Goal: Task Accomplishment & Management: Use online tool/utility

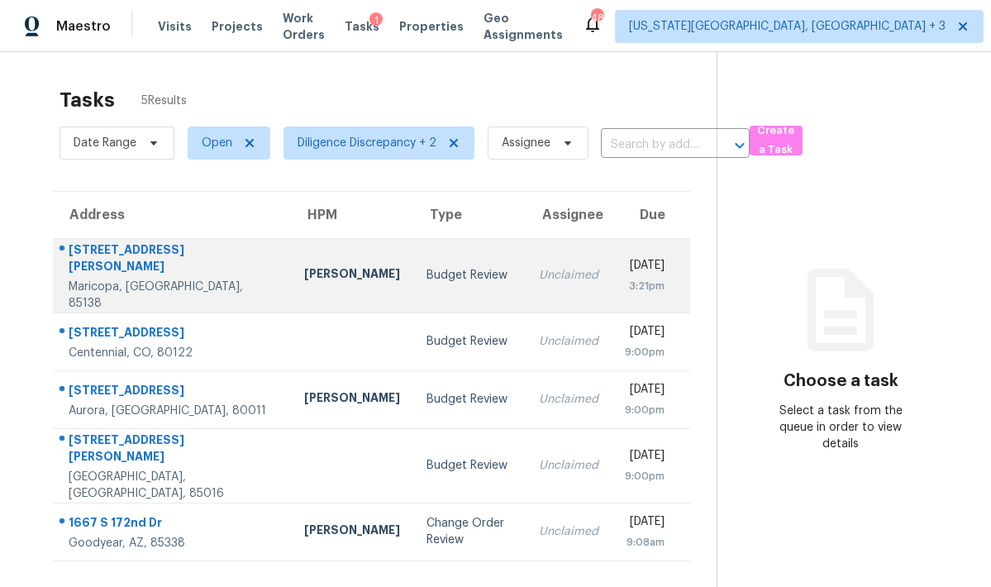
click at [304, 275] on div "[PERSON_NAME]" at bounding box center [352, 275] width 96 height 21
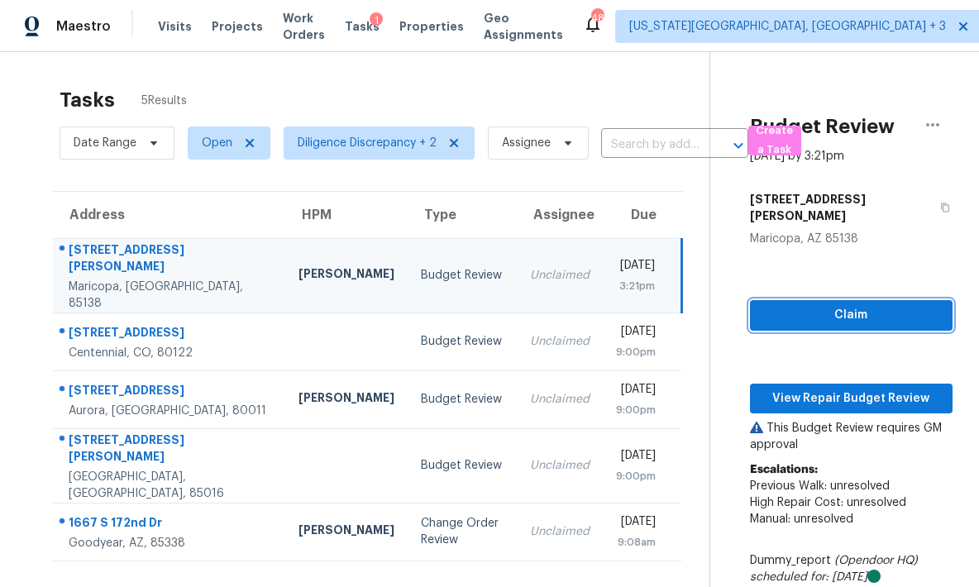
click at [777, 305] on span "Claim" at bounding box center [851, 315] width 176 height 21
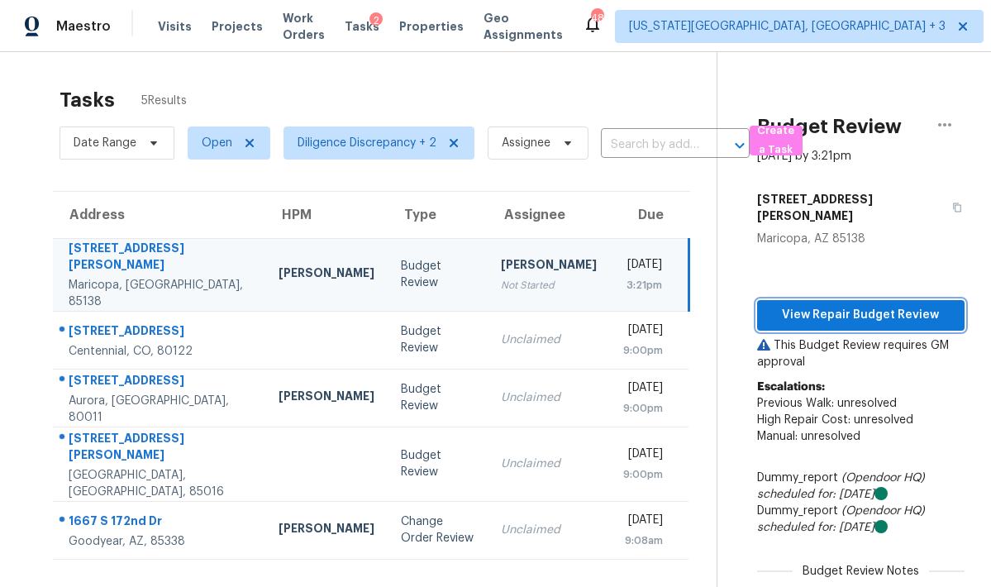
click at [794, 305] on span "View Repair Budget Review" at bounding box center [860, 315] width 181 height 21
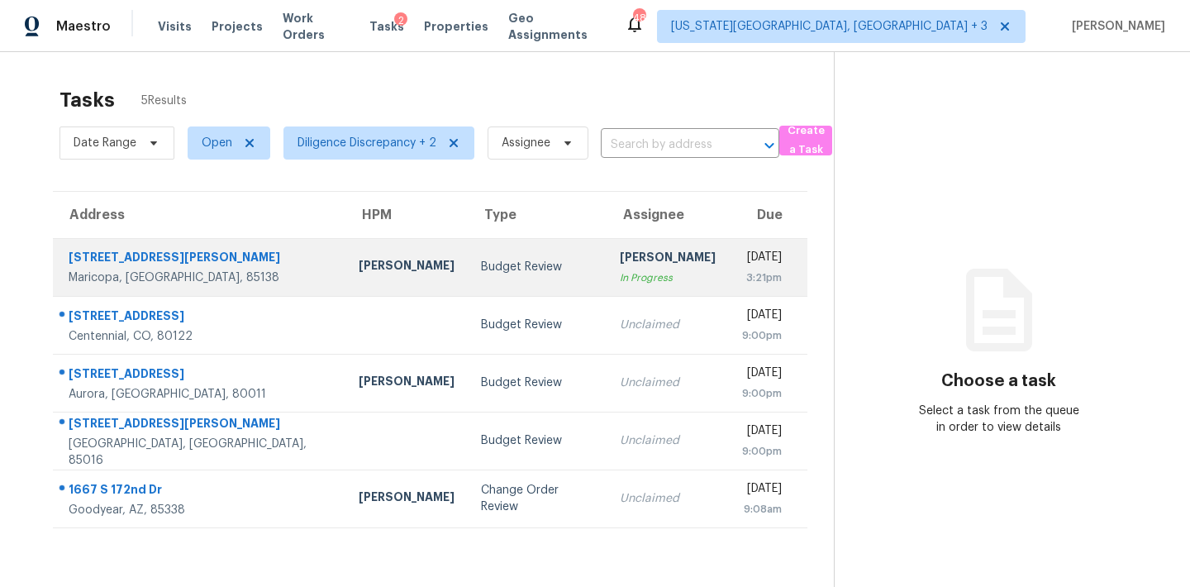
click at [645, 249] on td "Brittani Smith In Progress" at bounding box center [668, 267] width 122 height 58
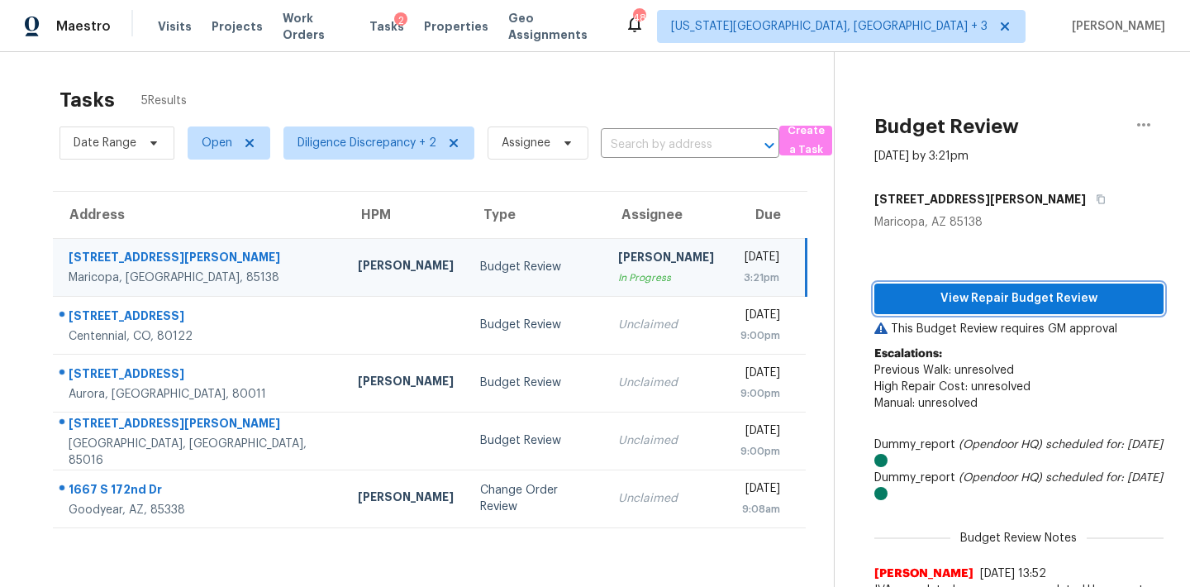
click at [990, 297] on span "View Repair Budget Review" at bounding box center [1019, 298] width 263 height 21
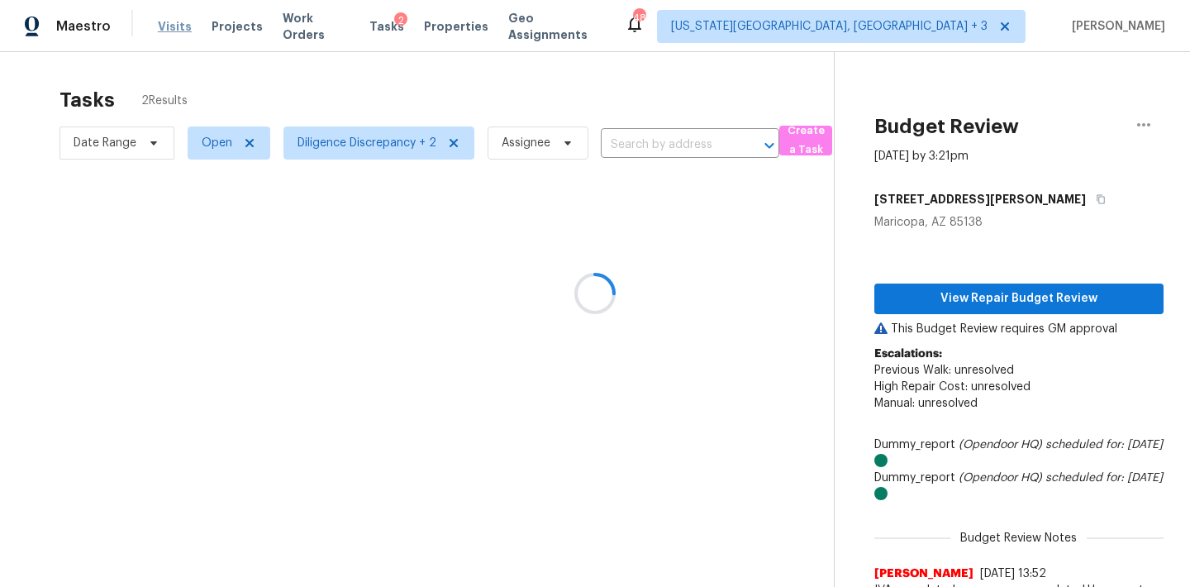
click at [170, 31] on div "Maestro Visits Projects Work Orders Tasks 2 Properties Geo Assignments 48 Color…" at bounding box center [595, 293] width 1190 height 587
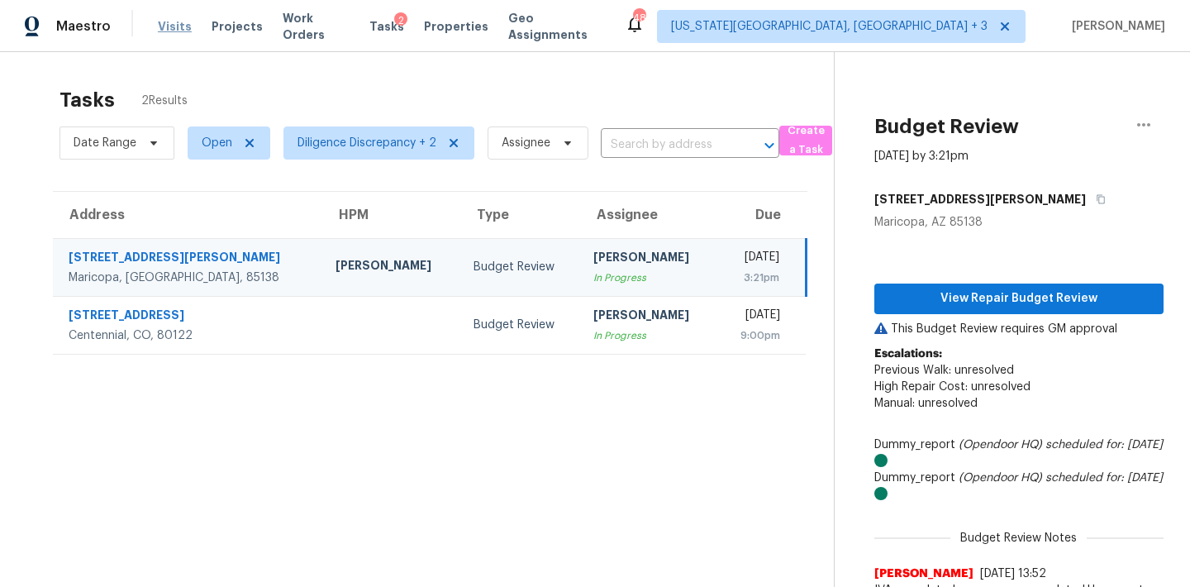
click at [170, 29] on span "Visits" at bounding box center [175, 26] width 34 height 17
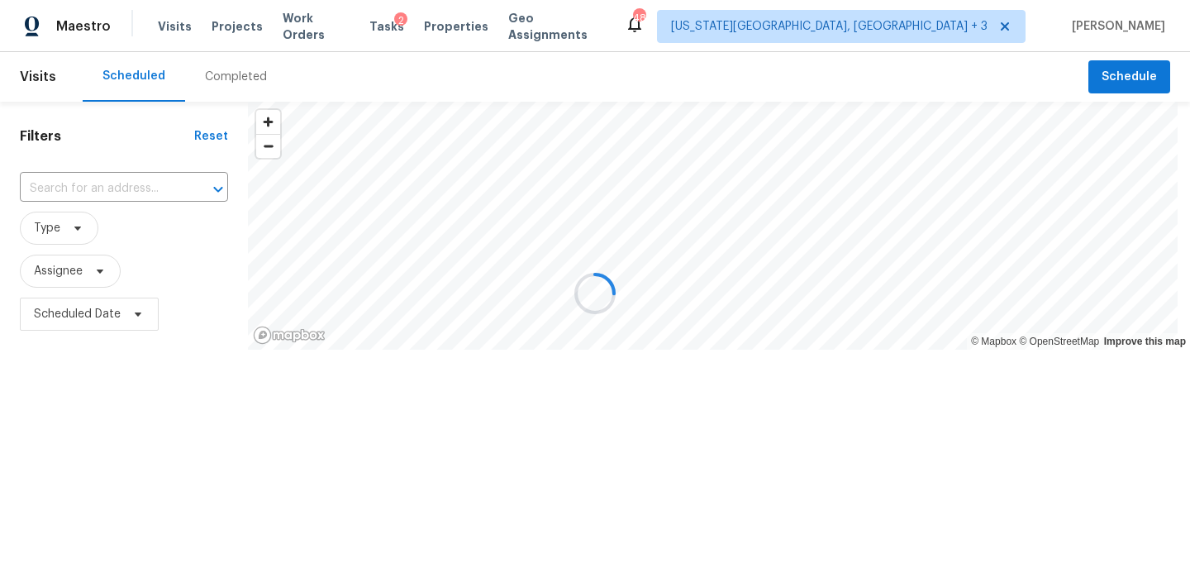
click at [231, 78] on div "Completed" at bounding box center [236, 77] width 62 height 17
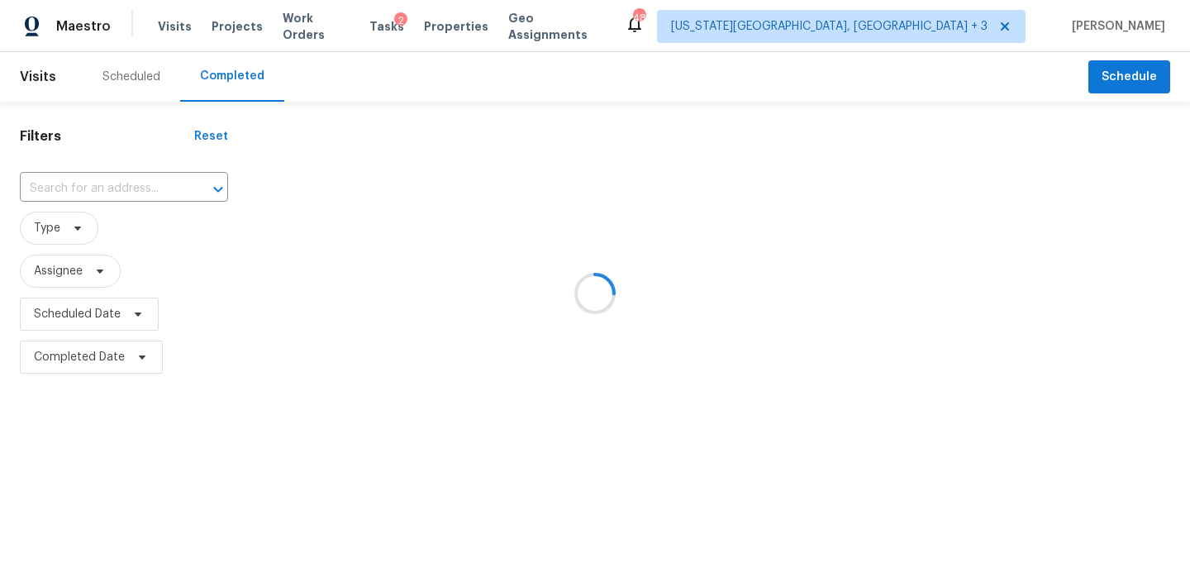
click at [79, 181] on div at bounding box center [595, 293] width 1190 height 587
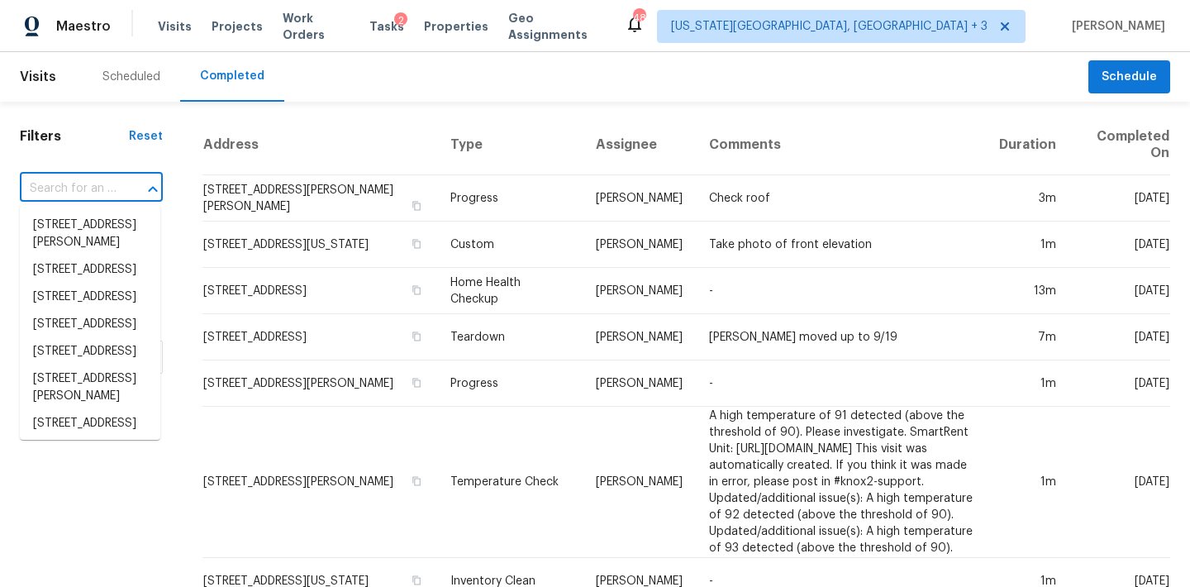
click at [60, 186] on input "text" at bounding box center [68, 189] width 97 height 26
paste input "1225 Xanadu St, Aurora, CO 80011"
type input "1225 Xanadu St, Aurora, CO 80011"
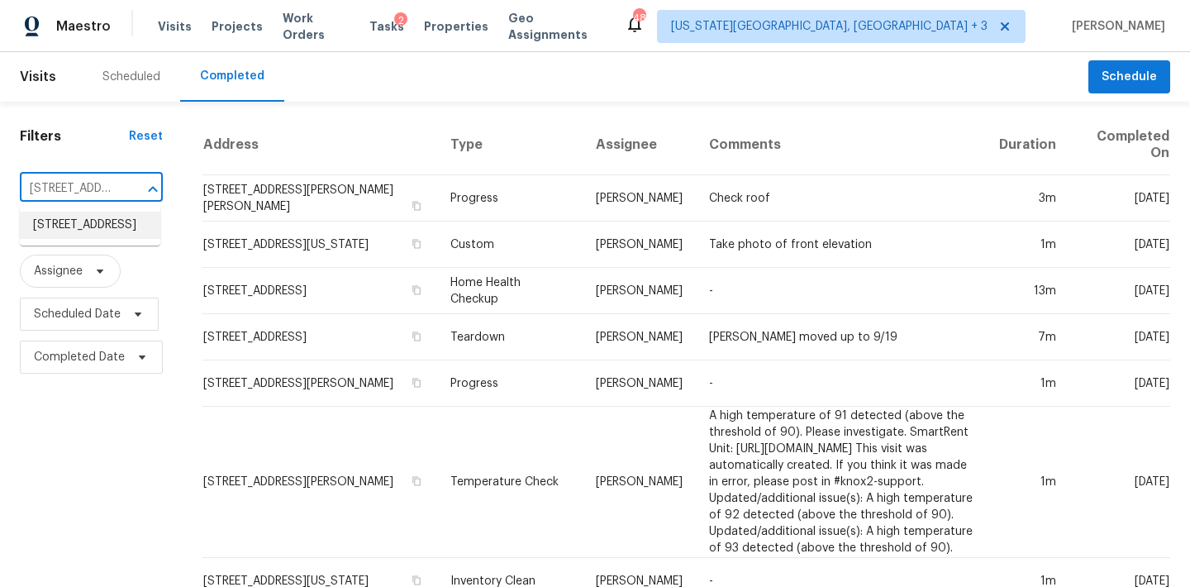
click at [62, 239] on li "1225 Xanadu St, Aurora, CO 80011" at bounding box center [90, 225] width 140 height 27
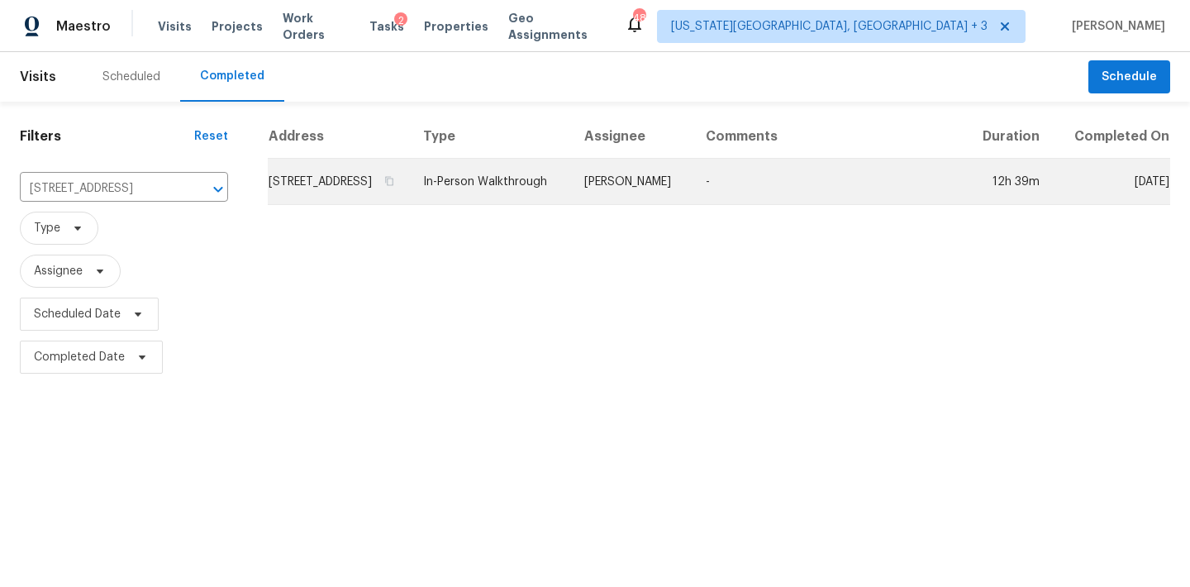
click at [571, 200] on td "In-Person Walkthrough" at bounding box center [490, 182] width 161 height 46
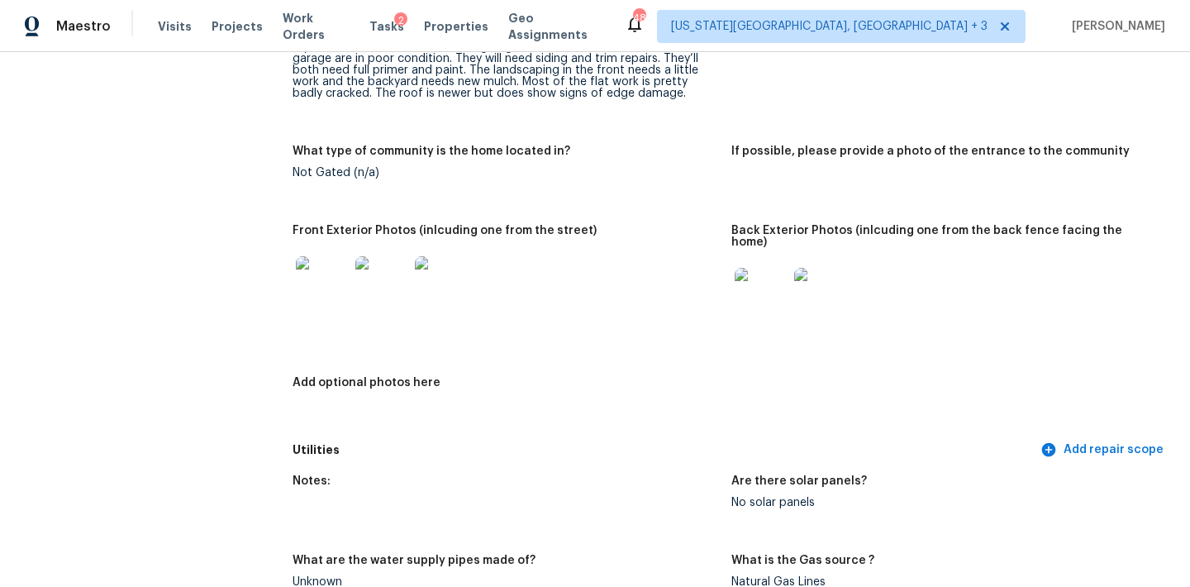
scroll to position [698, 0]
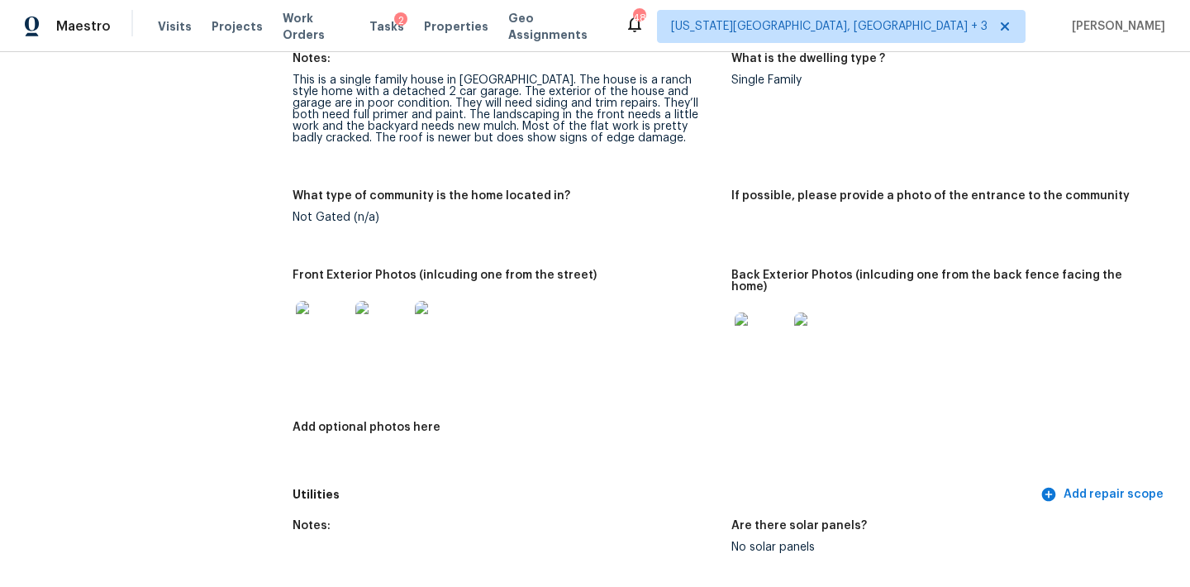
click at [325, 333] on img at bounding box center [322, 327] width 53 height 53
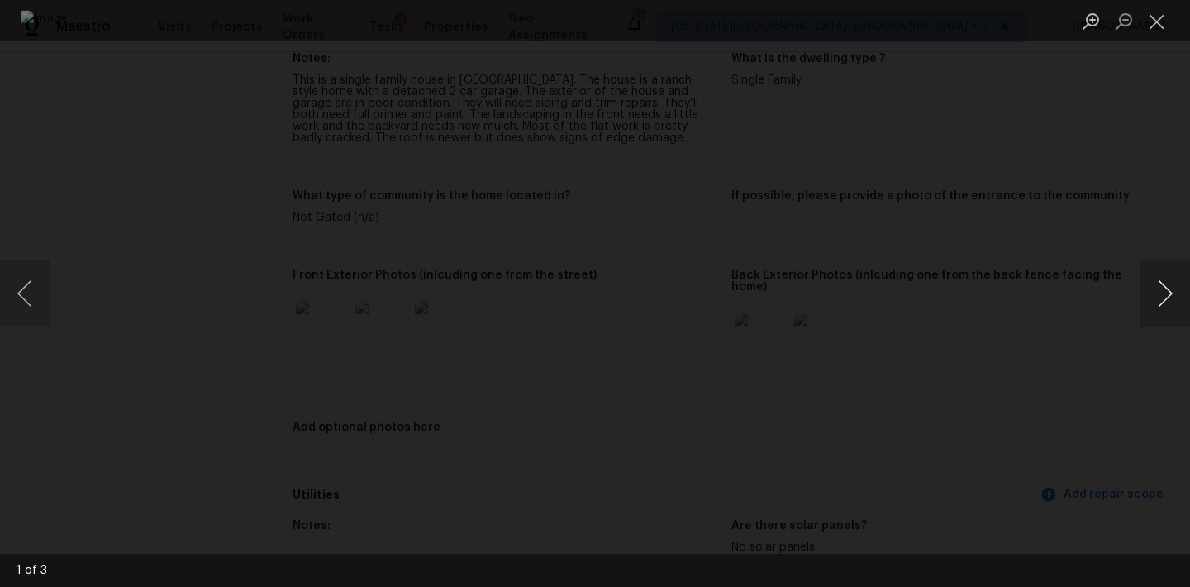
click at [990, 292] on button "Next image" at bounding box center [1165, 293] width 50 height 66
click at [990, 317] on div "Lightbox" at bounding box center [595, 293] width 1190 height 587
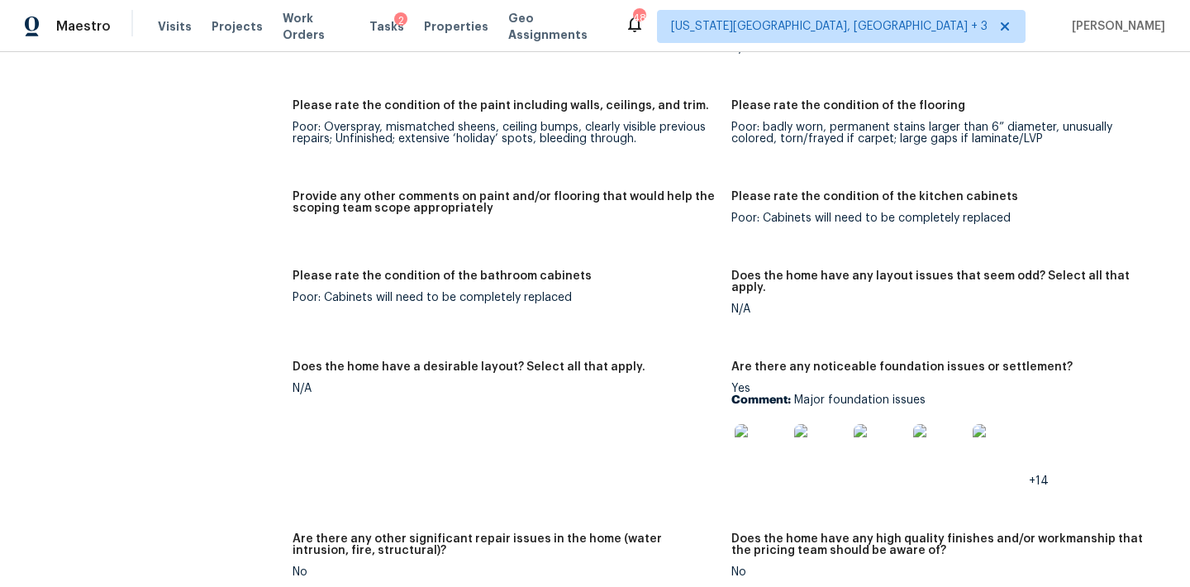
scroll to position [2669, 0]
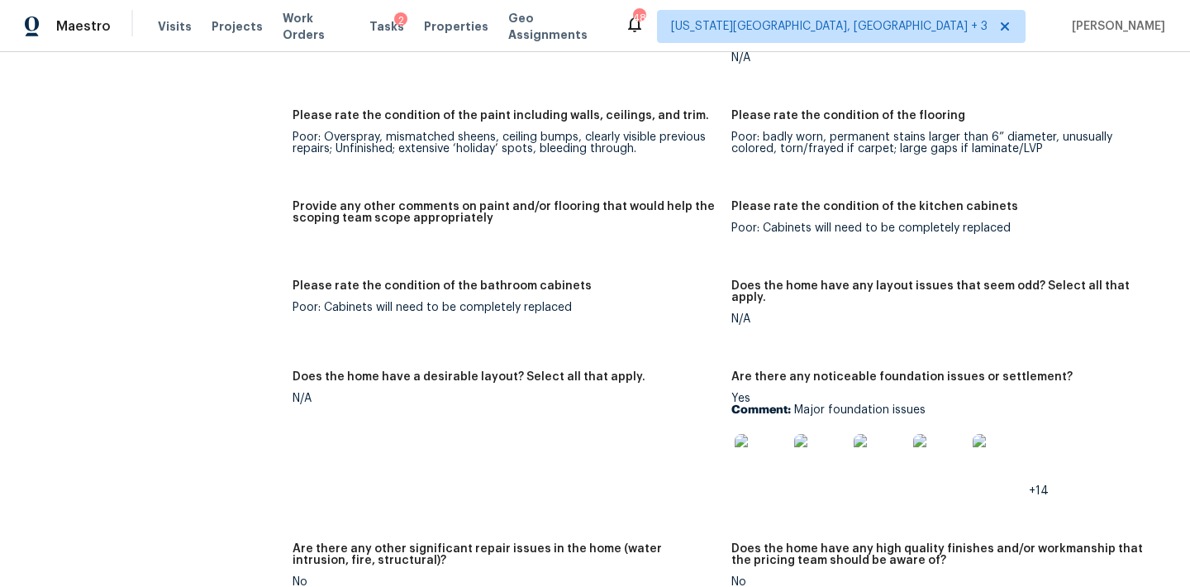
click at [772, 434] on img at bounding box center [761, 460] width 53 height 53
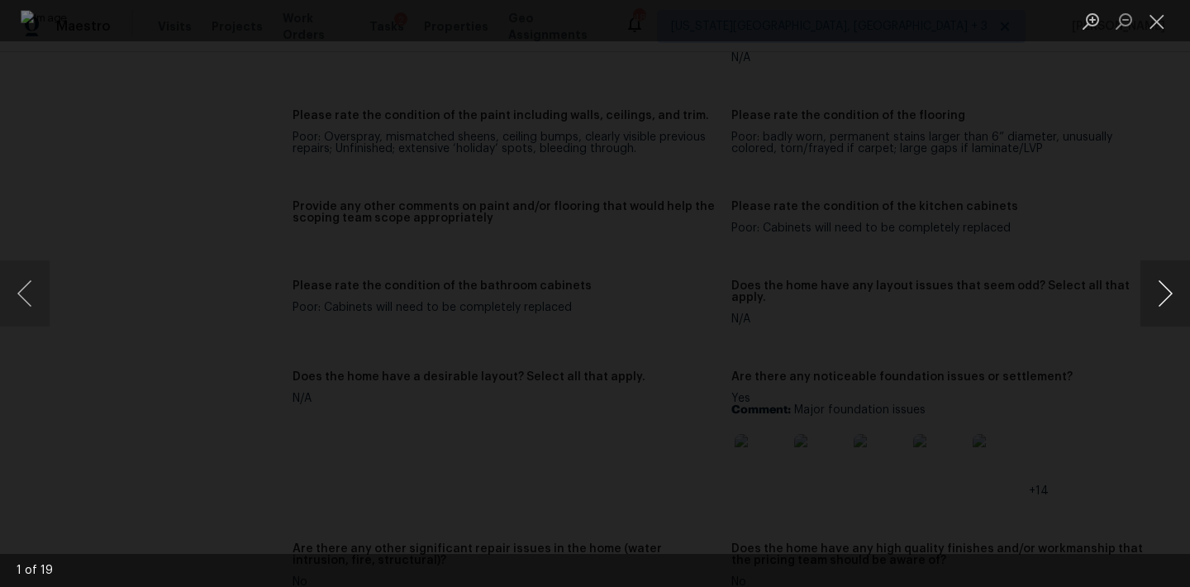
click at [990, 297] on button "Next image" at bounding box center [1165, 293] width 50 height 66
click at [990, 296] on button "Next image" at bounding box center [1165, 293] width 50 height 66
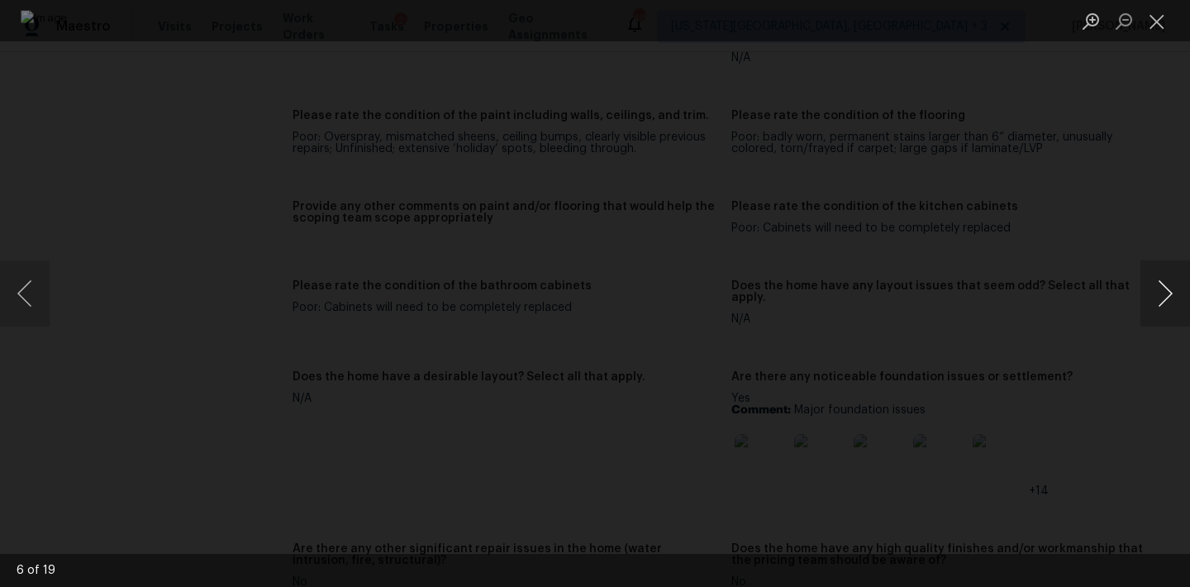
click at [990, 296] on button "Next image" at bounding box center [1165, 293] width 50 height 66
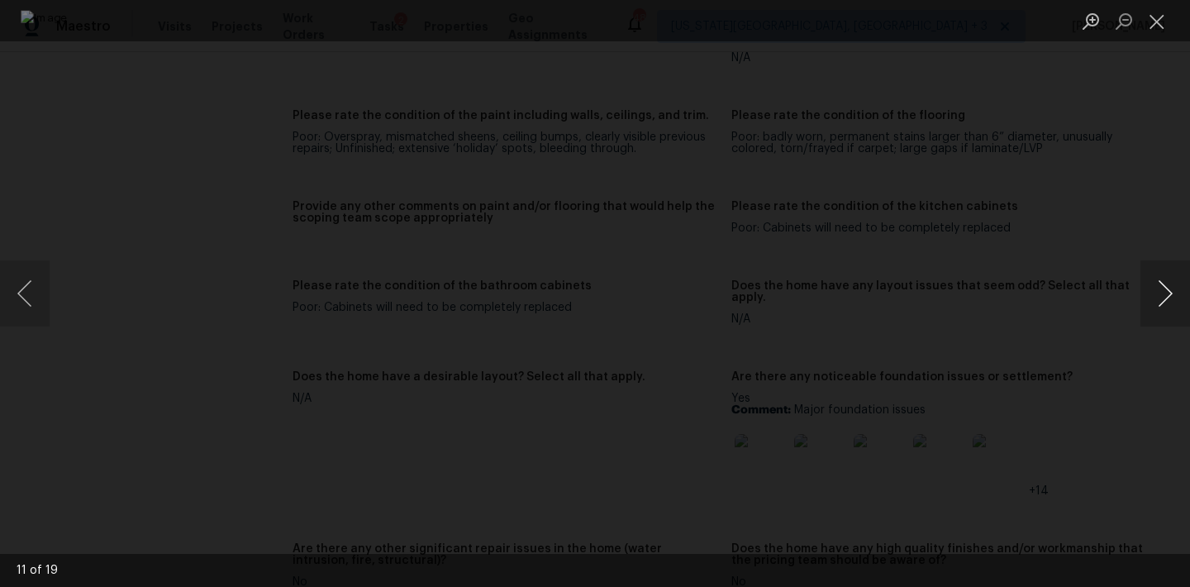
click at [990, 296] on button "Next image" at bounding box center [1165, 293] width 50 height 66
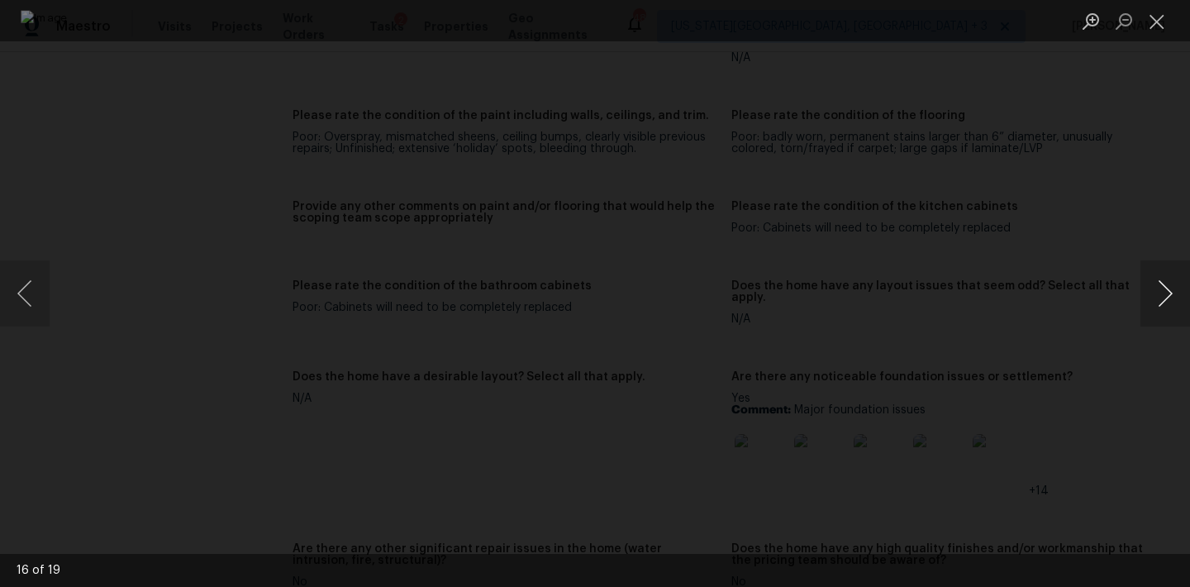
click at [990, 296] on button "Next image" at bounding box center [1165, 293] width 50 height 66
click at [990, 228] on div "Lightbox" at bounding box center [595, 293] width 1190 height 587
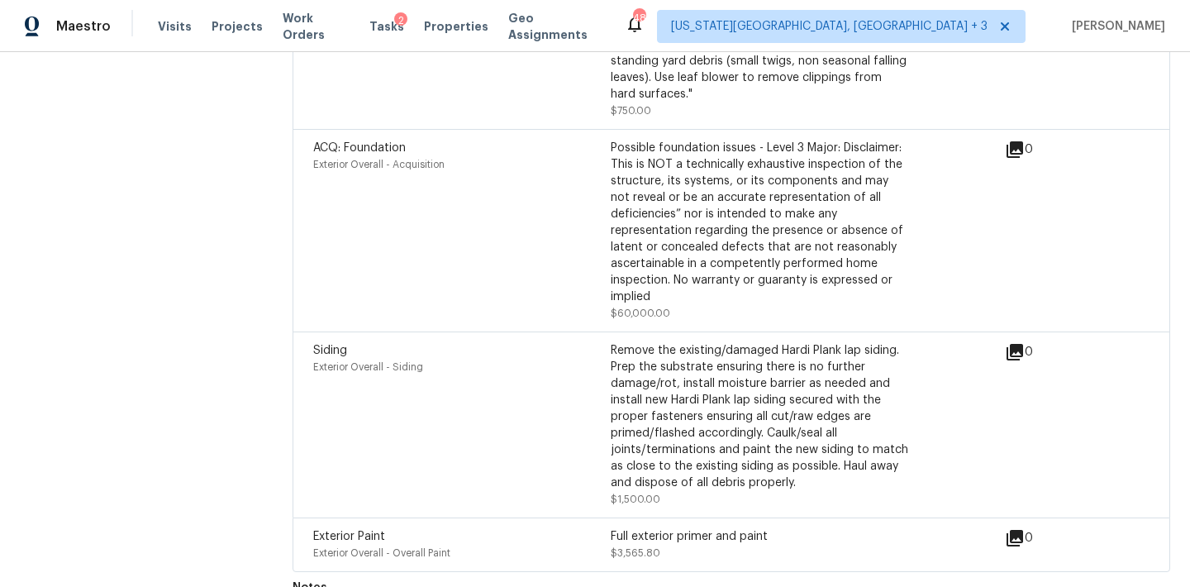
scroll to position [5268, 0]
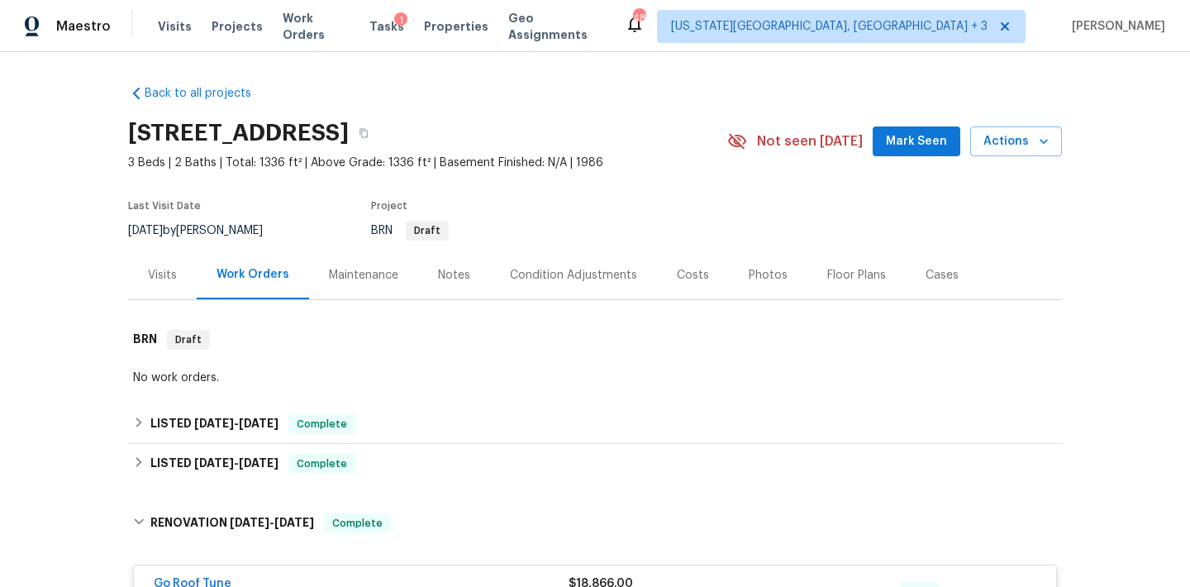
scroll to position [425, 0]
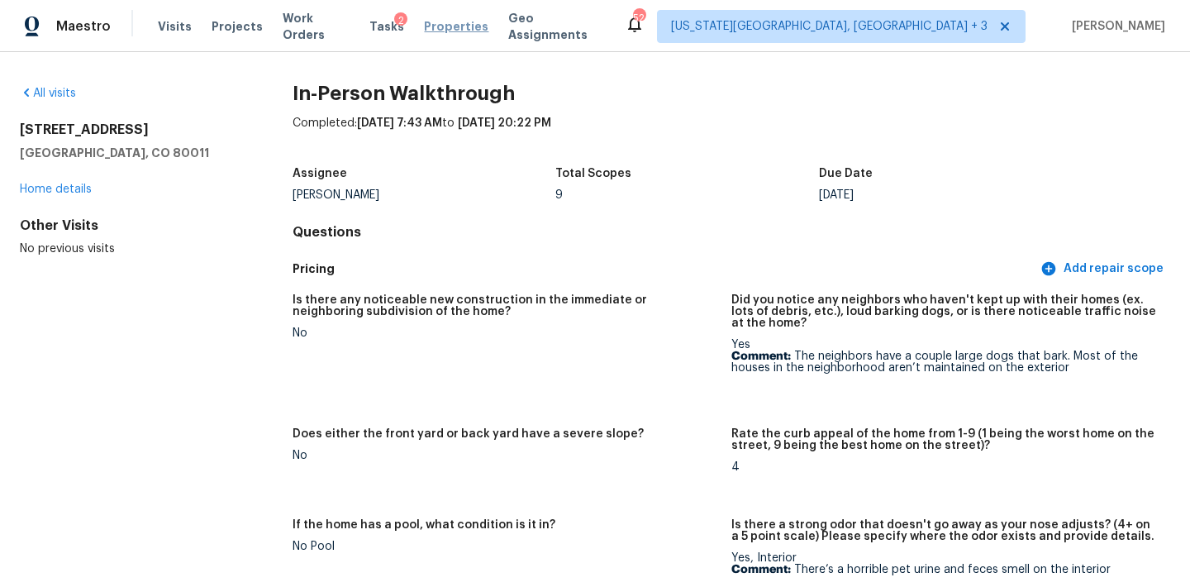
click at [426, 25] on span "Properties" at bounding box center [456, 26] width 64 height 17
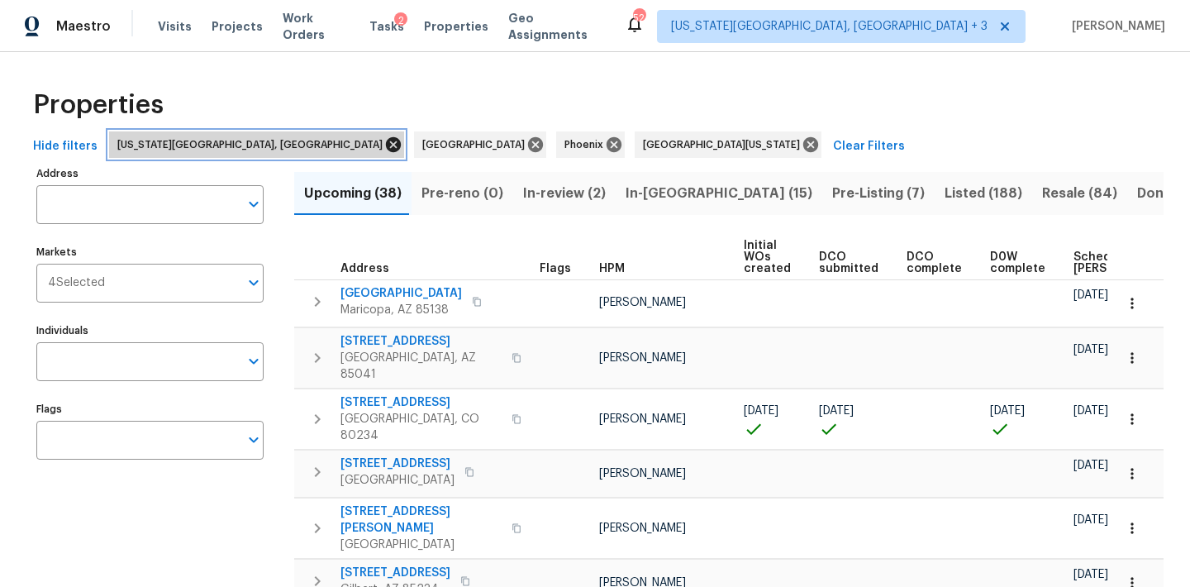
click at [386, 149] on icon at bounding box center [393, 144] width 15 height 15
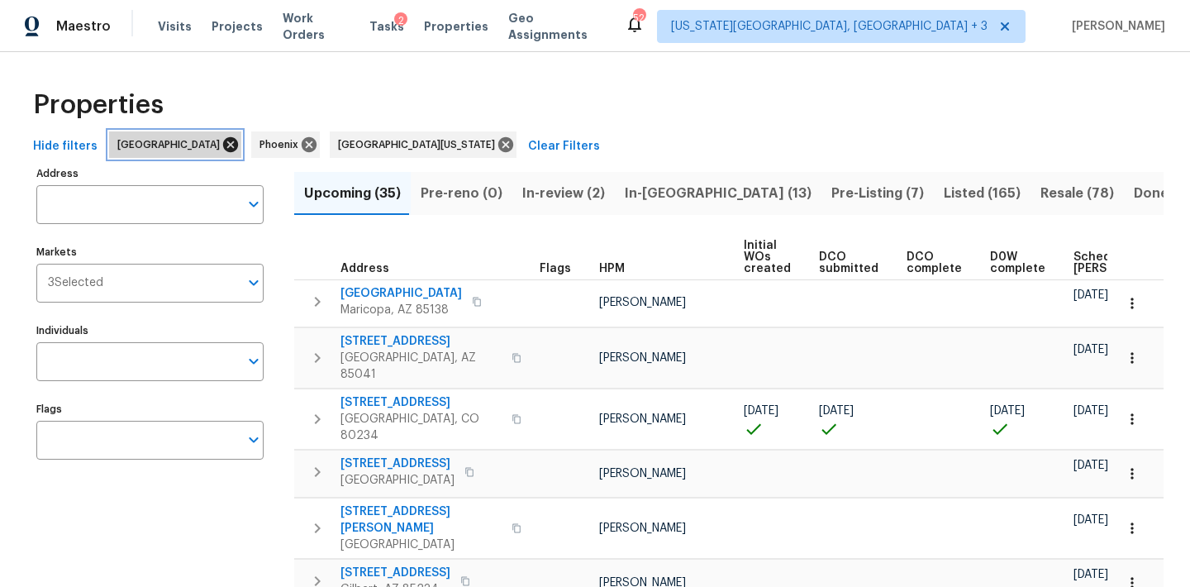
click at [223, 145] on icon at bounding box center [230, 144] width 15 height 15
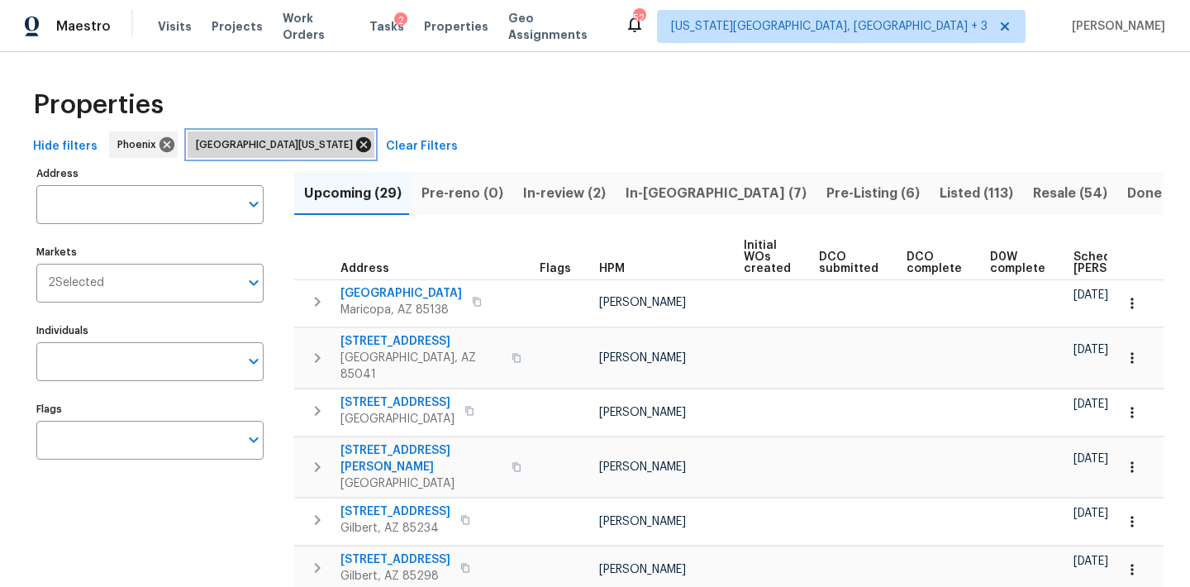
click at [355, 147] on icon at bounding box center [364, 145] width 18 height 18
click at [940, 196] on span "Listed (97)" at bounding box center [975, 193] width 71 height 23
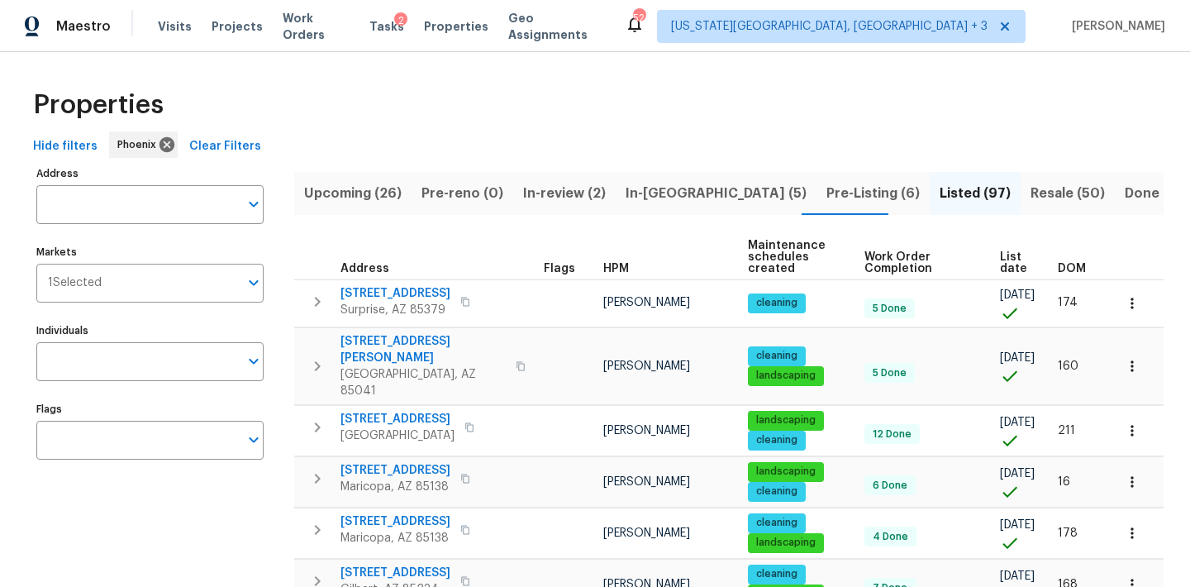
click at [1058, 268] on span "DOM" at bounding box center [1072, 269] width 28 height 12
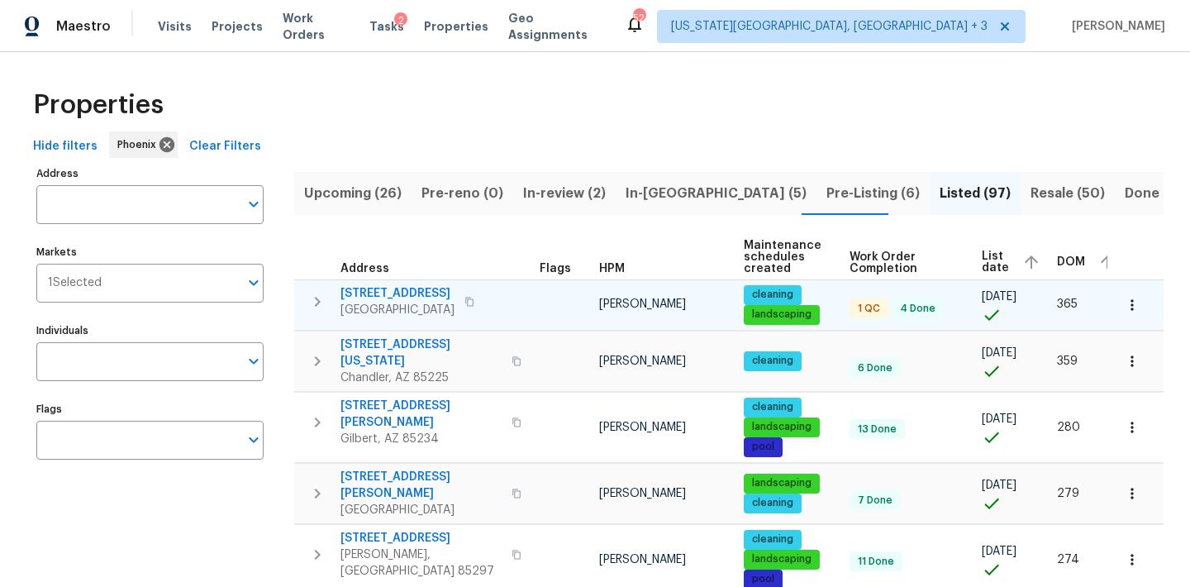
click at [383, 289] on span "13049 W Redbird Rd" at bounding box center [397, 293] width 114 height 17
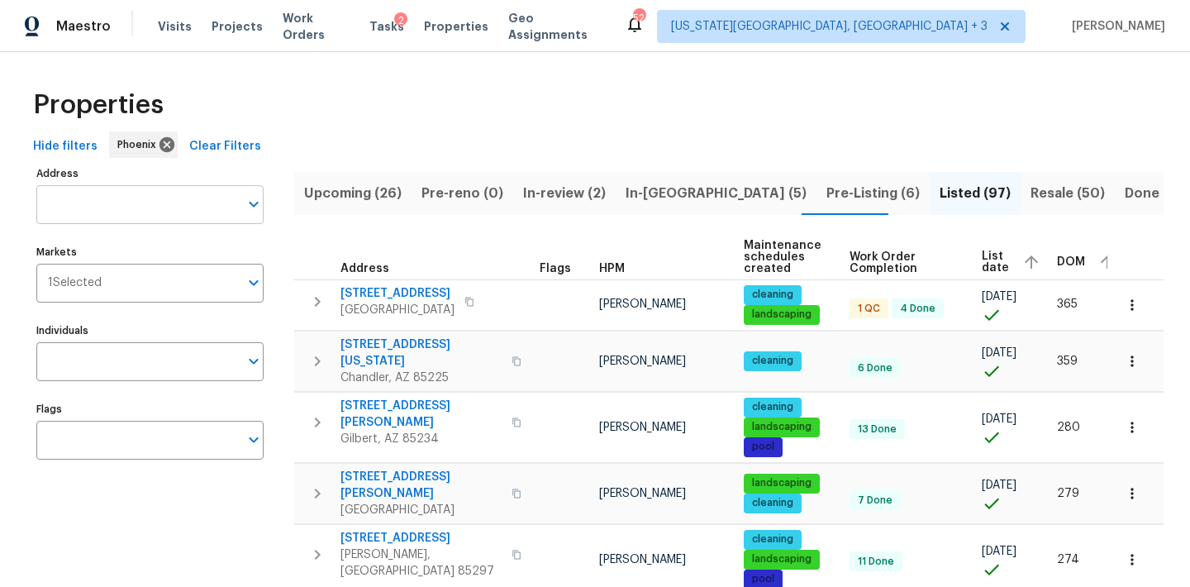
click at [105, 201] on input "Address" at bounding box center [137, 204] width 202 height 39
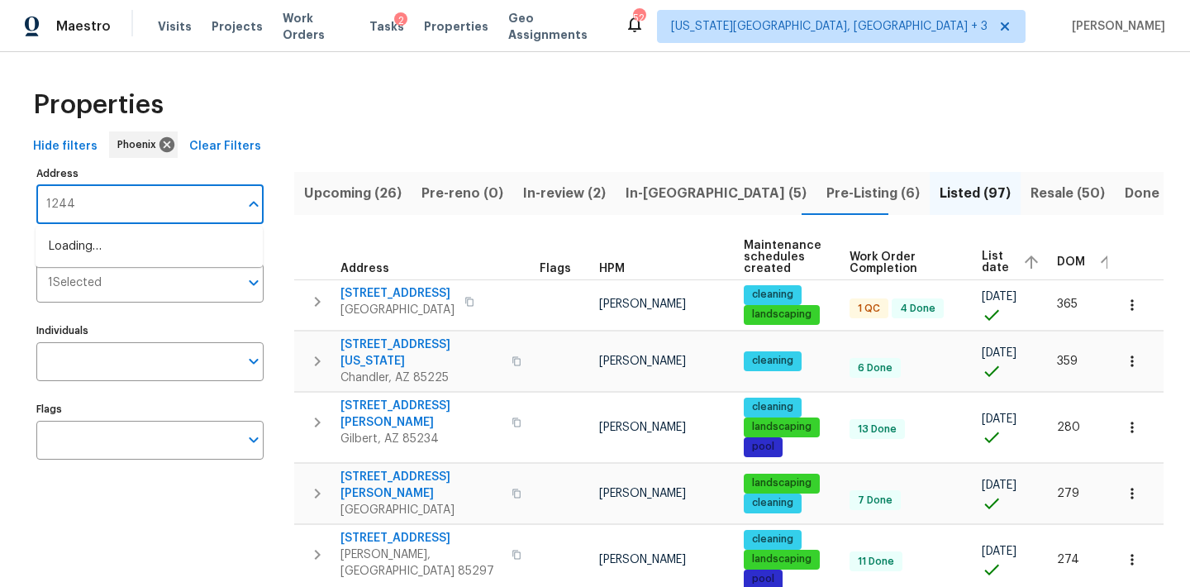
type input "12446"
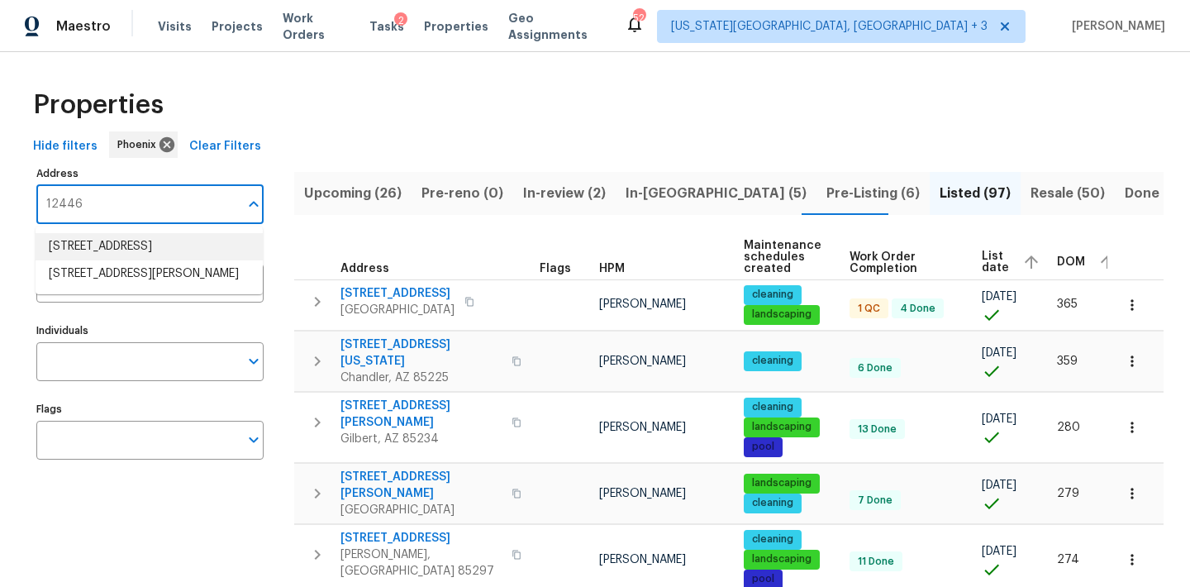
click at [131, 250] on li "12446 W Bajada Rd Peoria AZ 85383" at bounding box center [149, 246] width 227 height 27
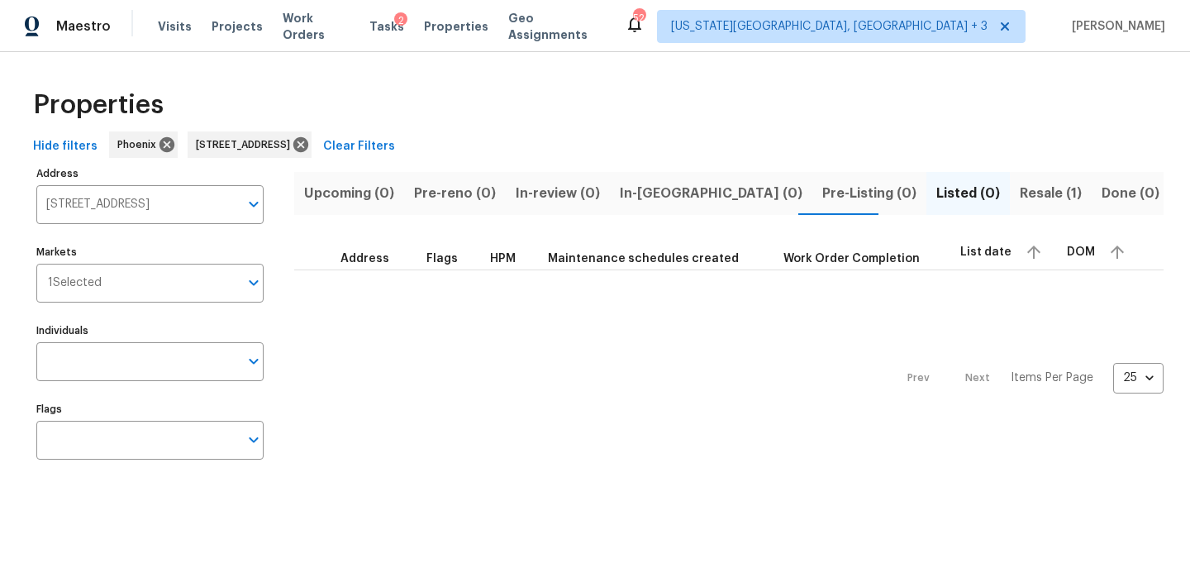
click at [1020, 189] on span "Resale (1)" at bounding box center [1051, 193] width 62 height 23
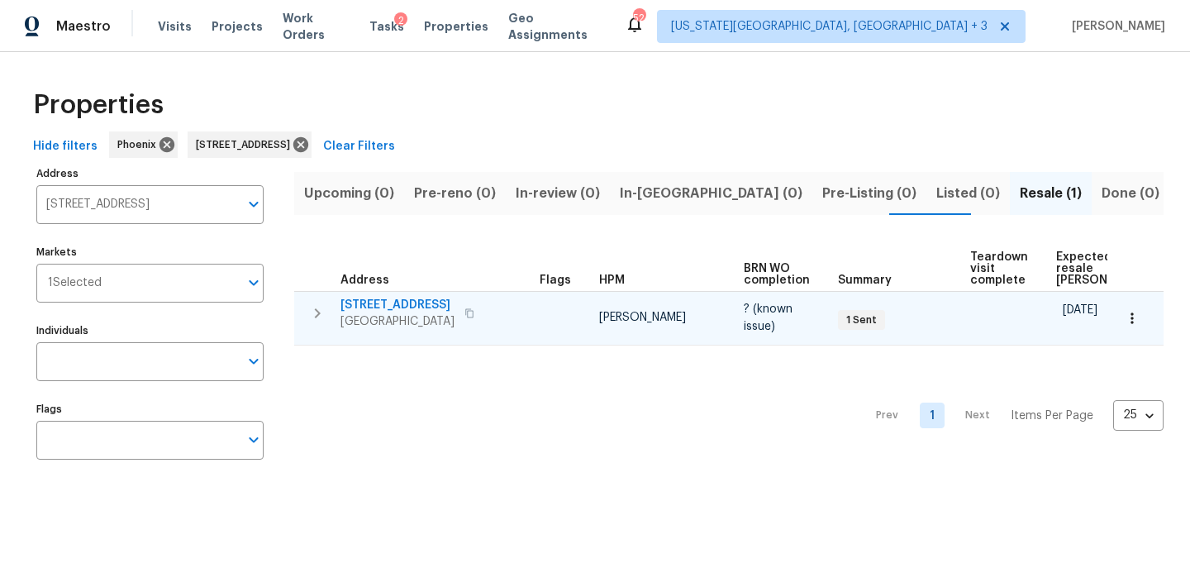
click at [388, 305] on span "12446 W Bajada Rd" at bounding box center [397, 305] width 114 height 17
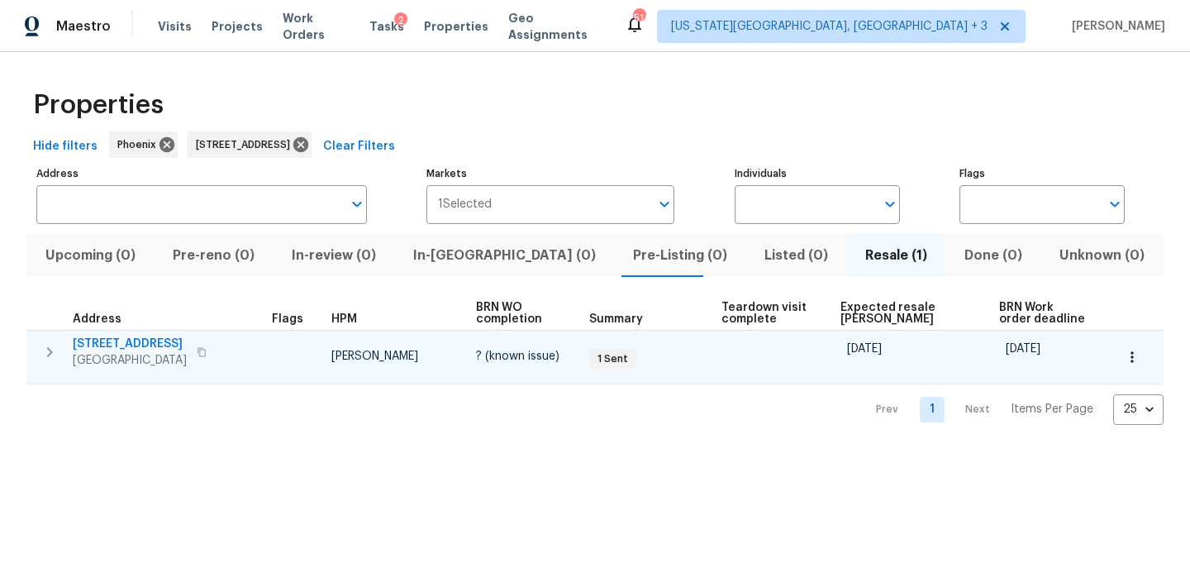
type input "12446 W Bajada Rd Peoria AZ 85383"
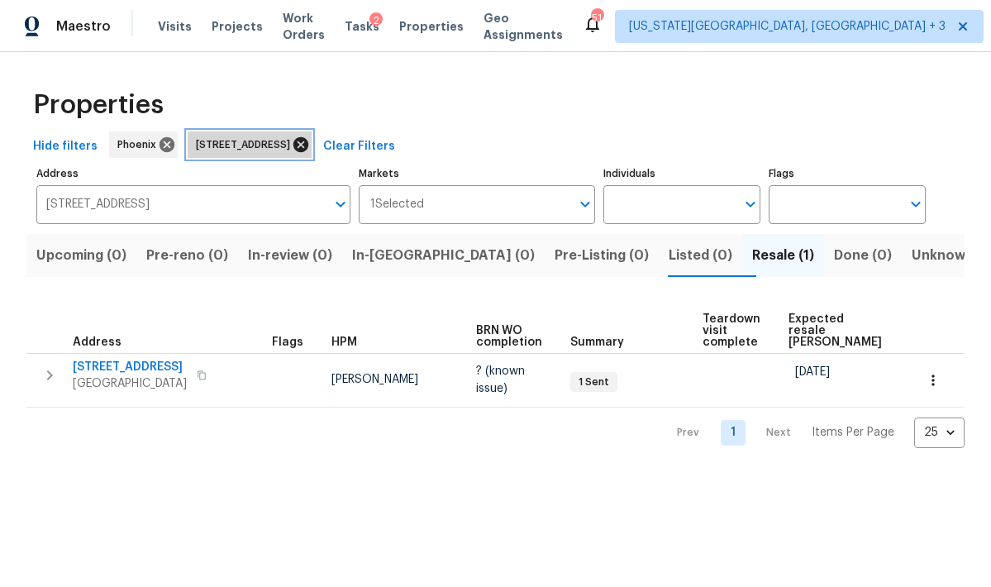
click at [308, 144] on icon at bounding box center [300, 144] width 15 height 15
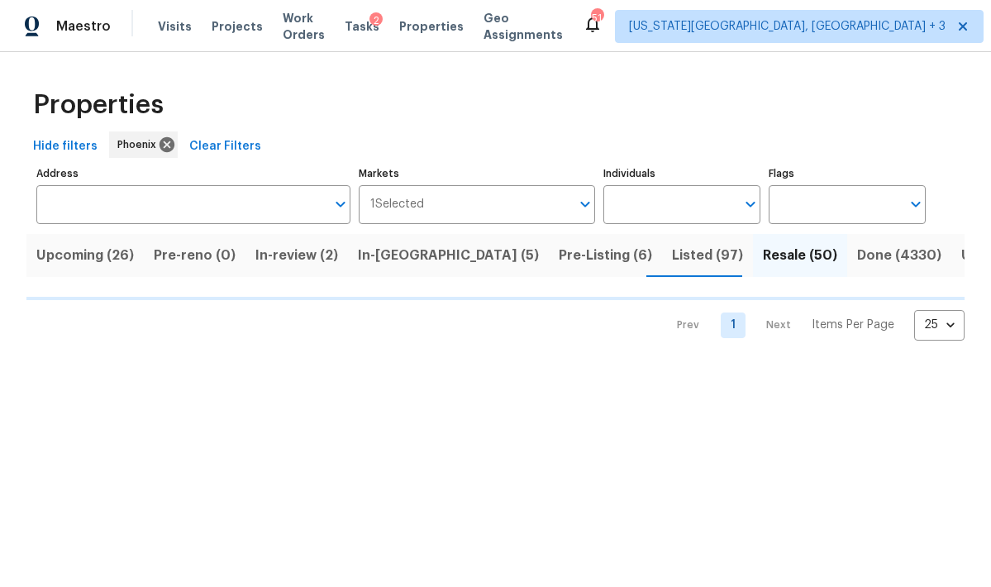
click at [672, 248] on span "Listed (97)" at bounding box center [707, 255] width 71 height 23
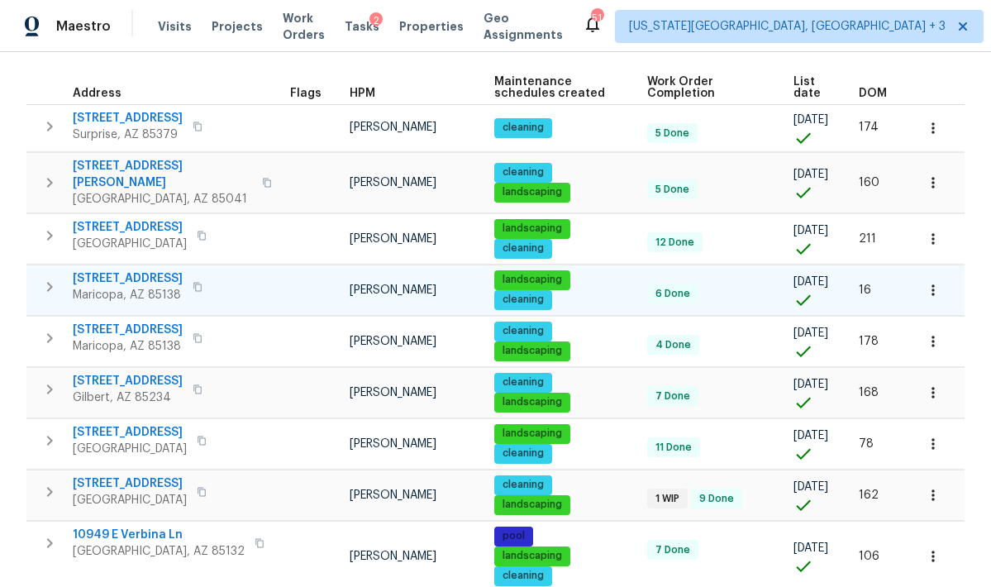
scroll to position [226, 0]
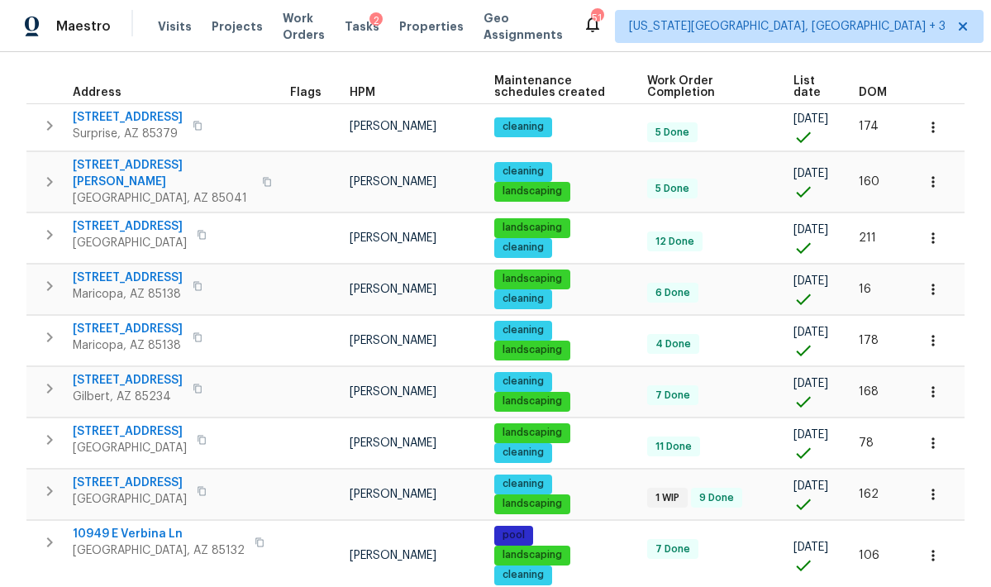
click at [867, 99] on th "DOM" at bounding box center [880, 87] width 56 height 34
click at [863, 89] on span "DOM" at bounding box center [873, 93] width 28 height 12
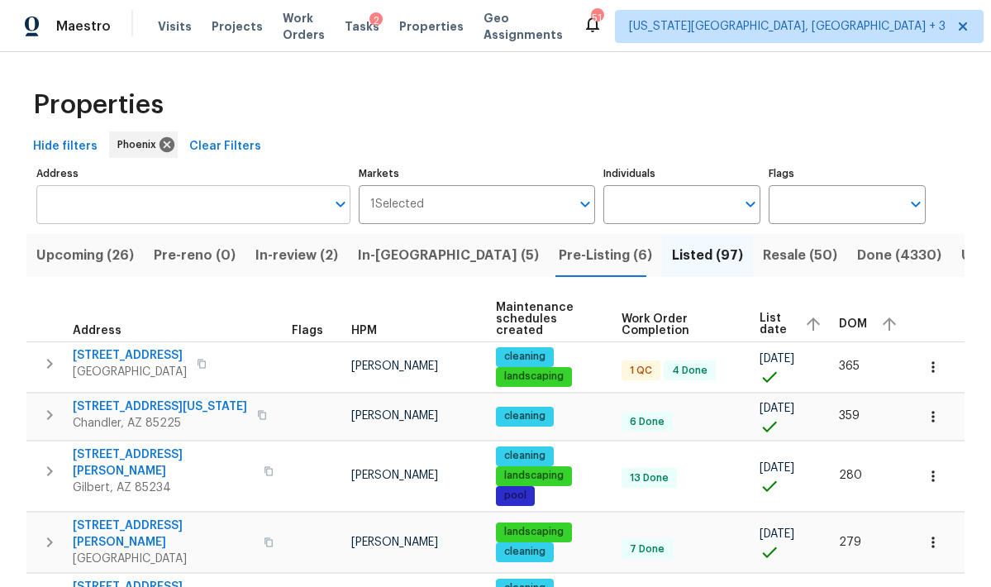
scroll to position [-1, 0]
click at [155, 212] on input "Address" at bounding box center [180, 204] width 289 height 39
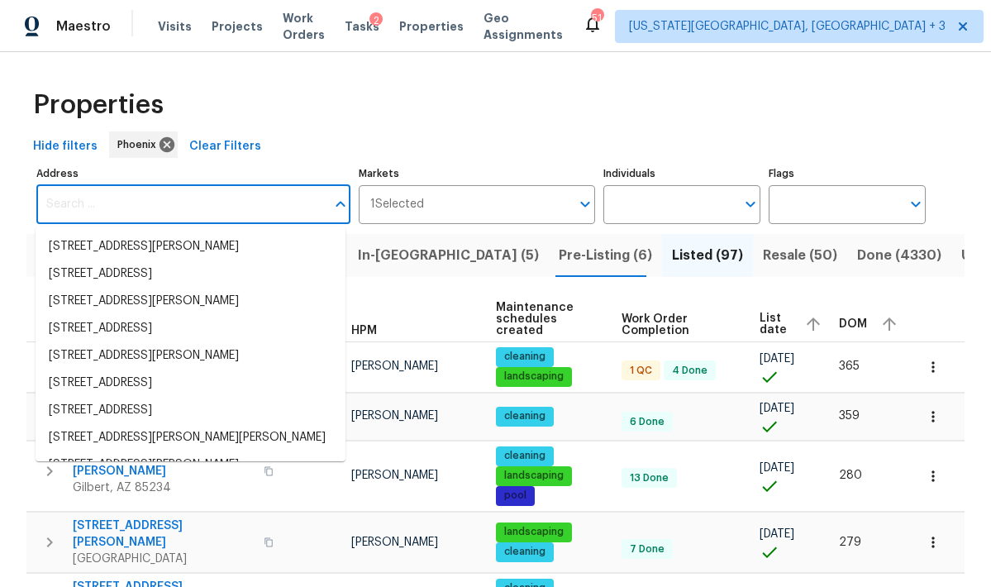
paste input "[STREET_ADDRESS]"
type input "[STREET_ADDRESS]"
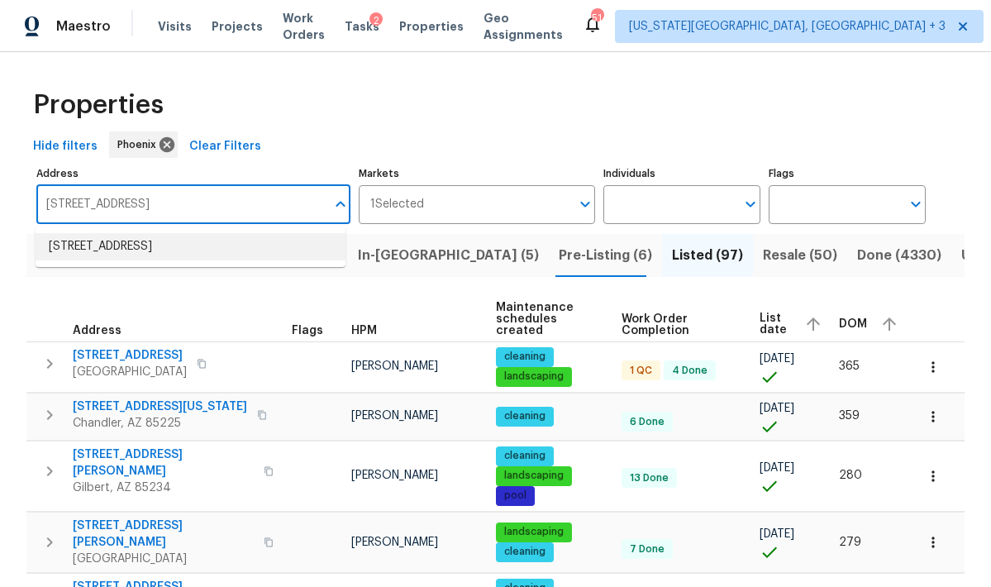
click at [161, 247] on li "12446 W Bajada Rd Peoria AZ 85383" at bounding box center [191, 246] width 310 height 27
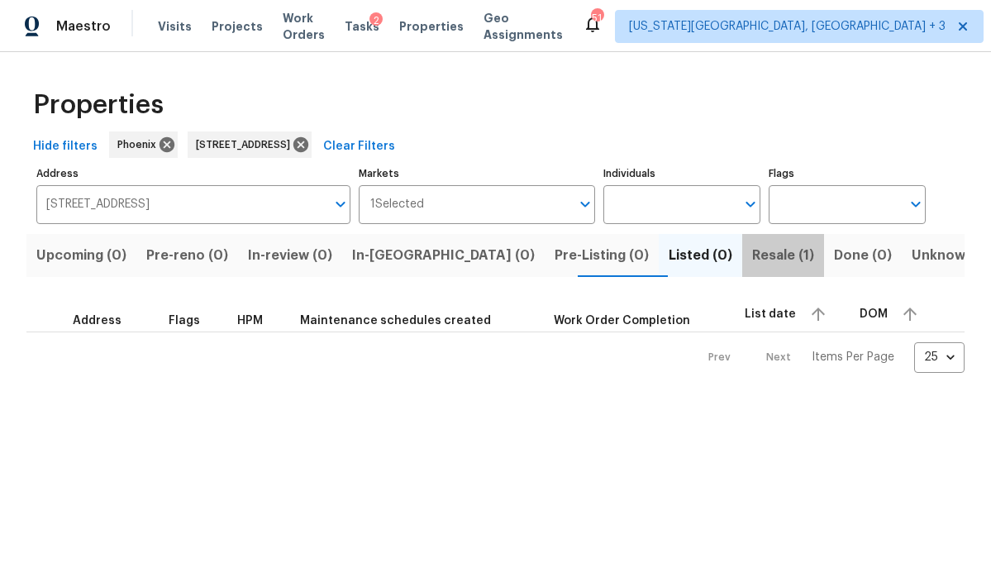
click at [752, 259] on span "Resale (1)" at bounding box center [783, 255] width 62 height 23
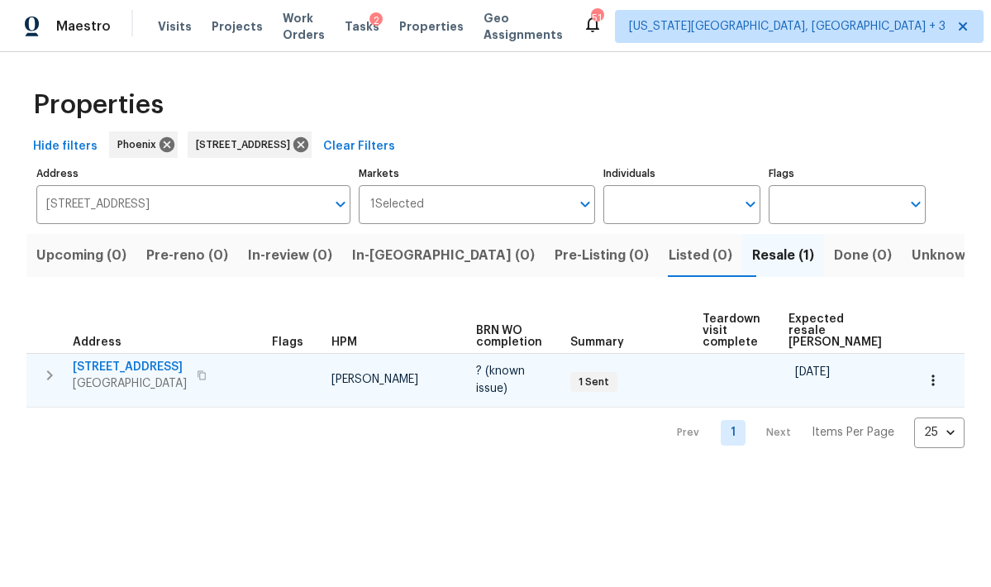
click at [78, 369] on span "12446 W Bajada Rd" at bounding box center [130, 367] width 114 height 17
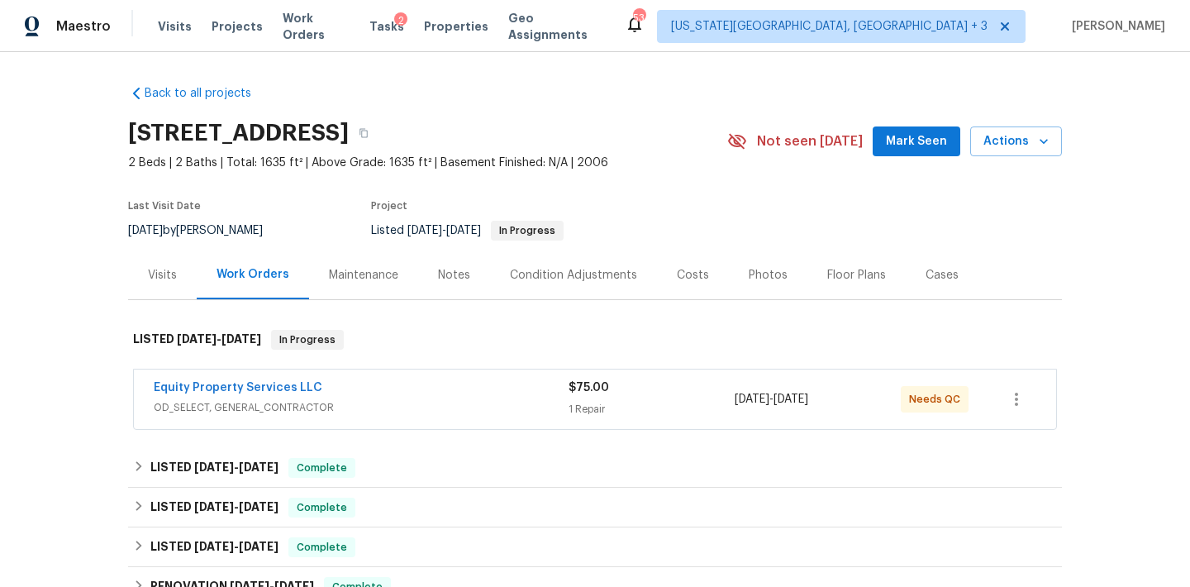
click at [479, 412] on span "OD_SELECT, GENERAL_CONTRACTOR" at bounding box center [361, 407] width 415 height 17
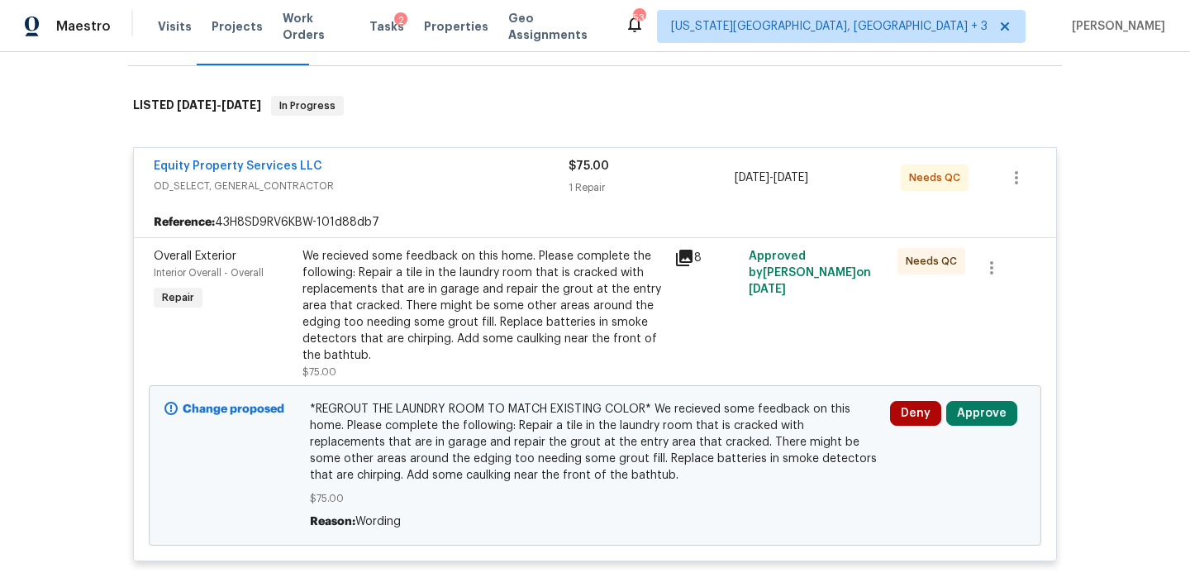
scroll to position [236, 0]
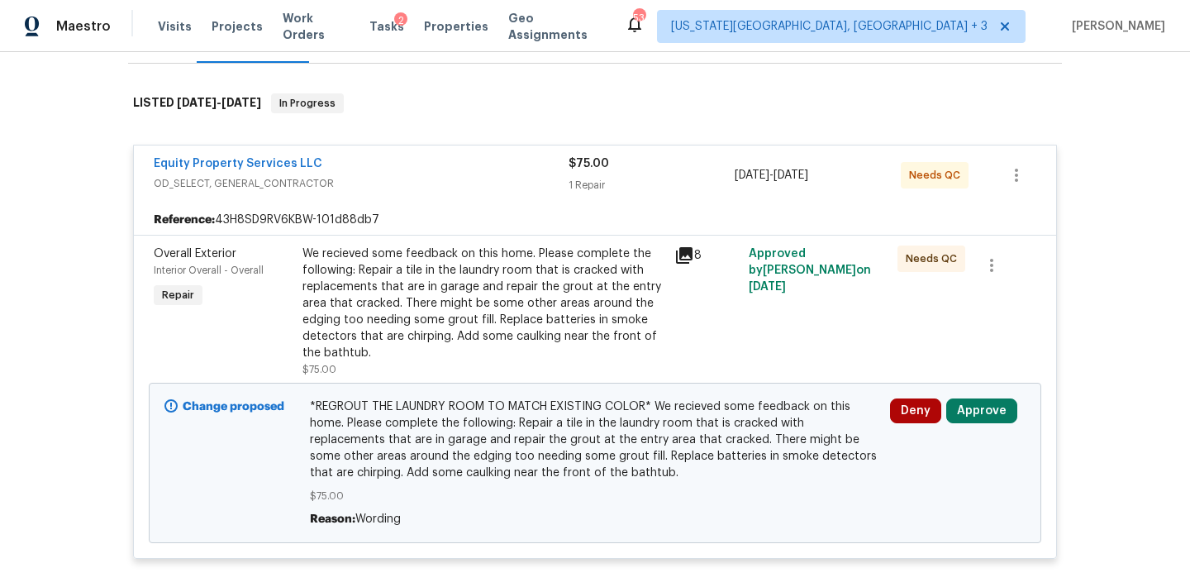
click at [489, 314] on div "We recieved some feedback on this home. Please complete the following: Repair a…" at bounding box center [483, 303] width 362 height 116
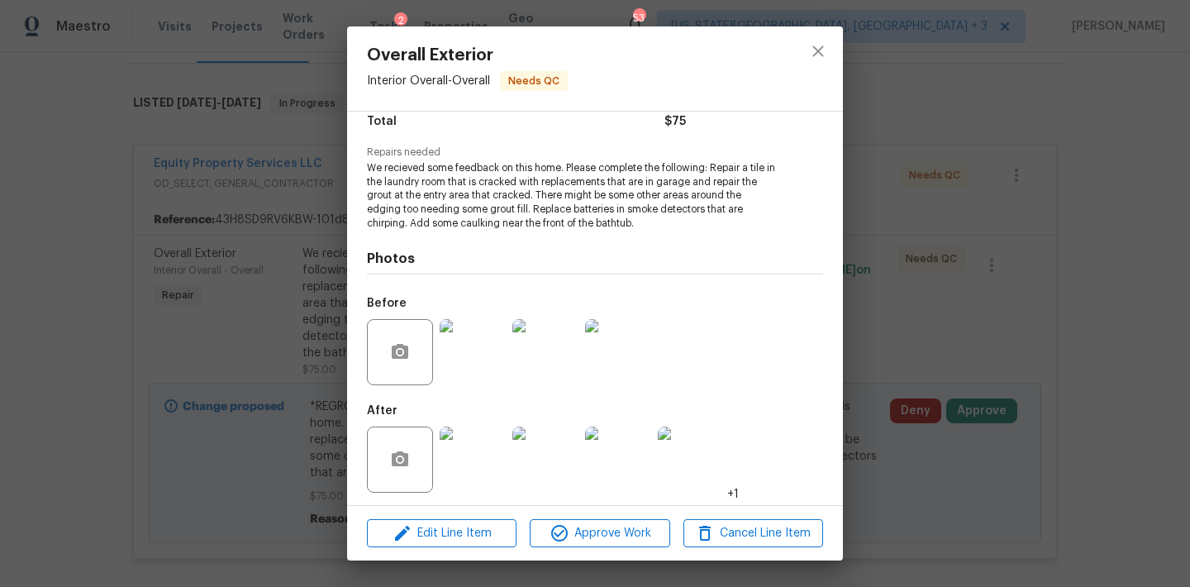
scroll to position [142, 0]
click at [479, 350] on img at bounding box center [473, 353] width 66 height 66
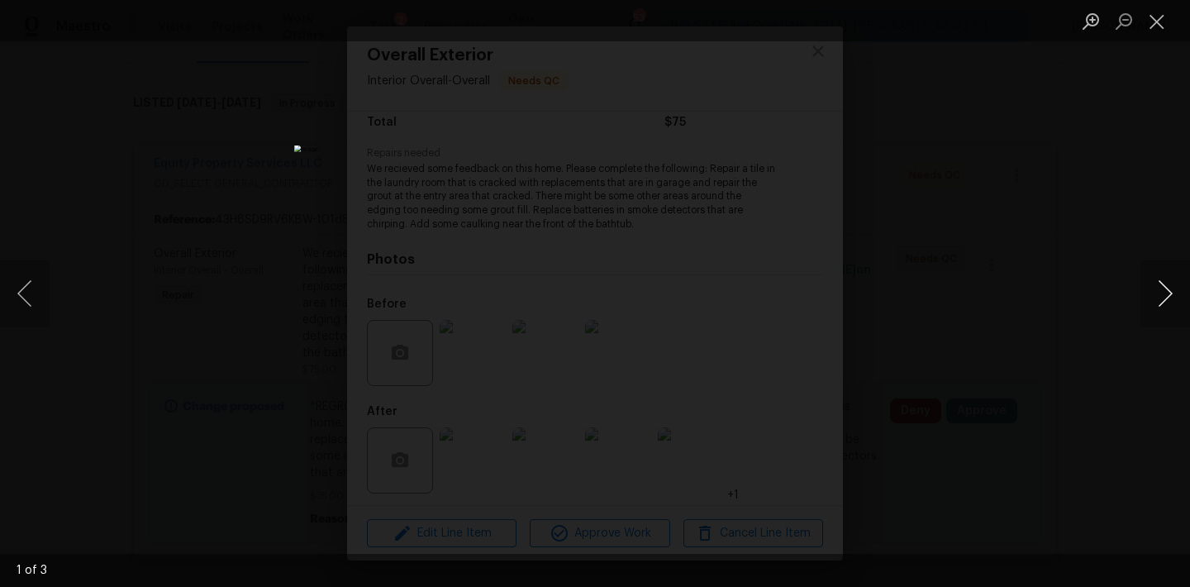
click at [1157, 293] on button "Next image" at bounding box center [1165, 293] width 50 height 66
click at [1148, 29] on button "Close lightbox" at bounding box center [1156, 21] width 33 height 29
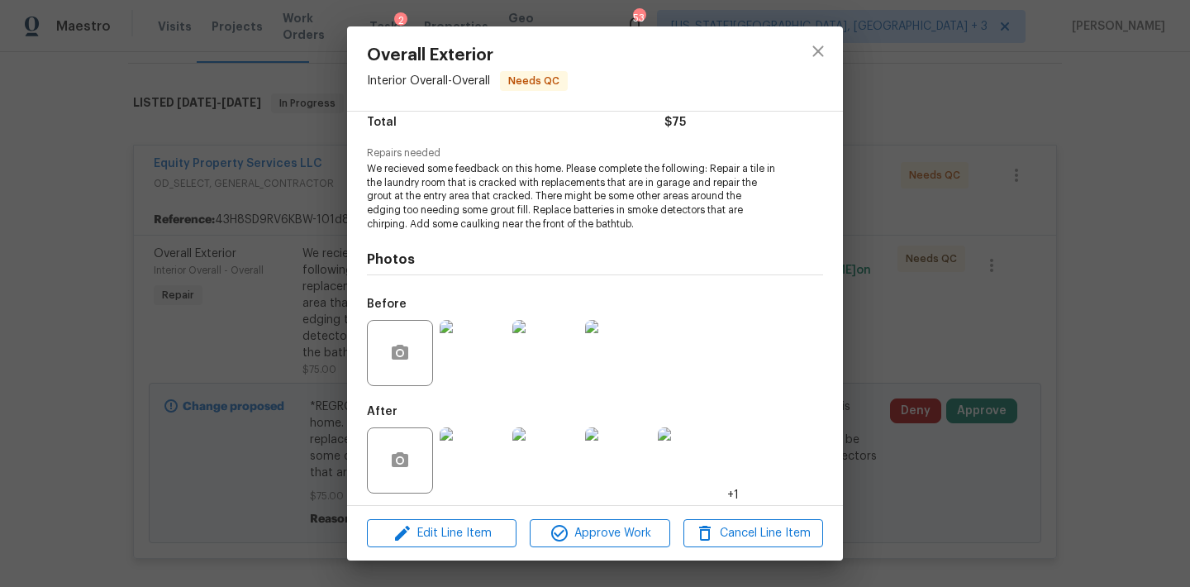
click at [498, 453] on img at bounding box center [473, 460] width 66 height 66
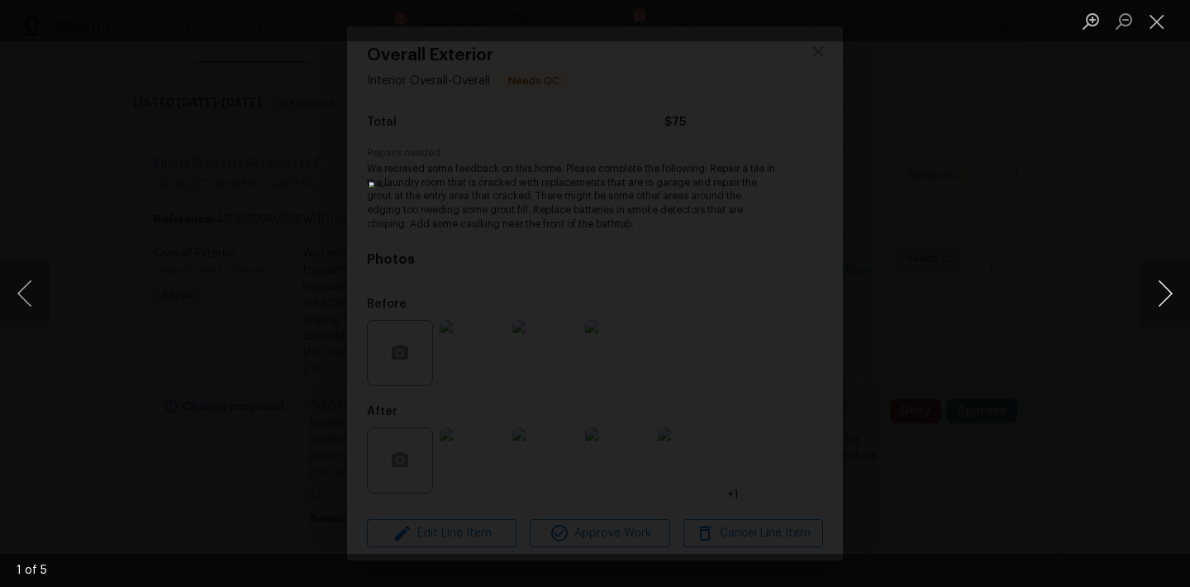
click at [1158, 299] on button "Next image" at bounding box center [1165, 293] width 50 height 66
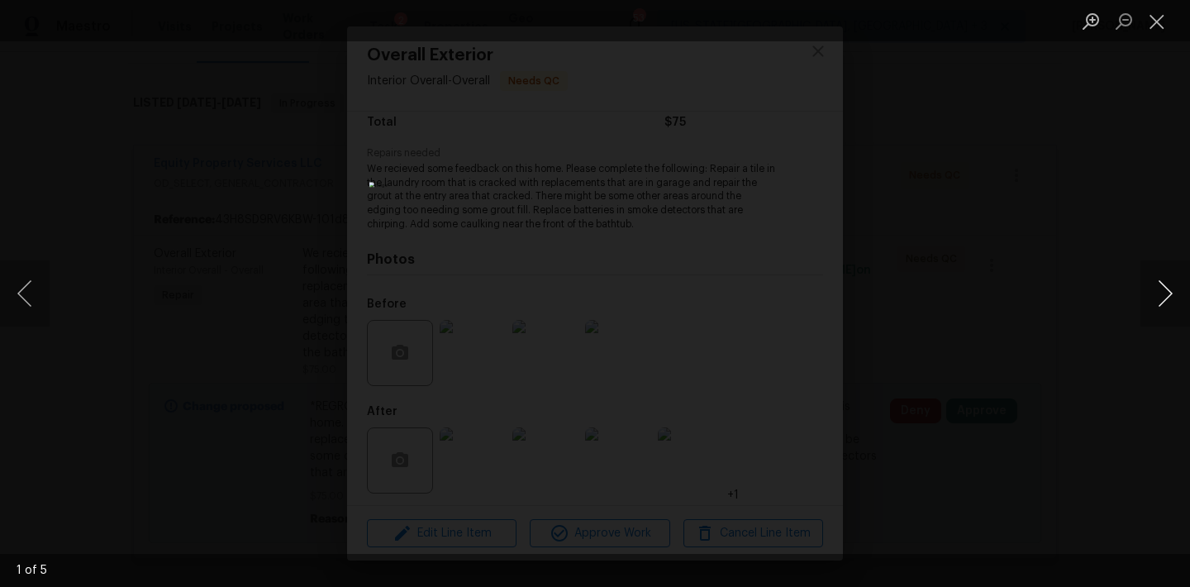
click at [1158, 299] on button "Next image" at bounding box center [1165, 293] width 50 height 66
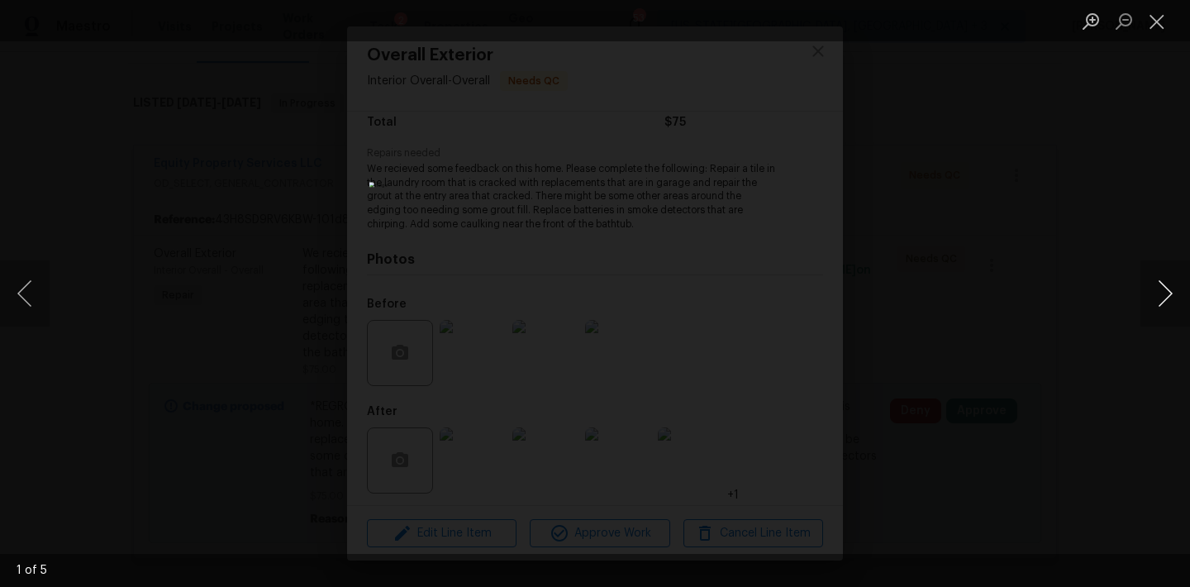
click at [1158, 299] on button "Next image" at bounding box center [1165, 293] width 50 height 66
click at [1069, 325] on div "Lightbox" at bounding box center [595, 293] width 1190 height 587
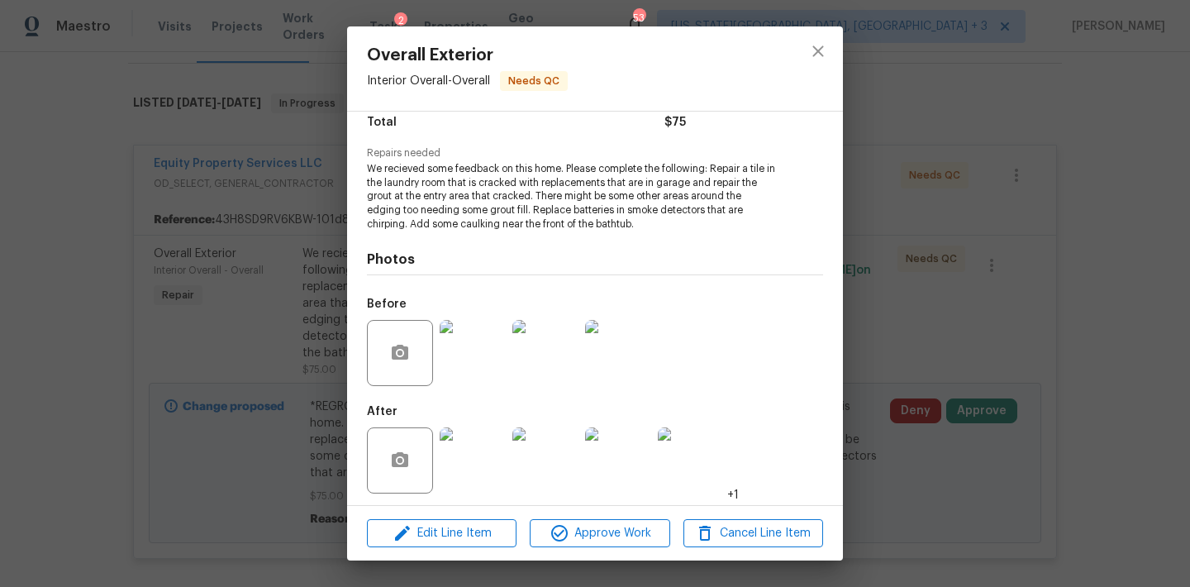
click at [468, 464] on img at bounding box center [473, 460] width 66 height 66
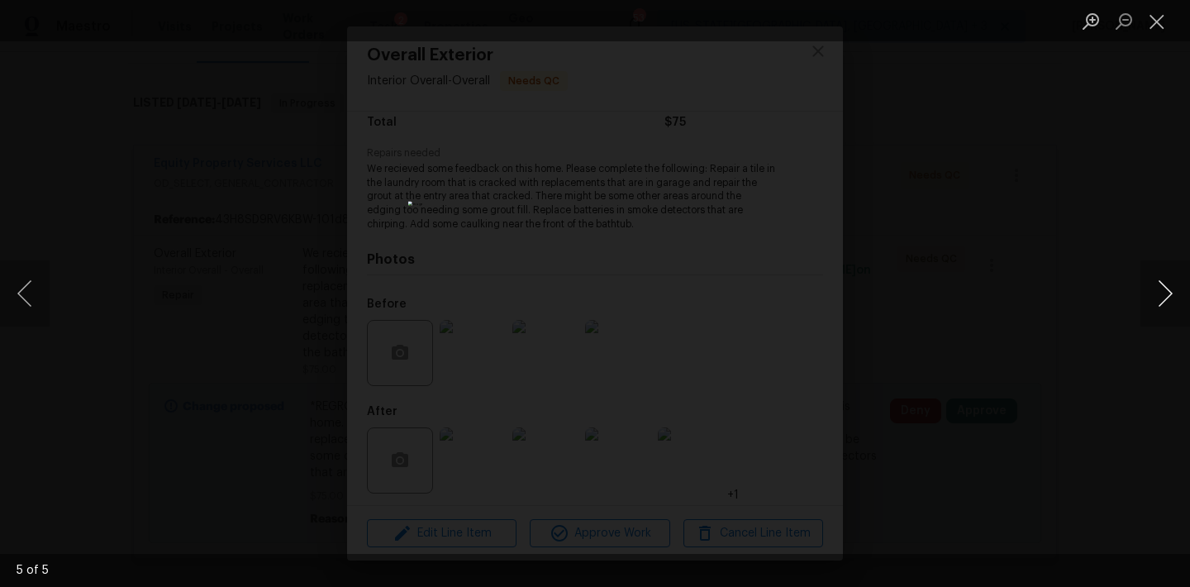
click at [1166, 293] on button "Next image" at bounding box center [1165, 293] width 50 height 66
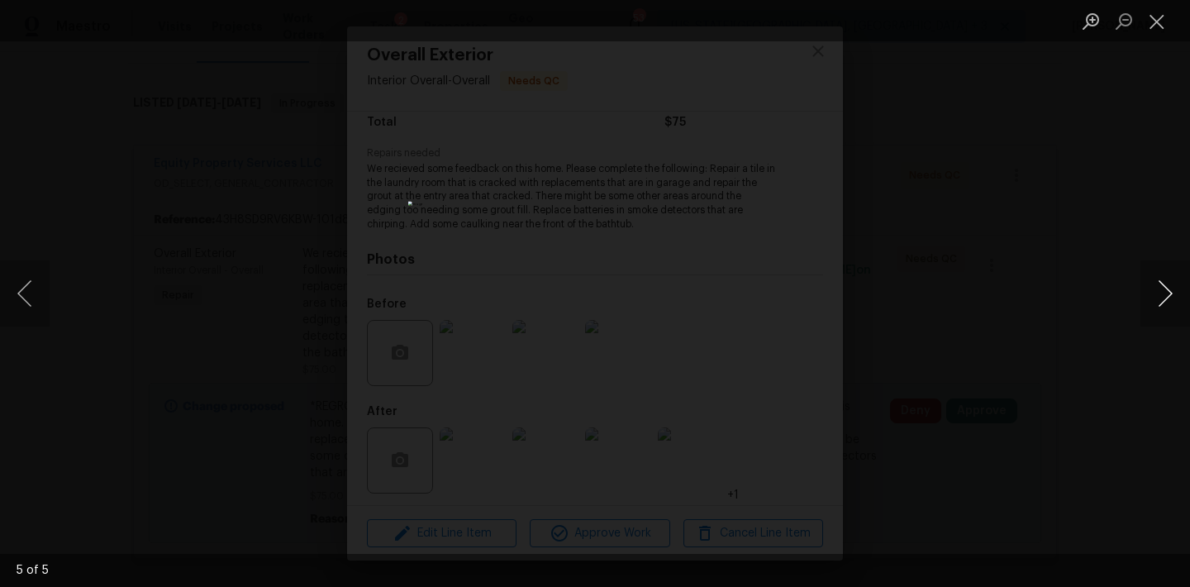
click at [1166, 293] on button "Next image" at bounding box center [1165, 293] width 50 height 66
click at [1098, 240] on div "Lightbox" at bounding box center [595, 293] width 1190 height 587
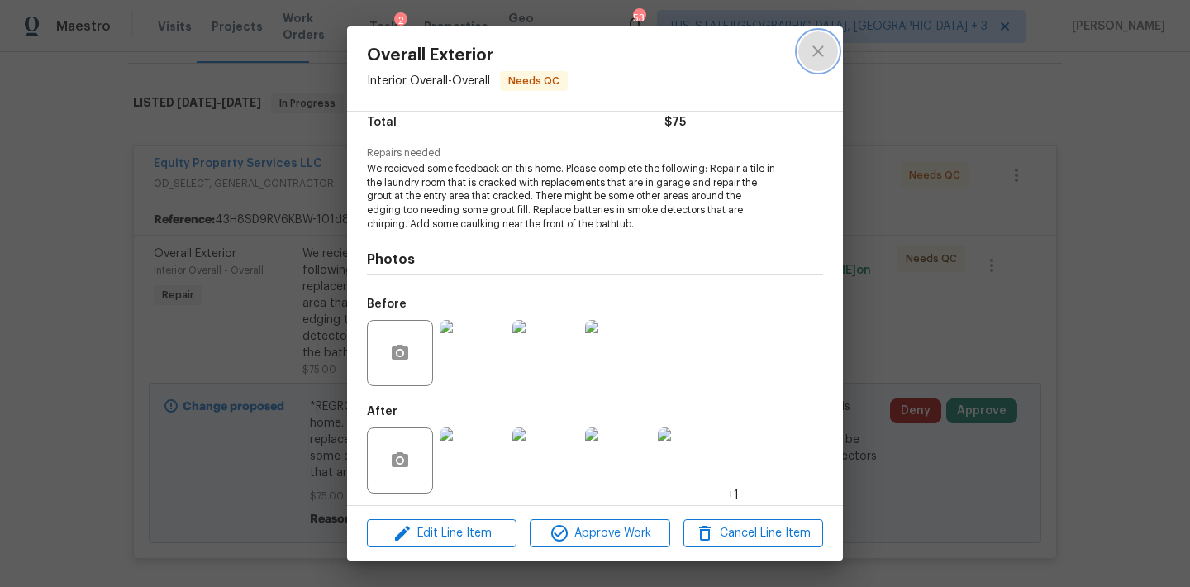
click at [812, 44] on icon "close" at bounding box center [818, 51] width 20 height 20
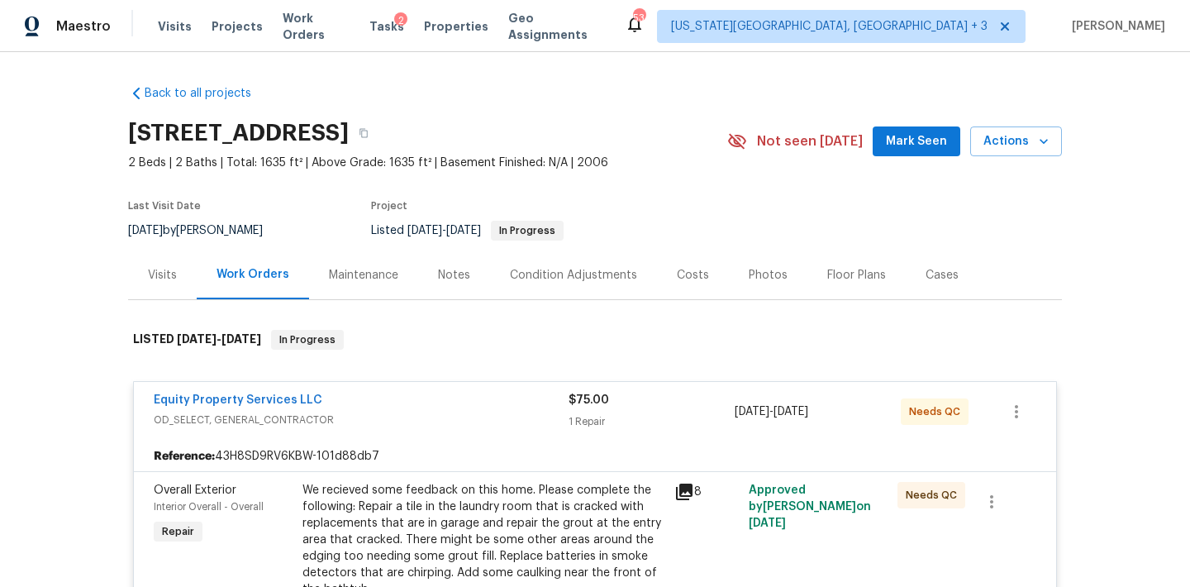
scroll to position [0, 0]
click at [160, 284] on div "Visits" at bounding box center [162, 274] width 69 height 49
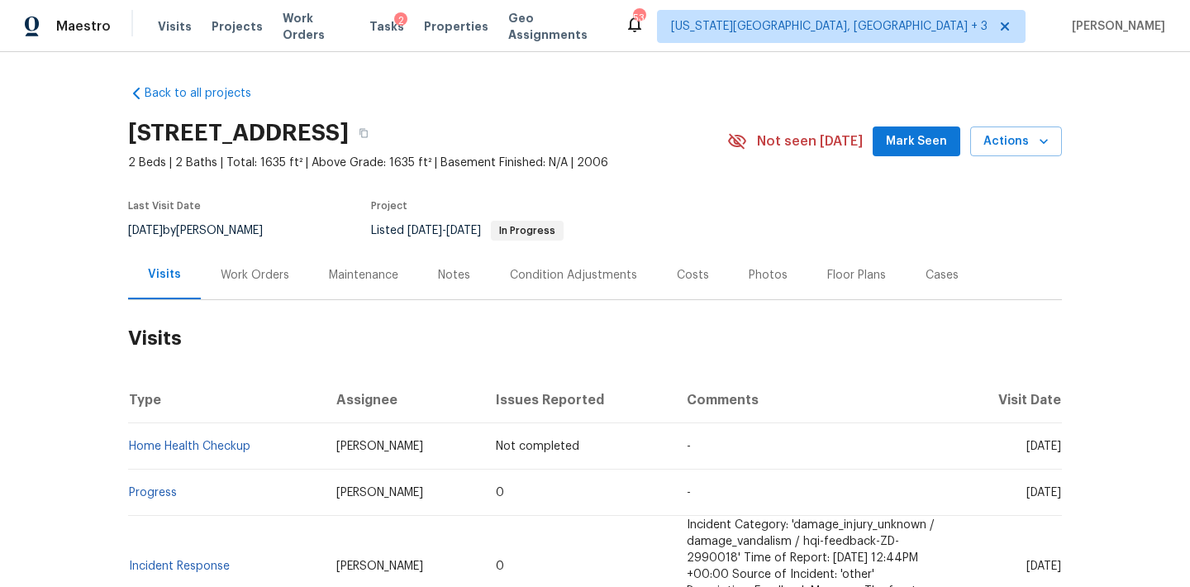
click at [236, 277] on div "Work Orders" at bounding box center [255, 275] width 69 height 17
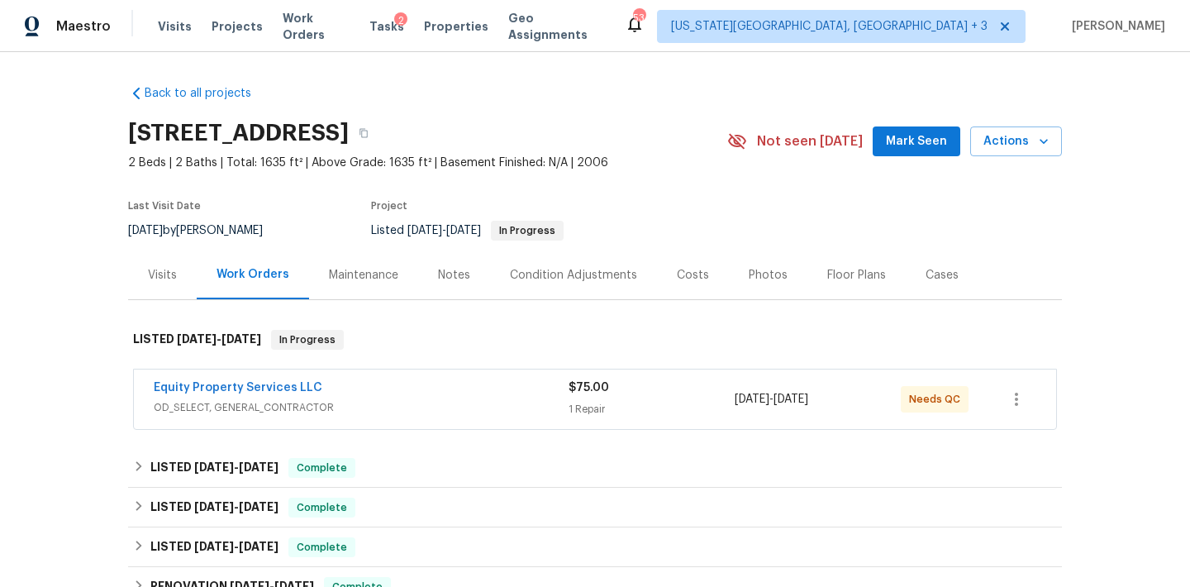
click at [325, 126] on h2 "13049 W Redbird Rd, Peoria, AZ 85383" at bounding box center [238, 133] width 221 height 17
click at [335, 136] on h2 "13049 W Redbird Rd, Peoria, AZ 85383" at bounding box center [238, 133] width 221 height 17
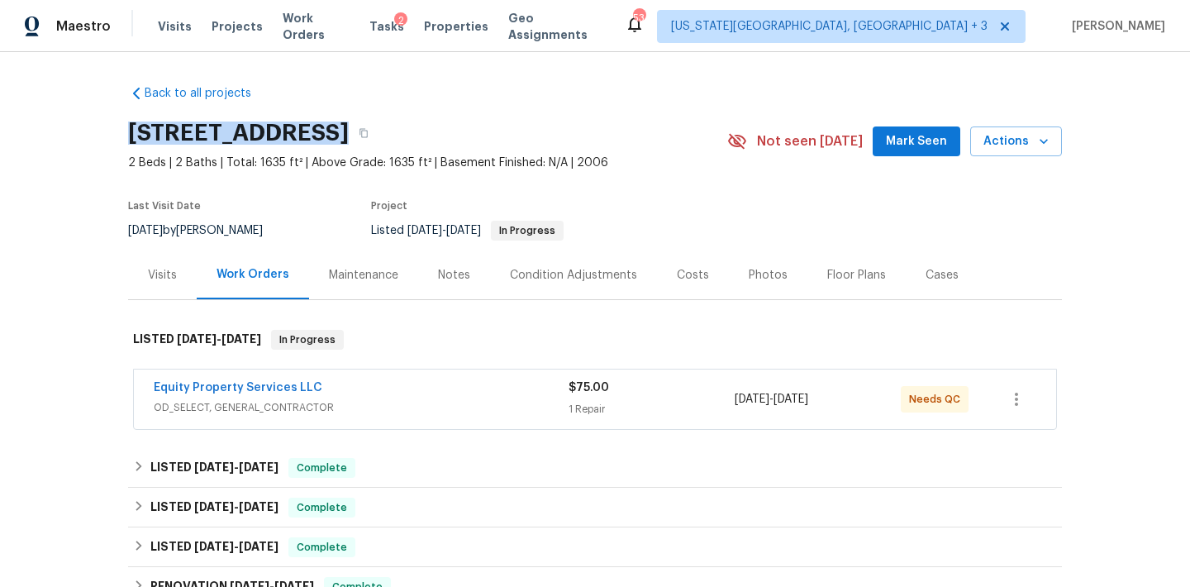
click at [335, 136] on h2 "13049 W Redbird Rd, Peoria, AZ 85383" at bounding box center [238, 133] width 221 height 17
click at [702, 134] on div "13049 W Redbird Rd, Peoria, AZ 85383" at bounding box center [427, 133] width 599 height 43
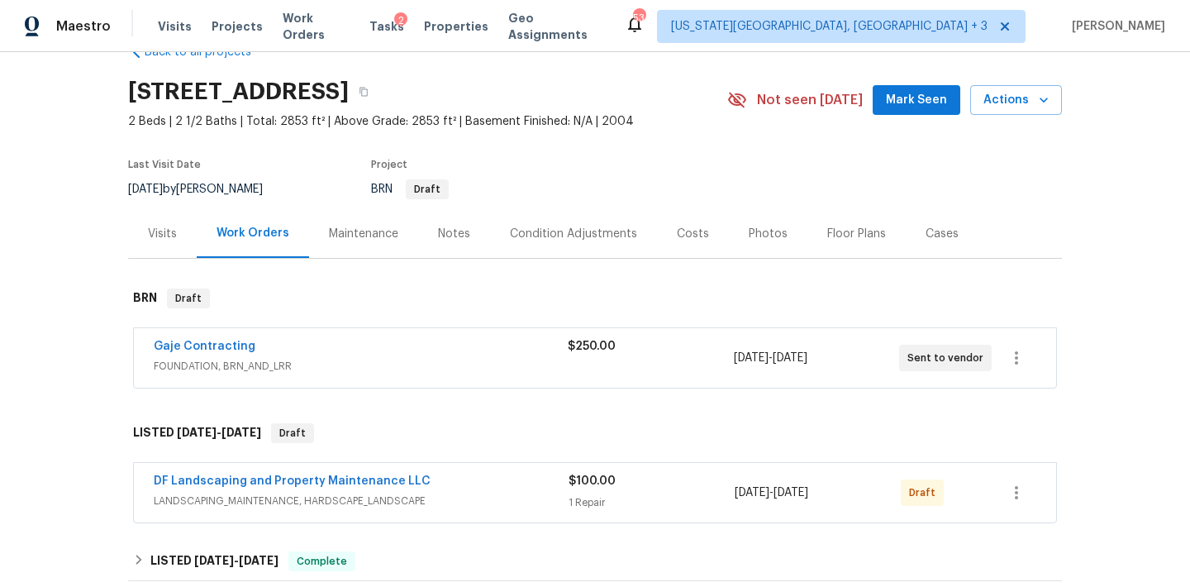
scroll to position [83, 0]
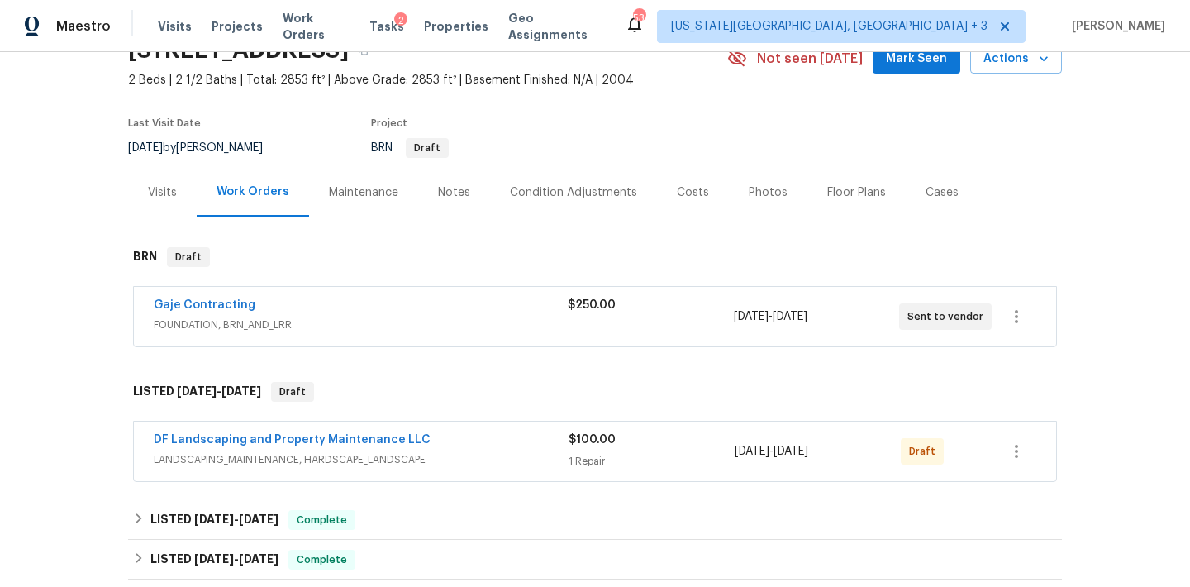
click at [452, 310] on div "Gaje Contracting" at bounding box center [361, 307] width 414 height 20
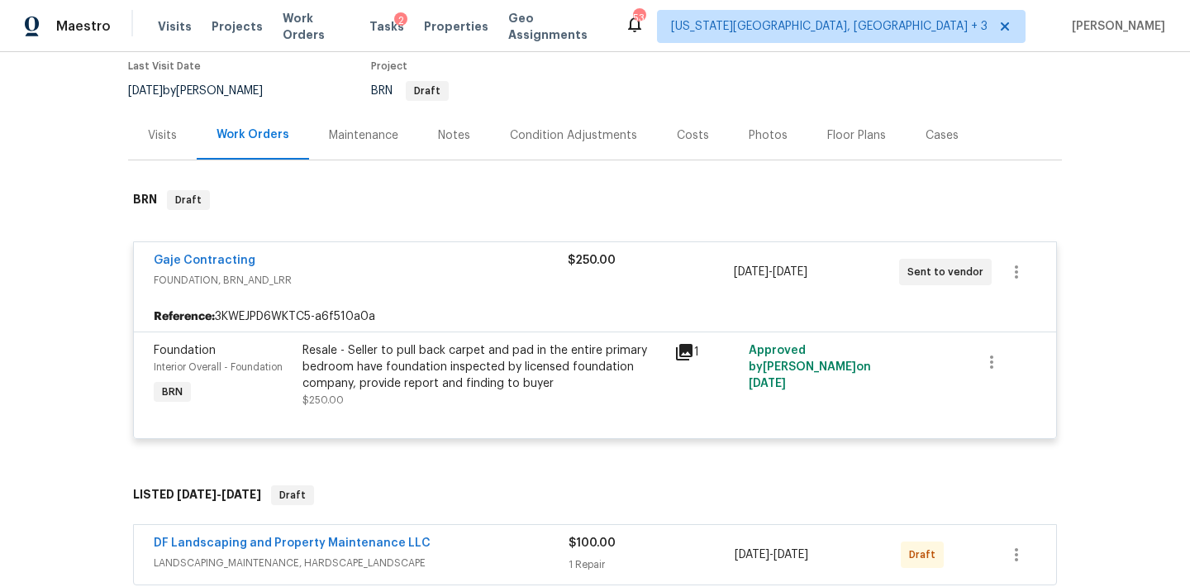
scroll to position [132, 0]
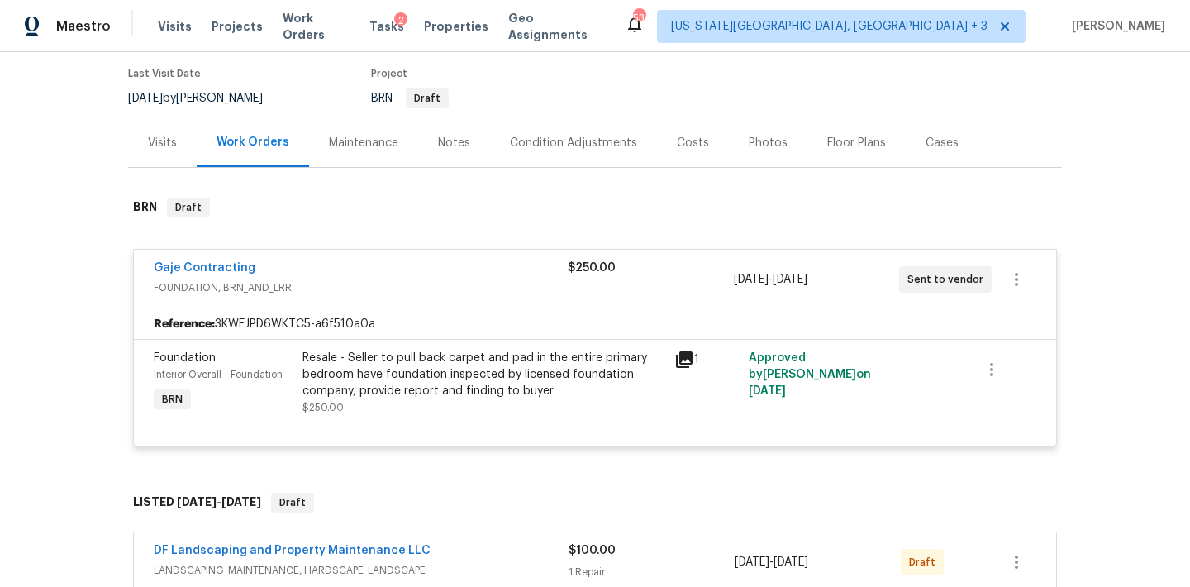
click at [399, 369] on div "Resale - Seller to pull back carpet and pad in the entire primary bedroom have …" at bounding box center [483, 375] width 362 height 50
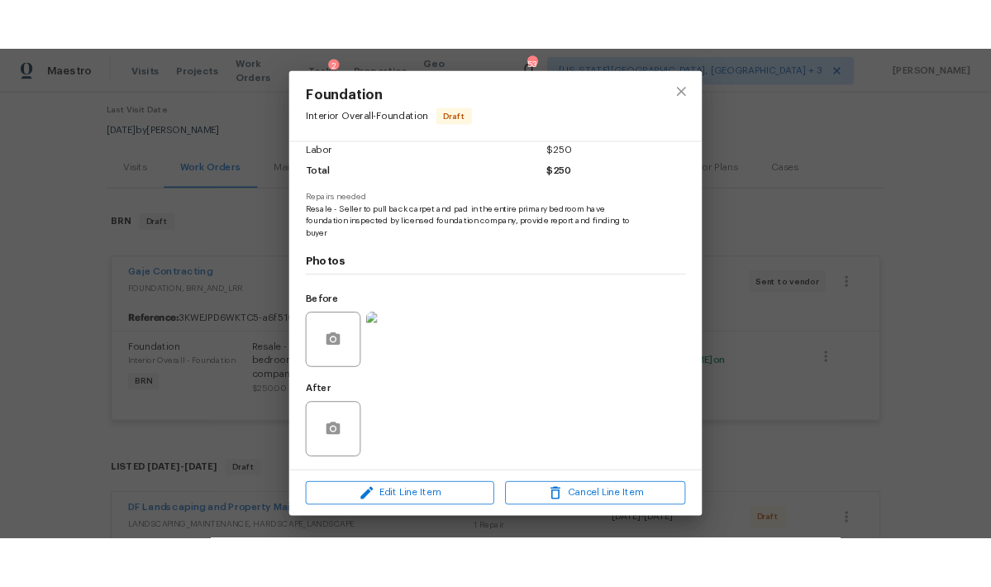
scroll to position [117, 0]
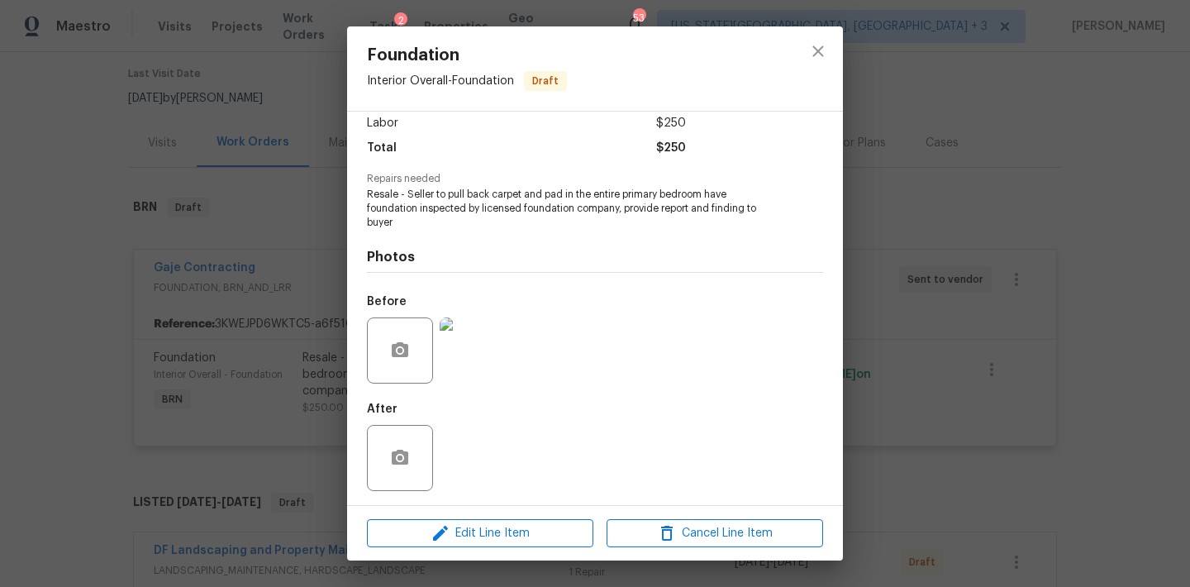
click at [488, 352] on img at bounding box center [473, 350] width 66 height 66
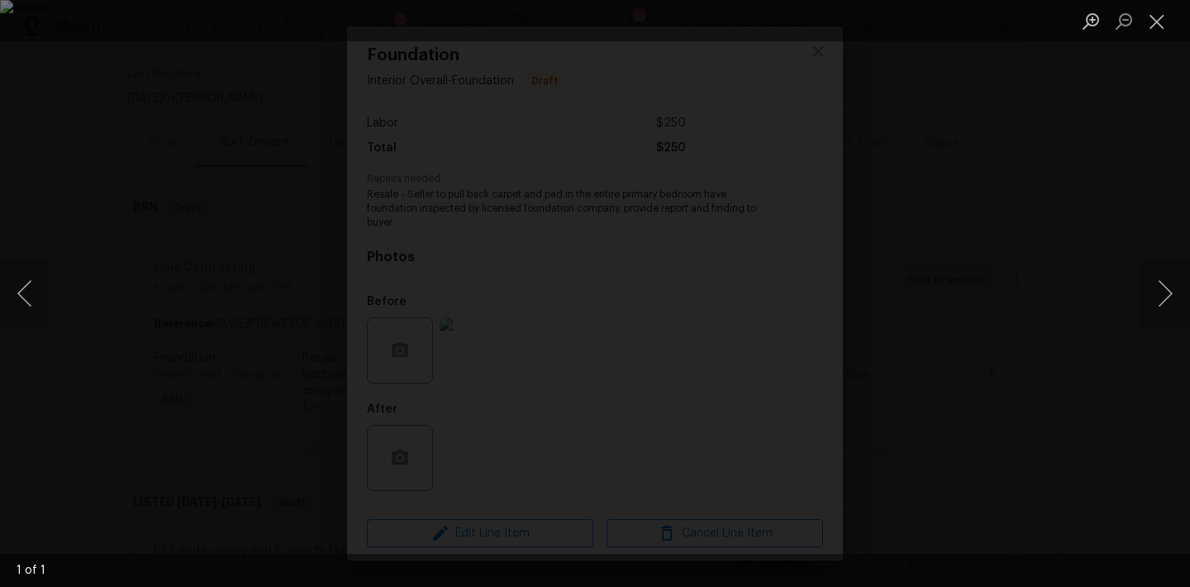
click at [1157, 36] on li "Lightbox" at bounding box center [1156, 20] width 33 height 41
click at [1157, 21] on button "Close lightbox" at bounding box center [1156, 21] width 33 height 29
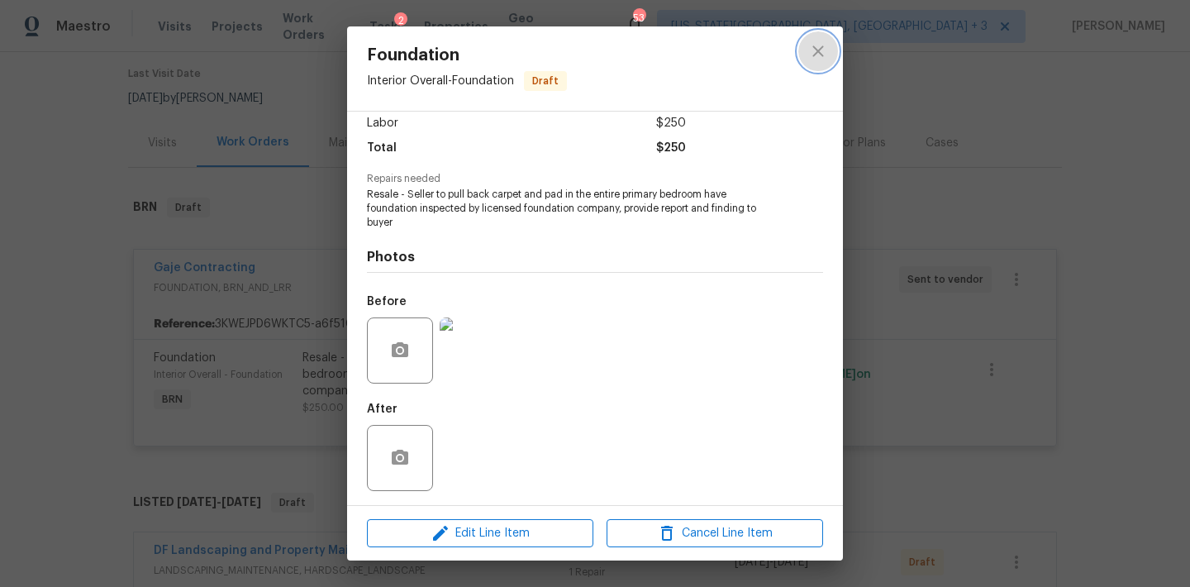
click at [821, 56] on icon "close" at bounding box center [818, 51] width 20 height 20
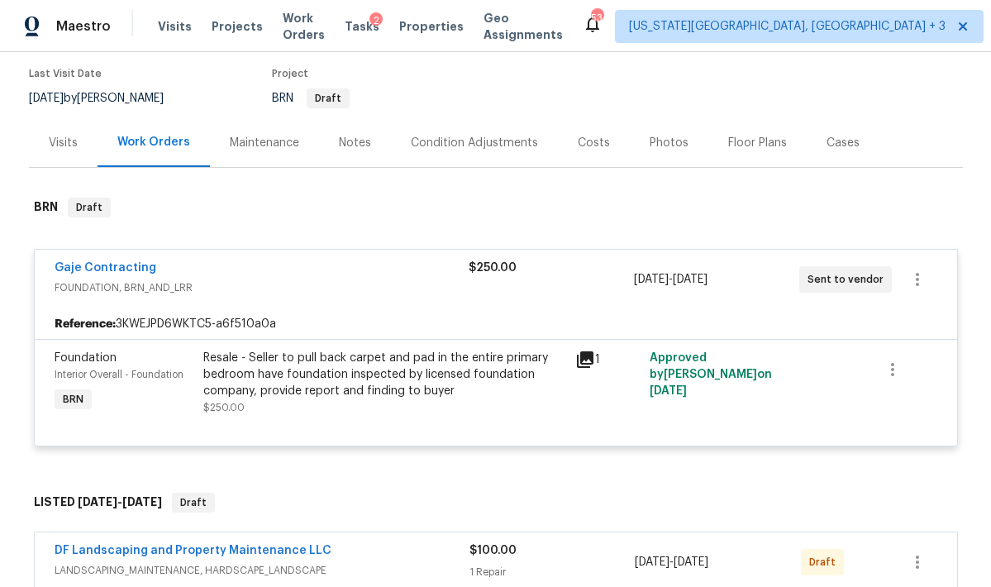
click at [127, 303] on div "Gaje Contracting FOUNDATION, BRN_AND_LRR $250.00 9/19/2025 - 9/22/2025 Sent to …" at bounding box center [496, 280] width 922 height 60
click at [109, 269] on link "Gaje Contracting" at bounding box center [106, 268] width 102 height 12
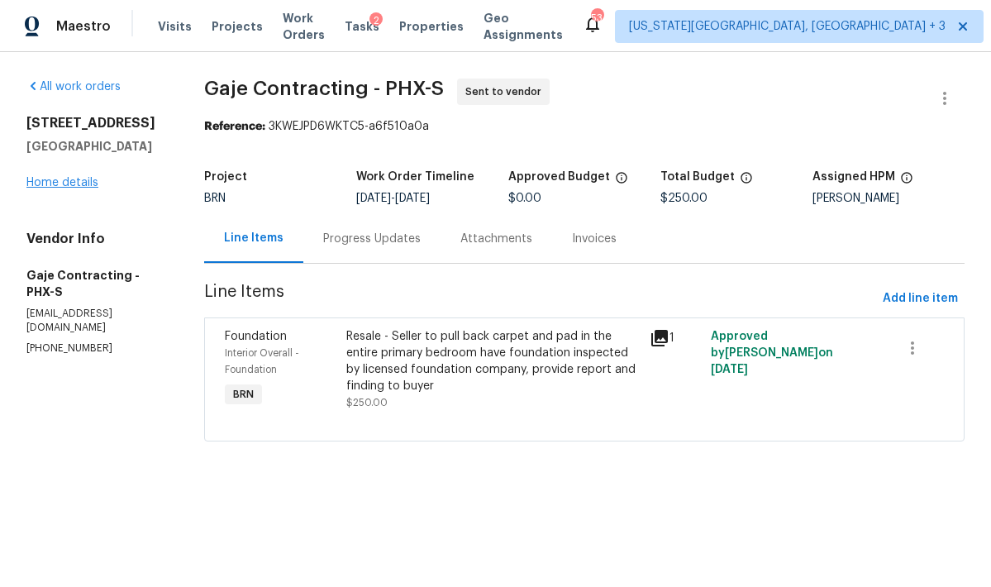
click at [50, 181] on link "Home details" at bounding box center [62, 183] width 72 height 12
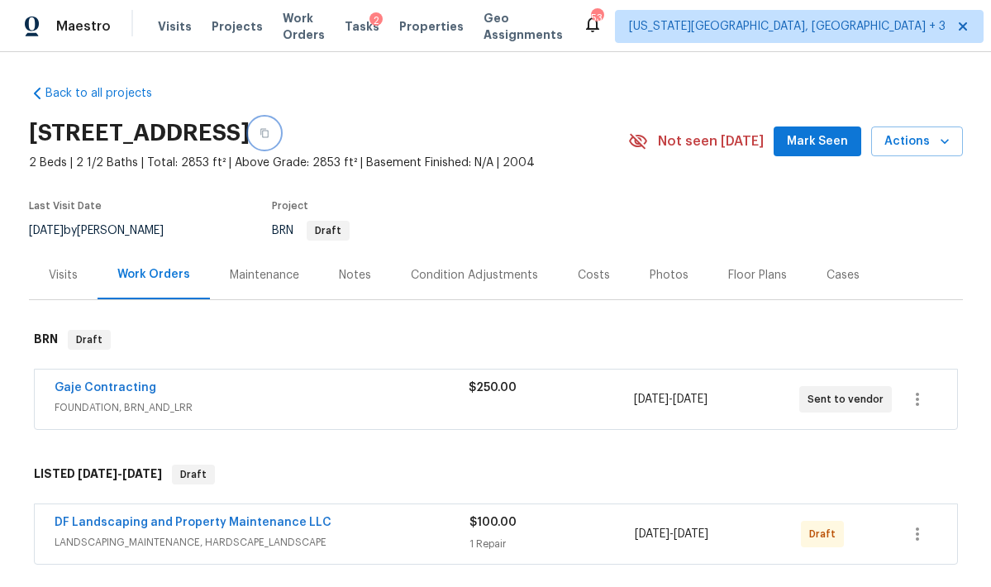
click at [269, 131] on icon "button" at bounding box center [265, 133] width 10 height 10
click at [21, 285] on div "Back to all projects 12446 W Bajada Rd, Peoria, AZ 85383 2 Beds | 2 1/2 Baths |…" at bounding box center [495, 319] width 991 height 535
click at [502, 402] on div "$250.00" at bounding box center [551, 399] width 165 height 40
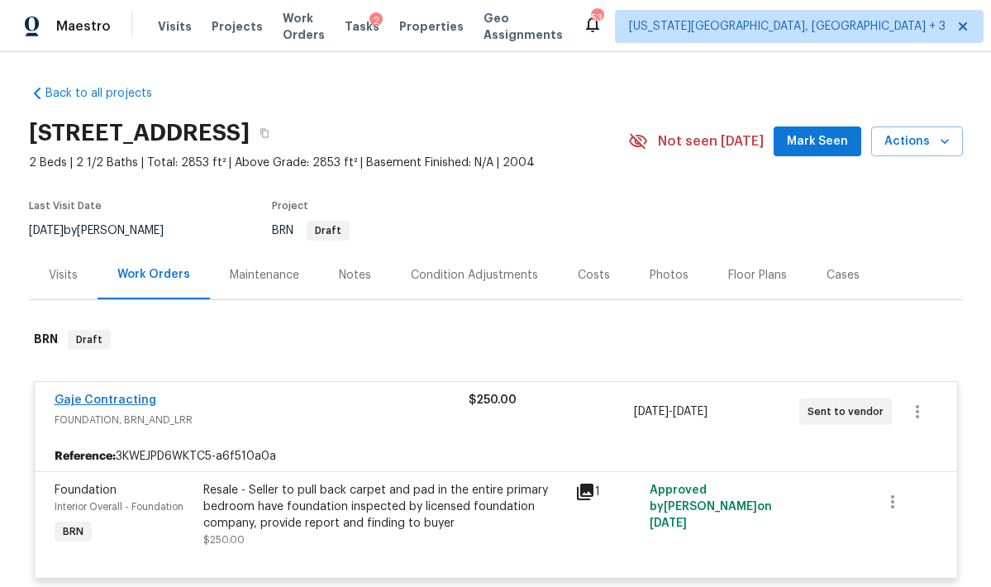
click at [131, 394] on link "Gaje Contracting" at bounding box center [106, 400] width 102 height 12
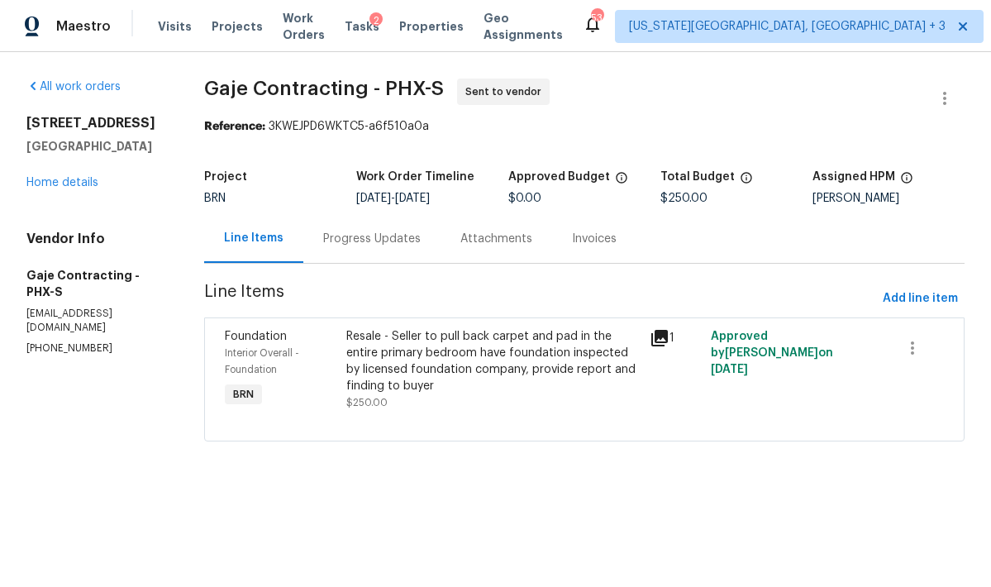
click at [373, 238] on div "Progress Updates" at bounding box center [372, 239] width 98 height 17
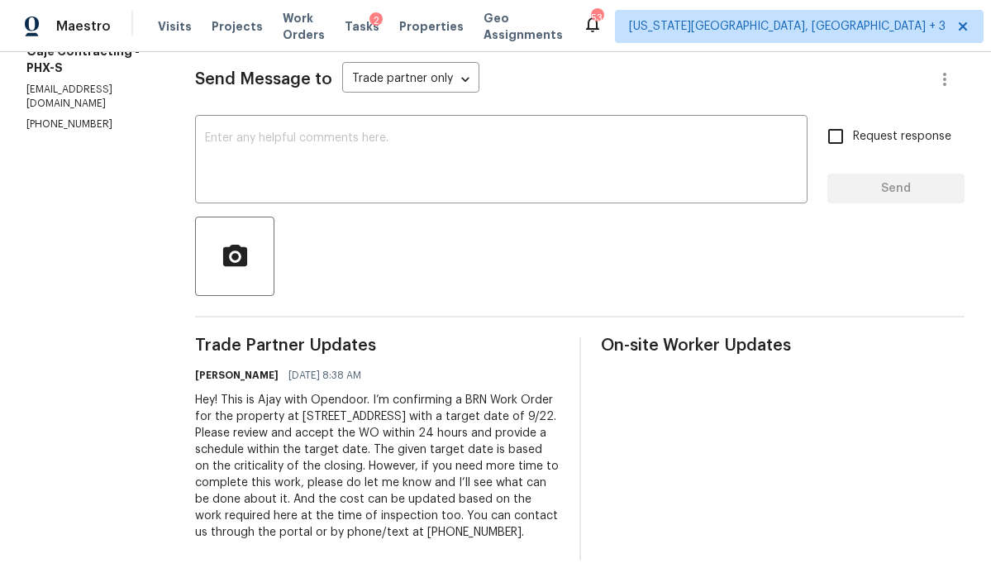
scroll to position [140, 0]
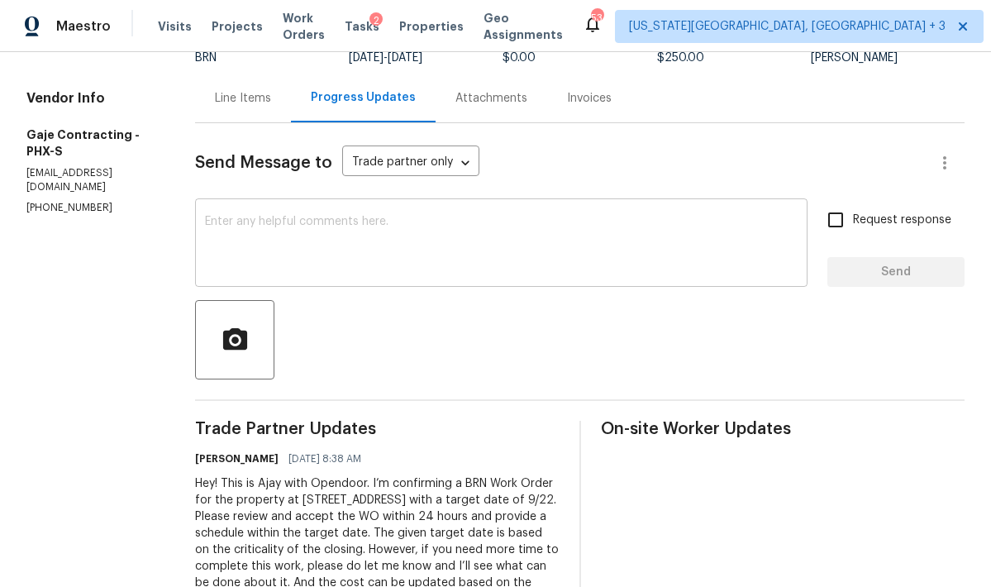
click at [260, 238] on textarea at bounding box center [501, 245] width 593 height 58
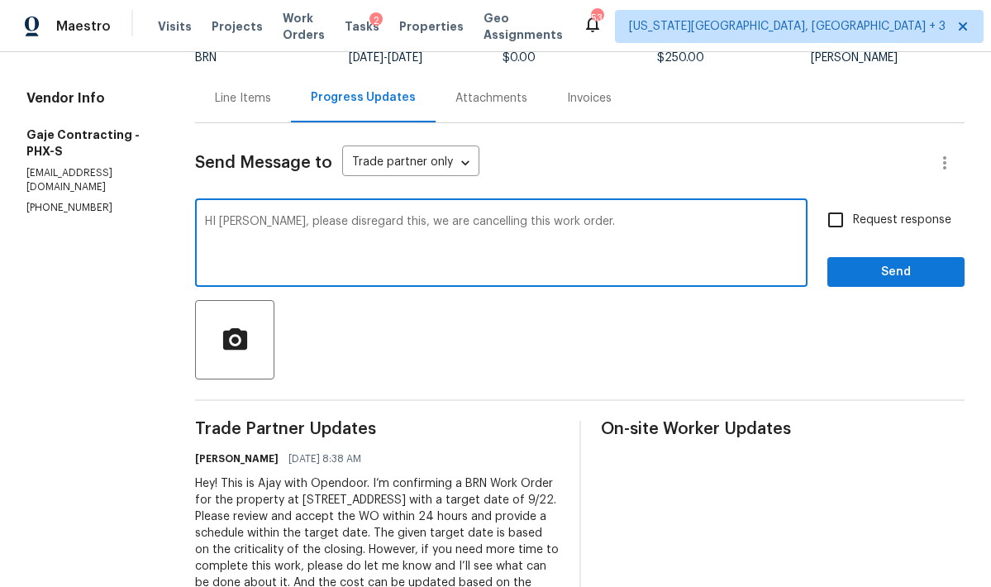
type textarea "HI JR, please disregard this, we are cancelling this work order."
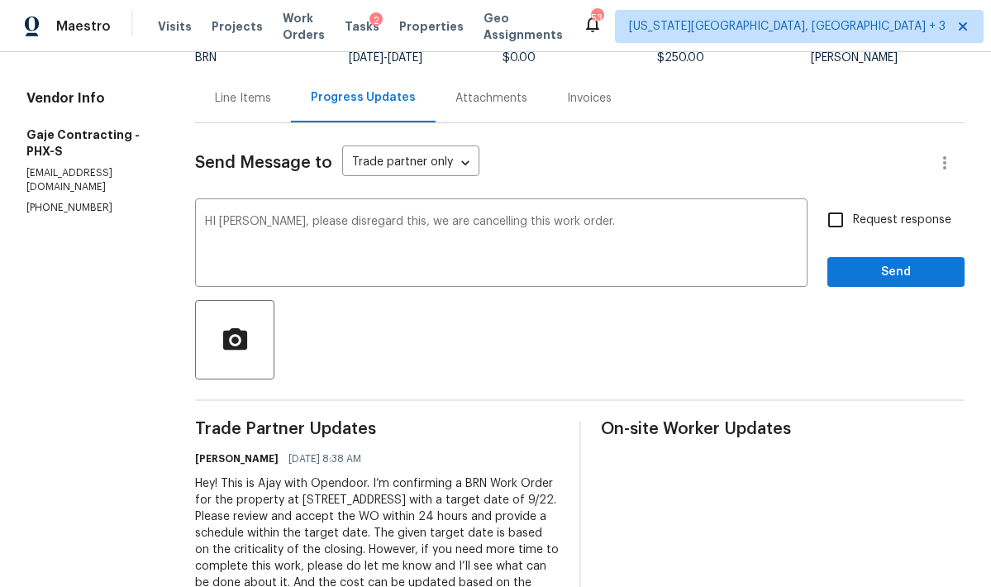
click at [898, 220] on span "Request response" at bounding box center [902, 220] width 98 height 17
click at [853, 220] on input "Request response" at bounding box center [835, 219] width 35 height 35
checkbox input "true"
click at [873, 271] on span "Send" at bounding box center [895, 272] width 111 height 21
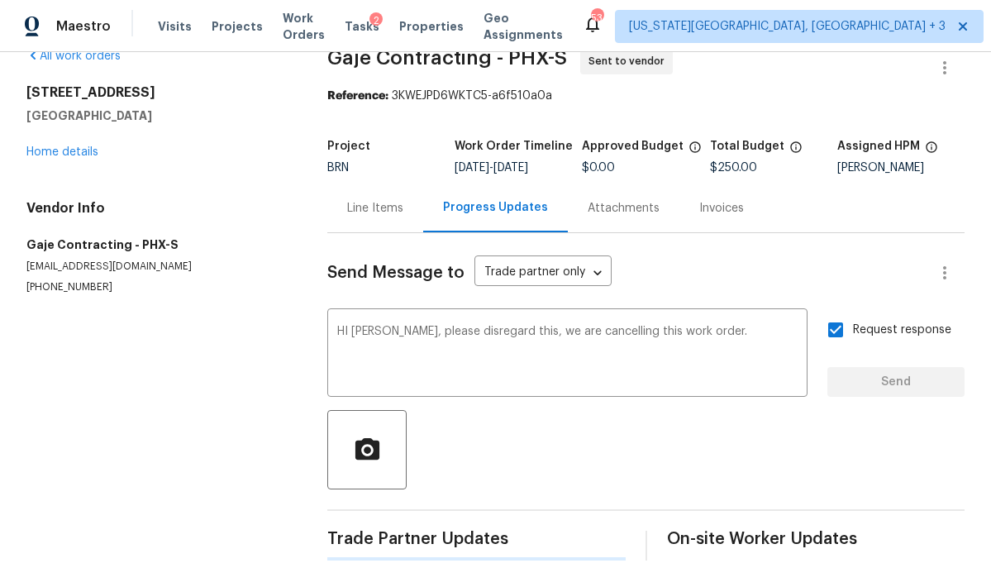
scroll to position [44, 0]
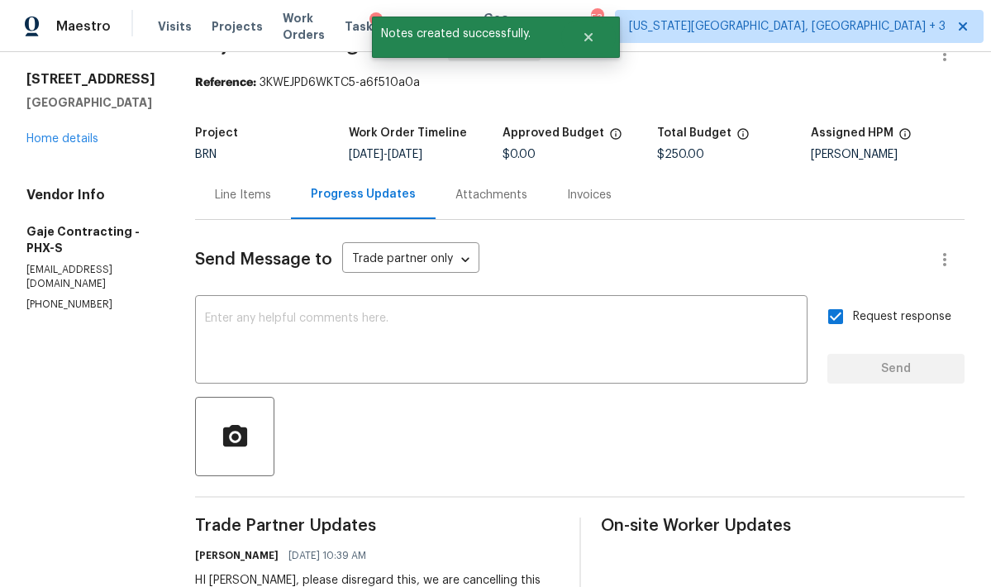
click at [241, 193] on div "Line Items" at bounding box center [243, 195] width 56 height 17
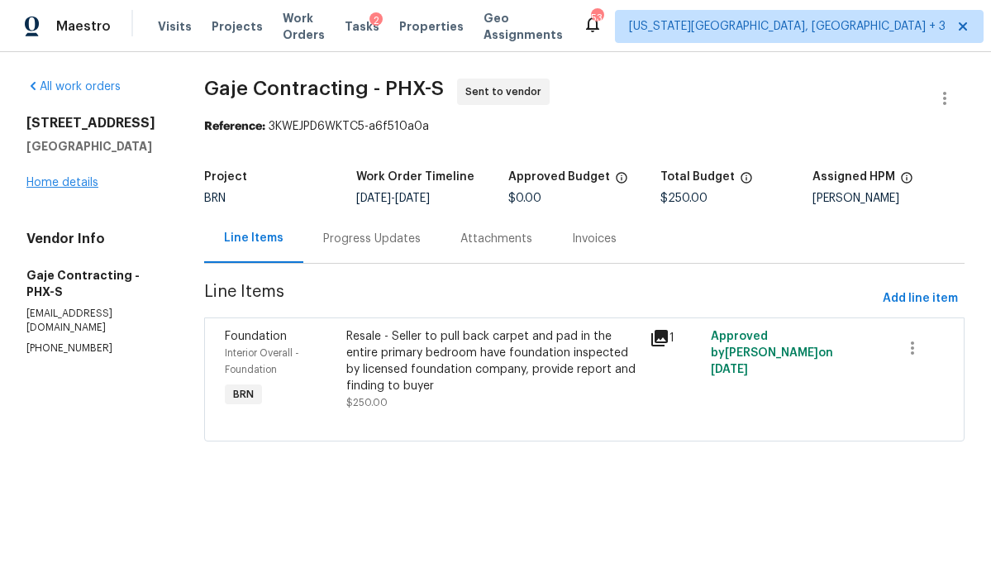
click at [74, 182] on link "Home details" at bounding box center [62, 183] width 72 height 12
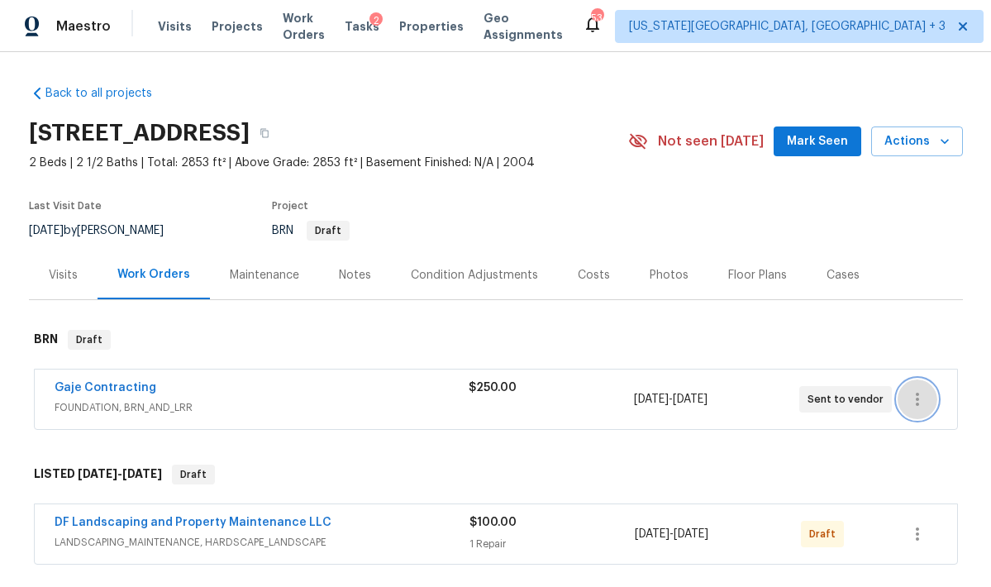
click at [910, 410] on button "button" at bounding box center [918, 399] width 40 height 40
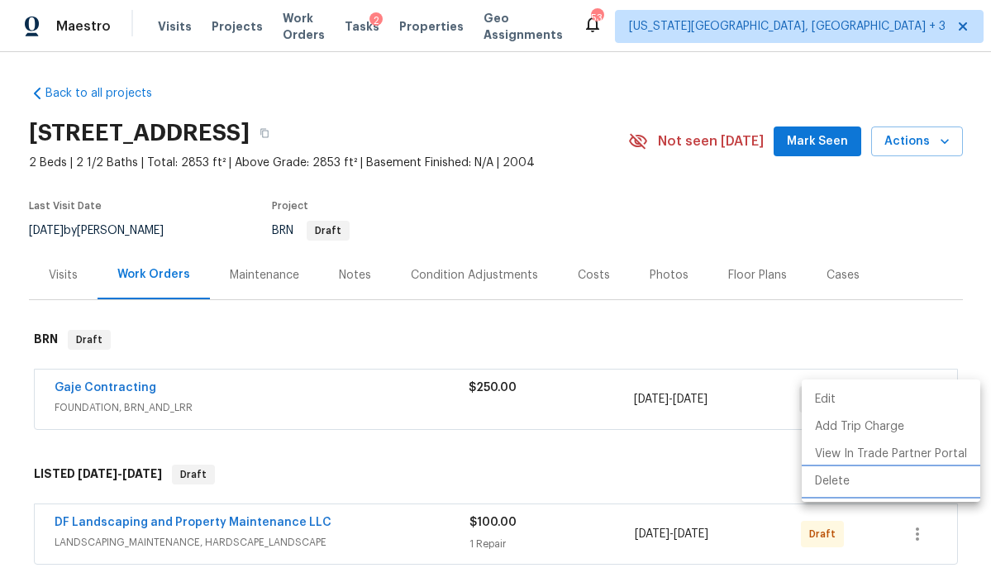
click at [831, 483] on li "Delete" at bounding box center [891, 481] width 179 height 27
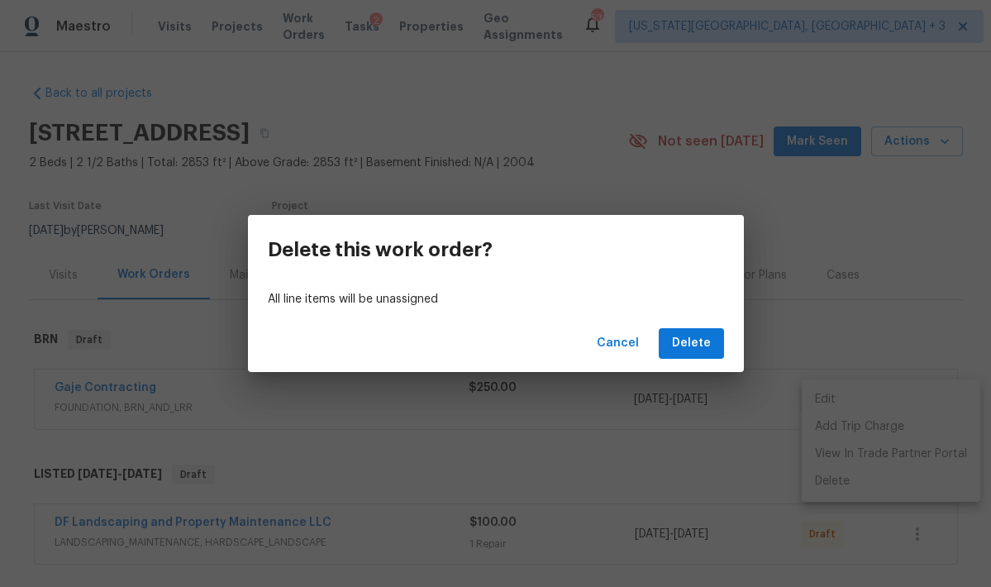
click at [689, 322] on div "Cancel Delete" at bounding box center [496, 343] width 496 height 57
click at [685, 344] on span "Delete" at bounding box center [691, 343] width 39 height 21
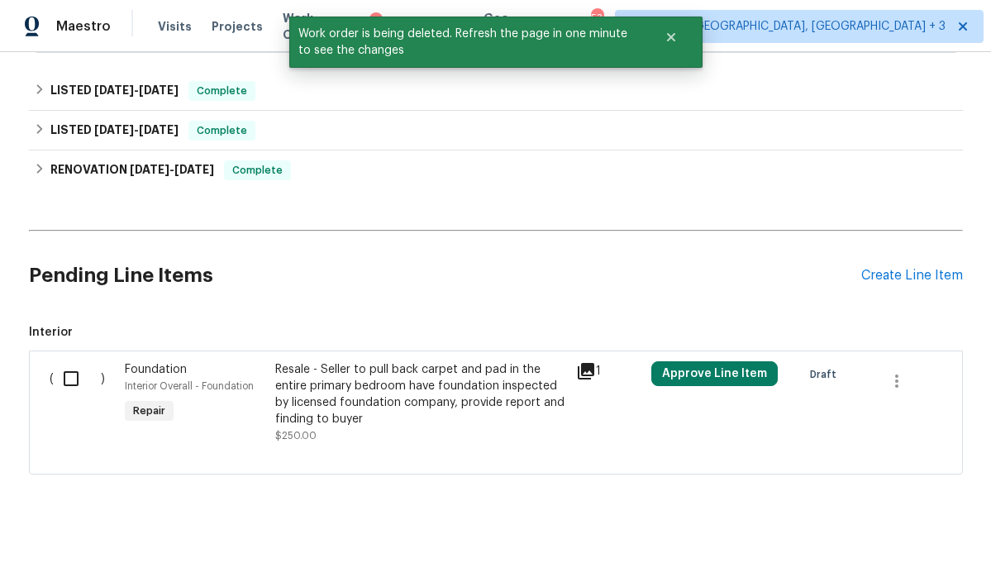
scroll to position [479, 0]
click at [54, 369] on input "checkbox" at bounding box center [77, 378] width 47 height 35
click at [724, 363] on button "Approve Line Item" at bounding box center [714, 373] width 126 height 25
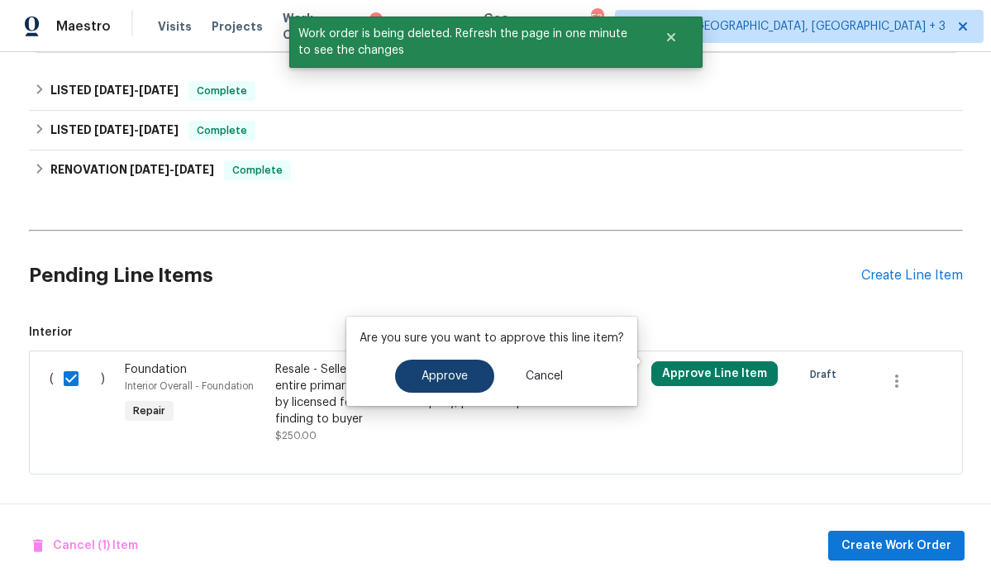
click at [436, 385] on button "Approve" at bounding box center [444, 376] width 99 height 33
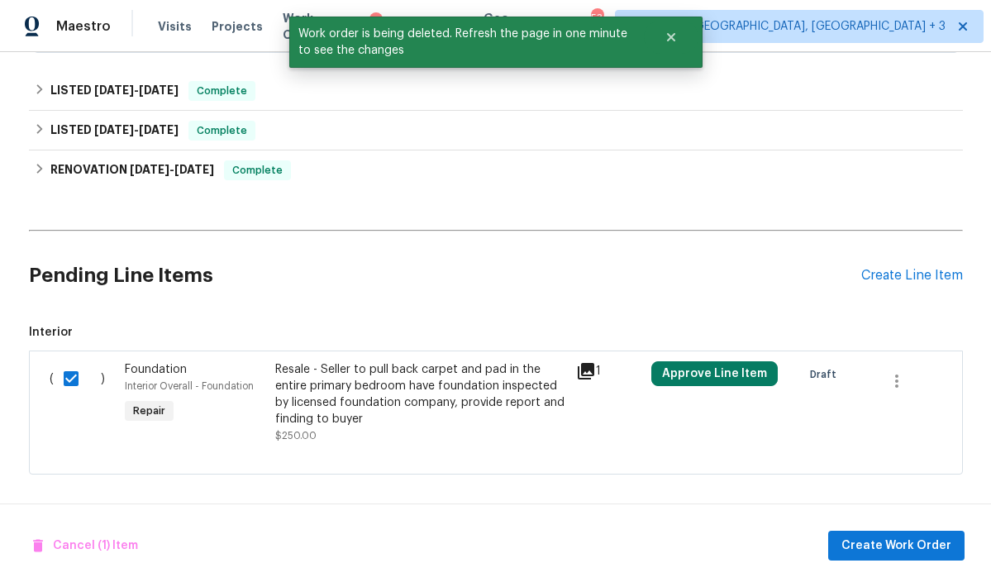
checkbox input "false"
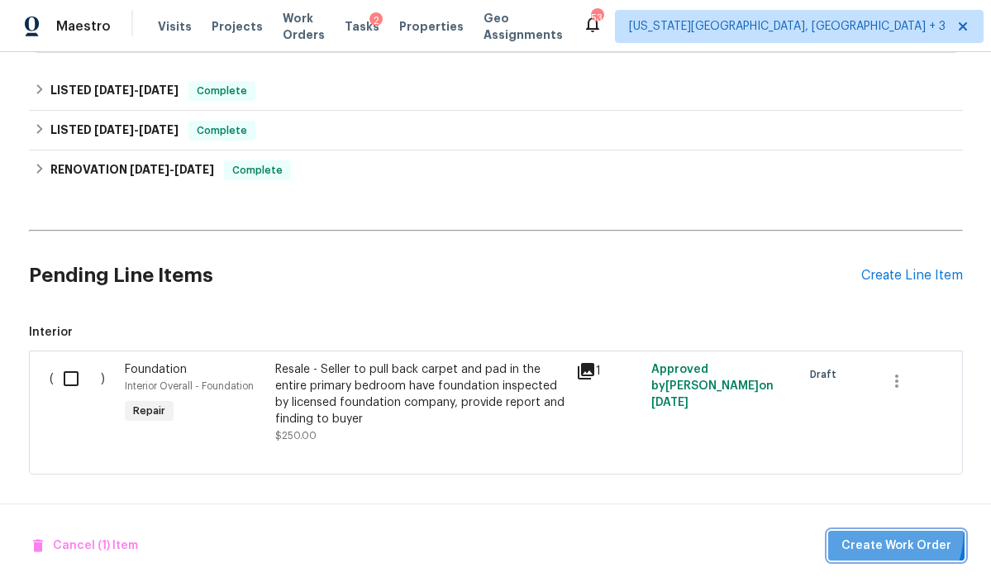
click at [871, 531] on button "Create Work Order" at bounding box center [896, 546] width 136 height 31
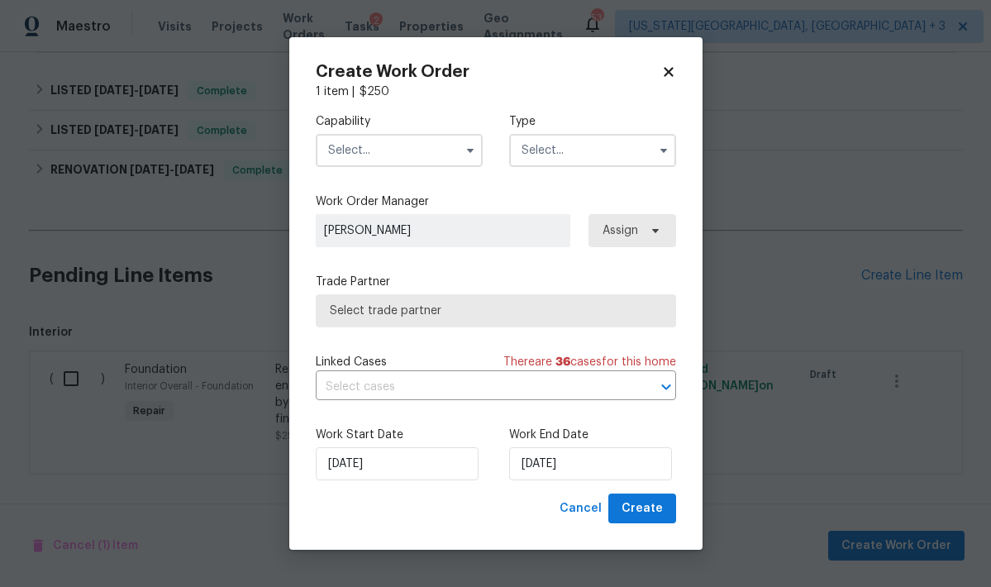
click at [364, 145] on input "text" at bounding box center [399, 150] width 167 height 33
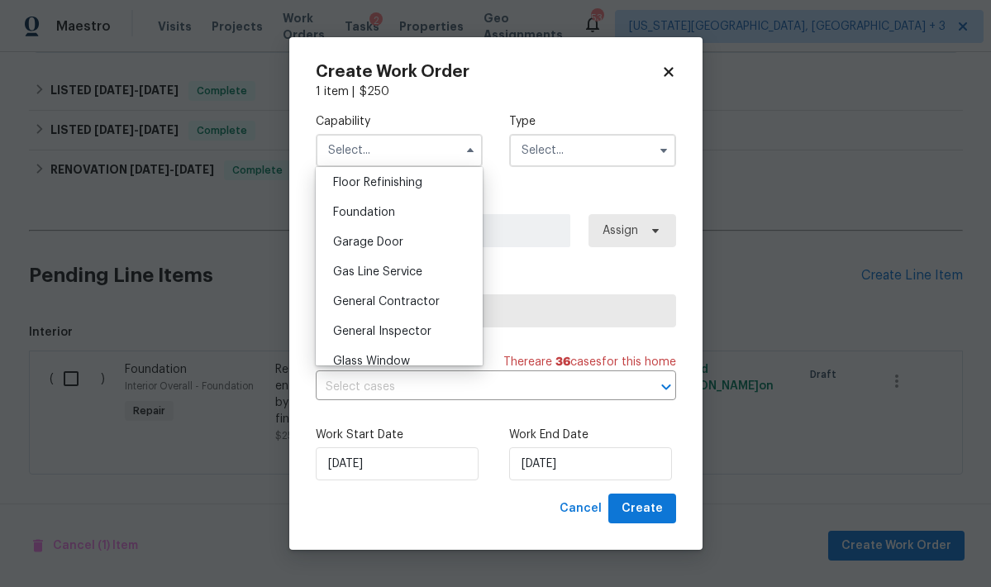
scroll to position [718, 0]
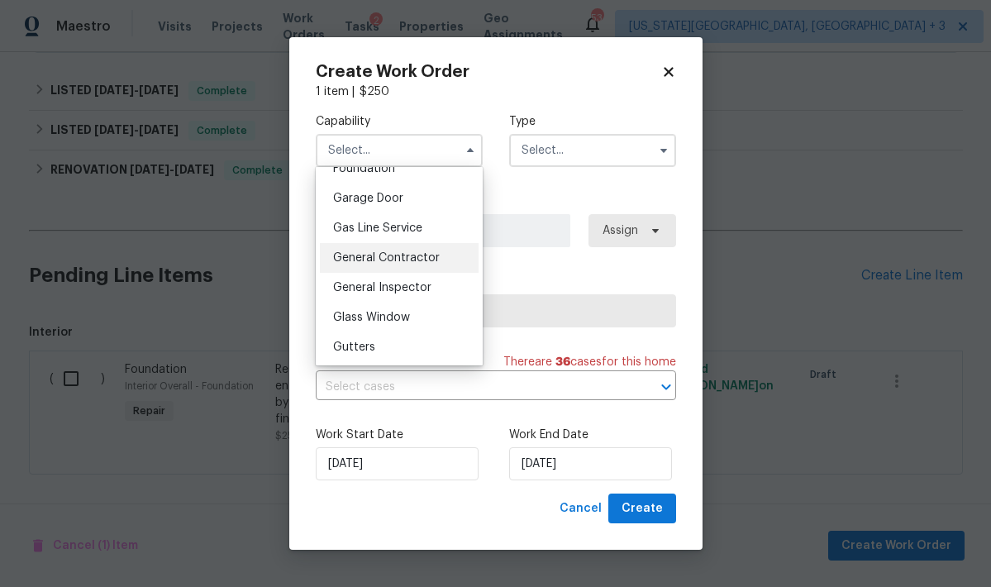
click at [400, 264] on span "General Contractor" at bounding box center [386, 258] width 107 height 12
type input "General Contractor"
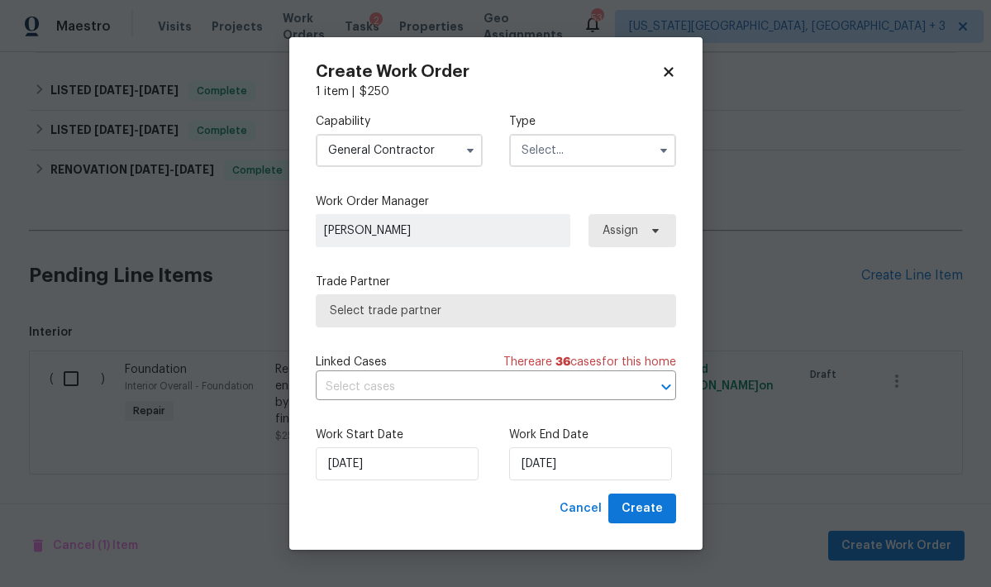
click at [555, 152] on input "text" at bounding box center [592, 150] width 167 height 33
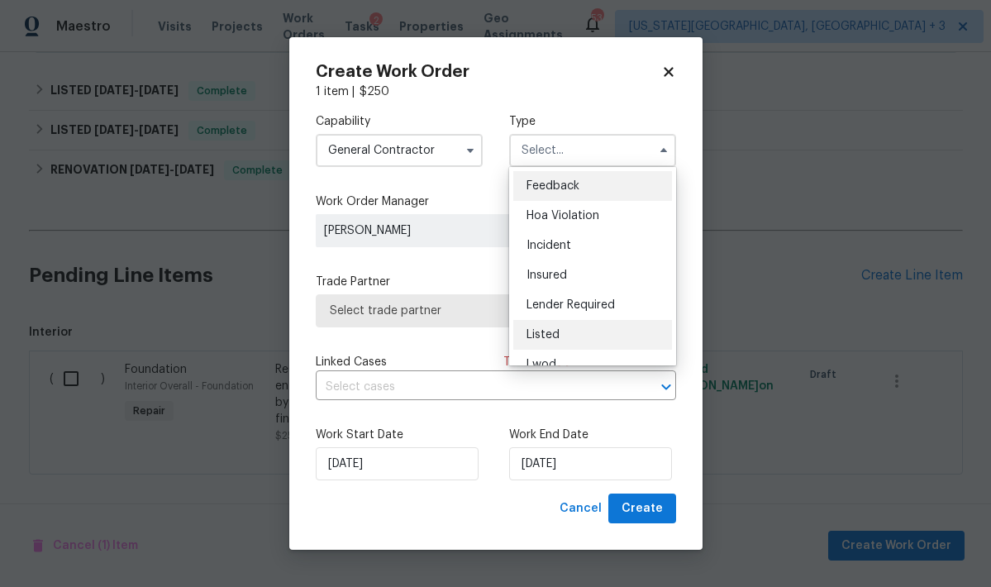
scroll to position [0, 0]
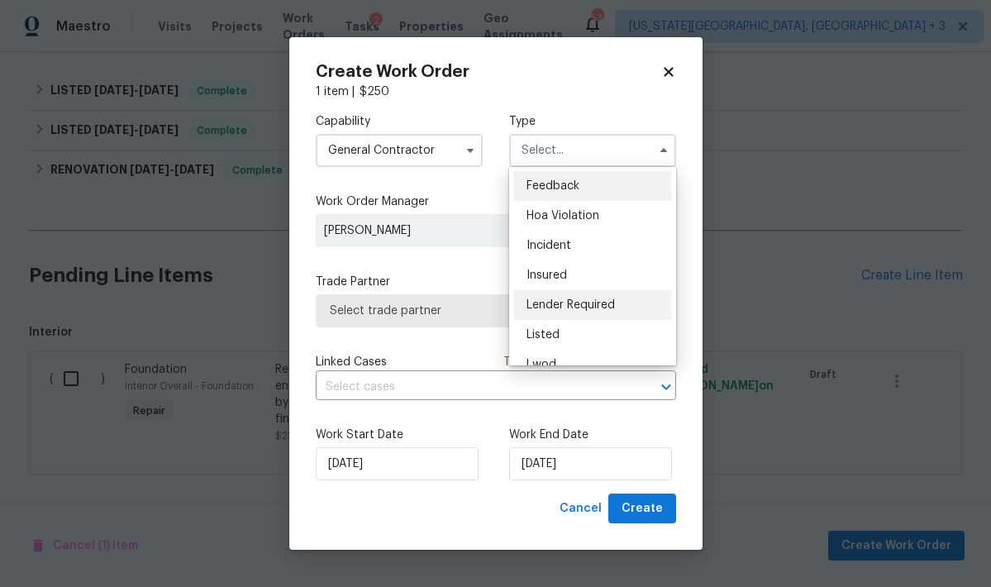
click at [562, 301] on span "Lender Required" at bounding box center [570, 305] width 88 height 12
type input "Lender Required"
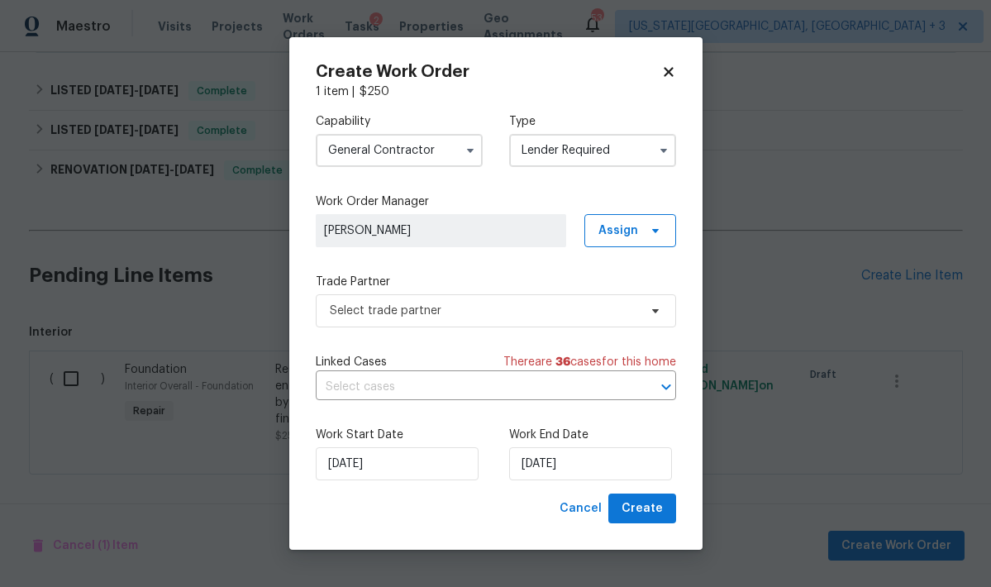
click at [515, 230] on span "[PERSON_NAME]" at bounding box center [441, 230] width 234 height 17
click at [393, 231] on span "[PERSON_NAME]" at bounding box center [441, 230] width 234 height 17
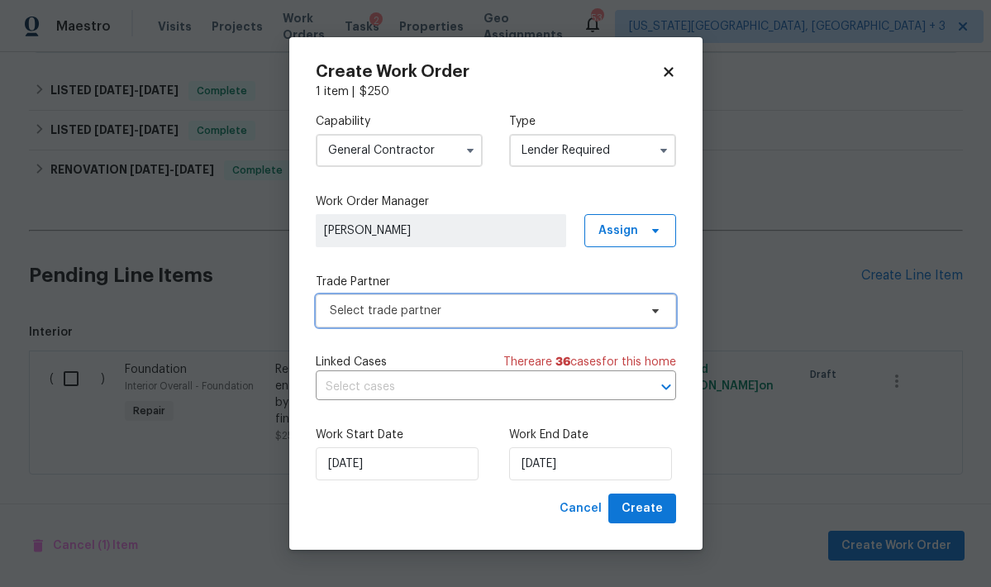
click at [374, 320] on span "Select trade partner" at bounding box center [496, 310] width 360 height 33
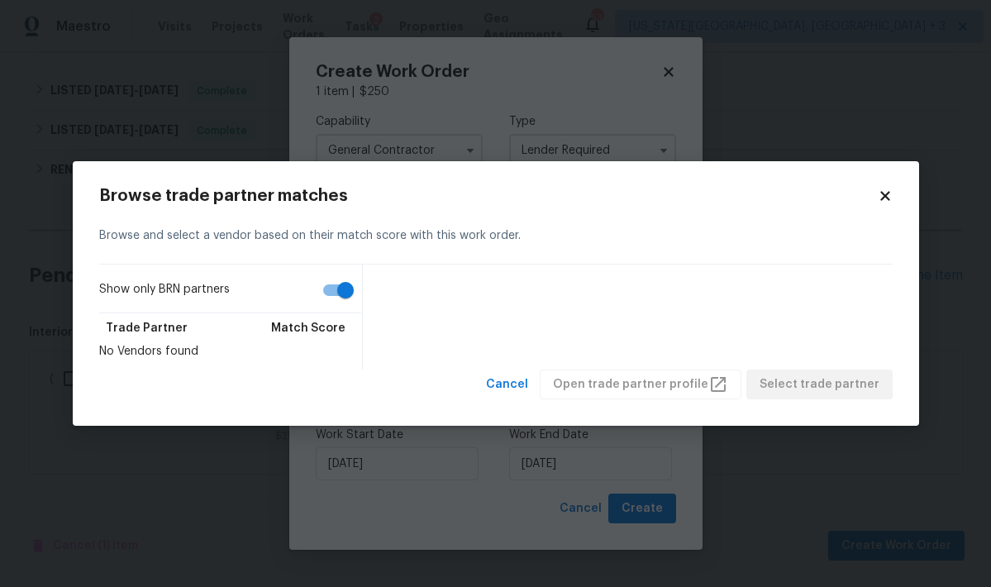
click at [338, 293] on input "Show only BRN partners" at bounding box center [345, 289] width 94 height 31
checkbox input "false"
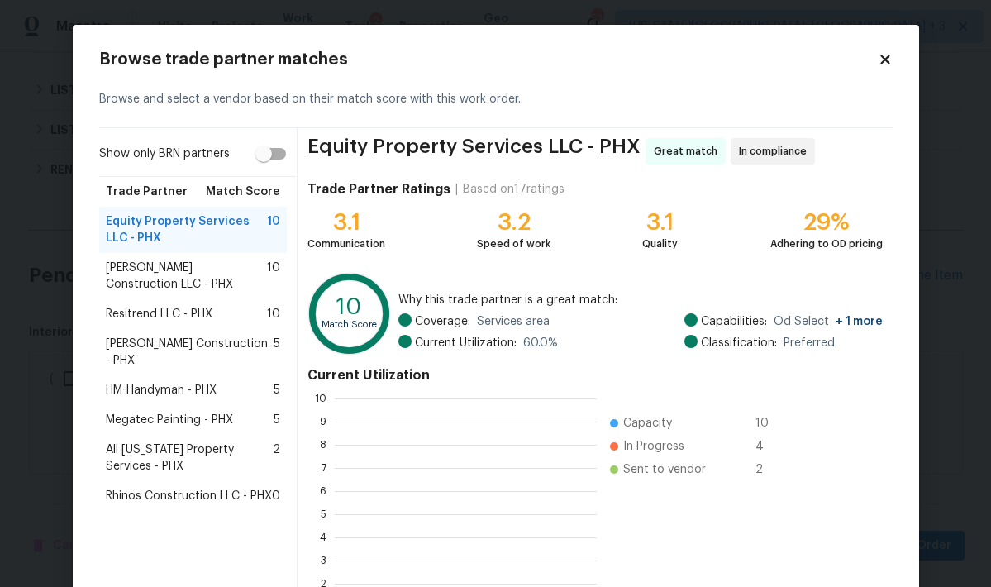
scroll to position [219, 250]
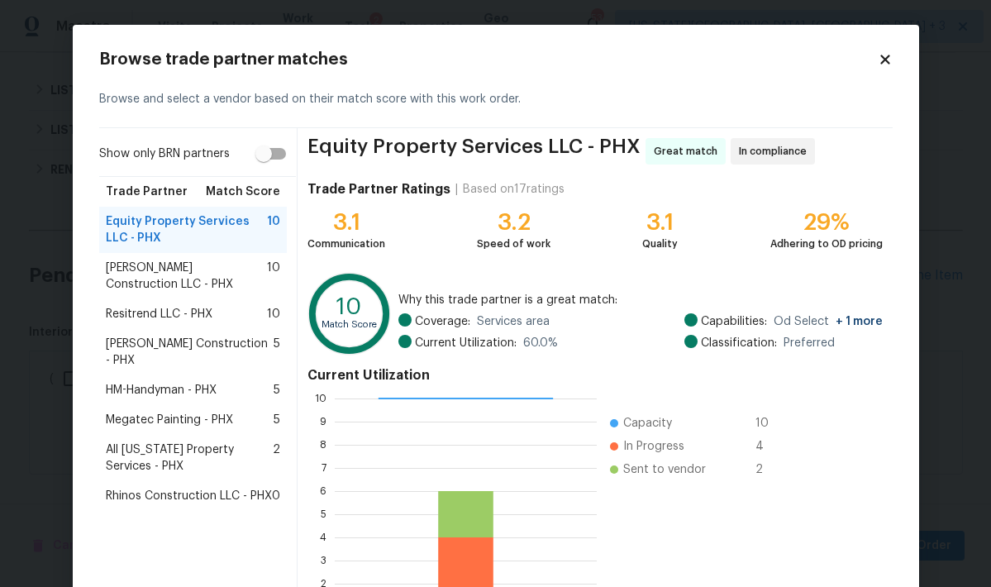
click at [179, 219] on span "Equity Property Services LLC - PHX" at bounding box center [187, 229] width 162 height 33
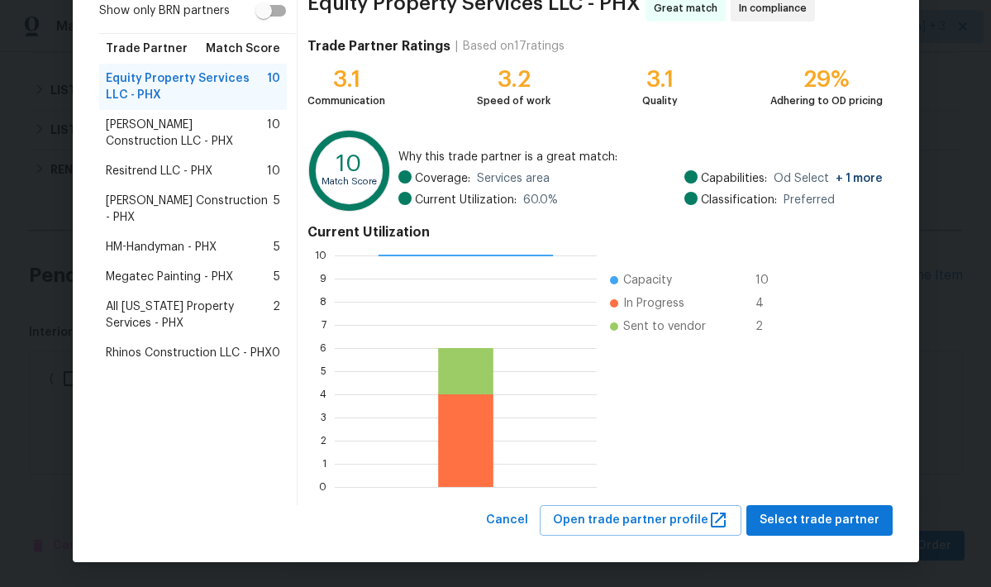
scroll to position [142, 0]
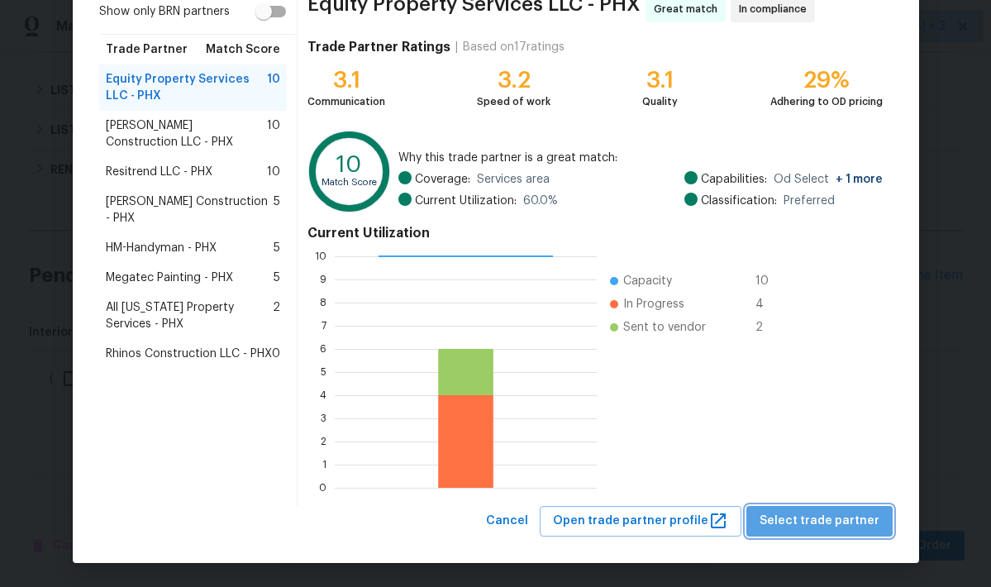
click at [823, 510] on button "Select trade partner" at bounding box center [819, 521] width 146 height 31
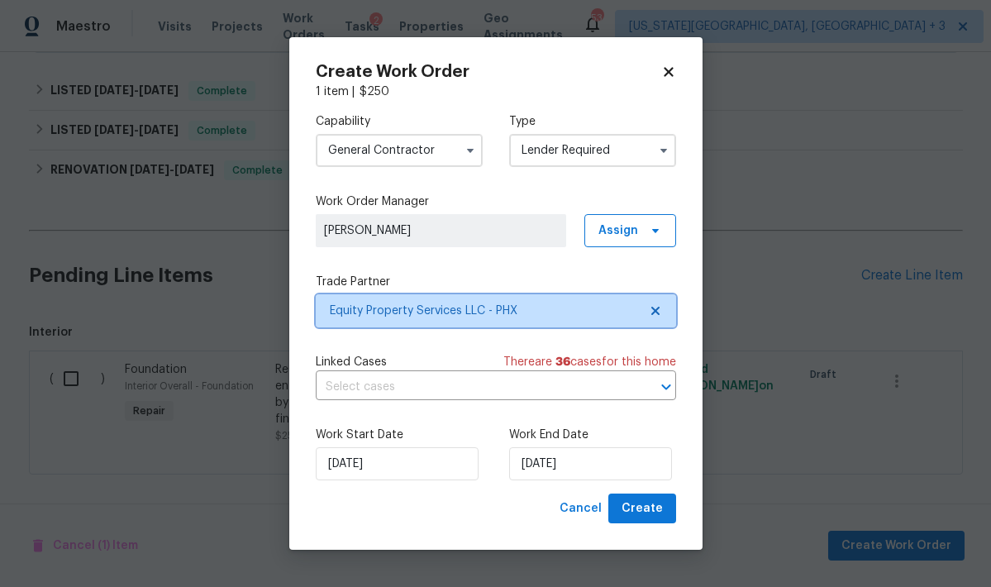
scroll to position [0, 0]
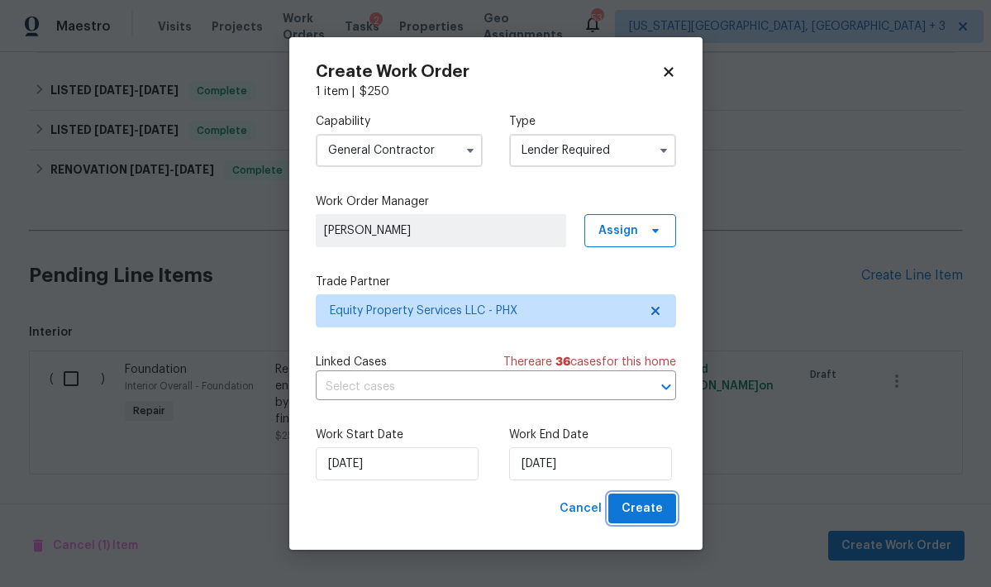
click at [655, 515] on span "Create" at bounding box center [641, 508] width 41 height 21
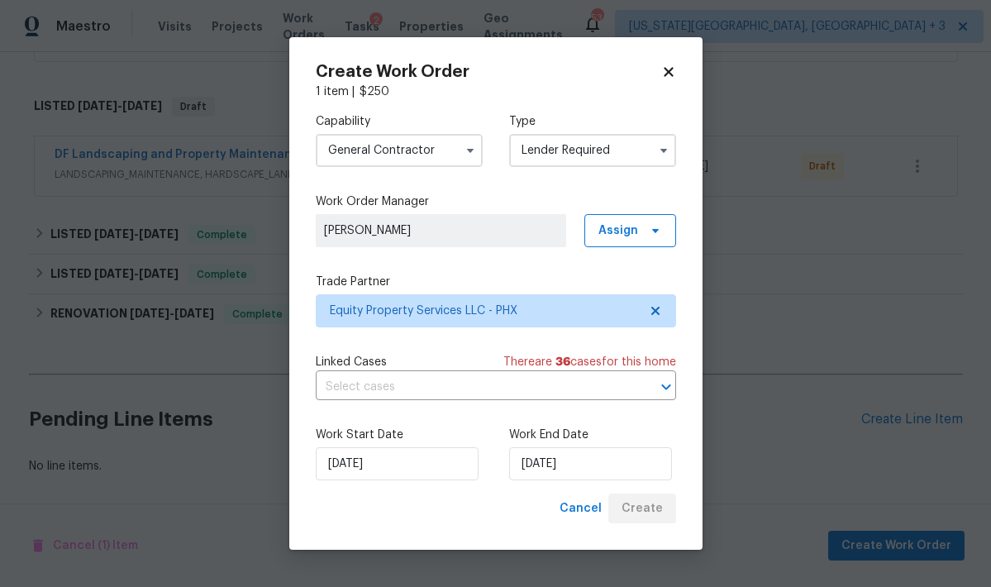
scroll to position [379, 0]
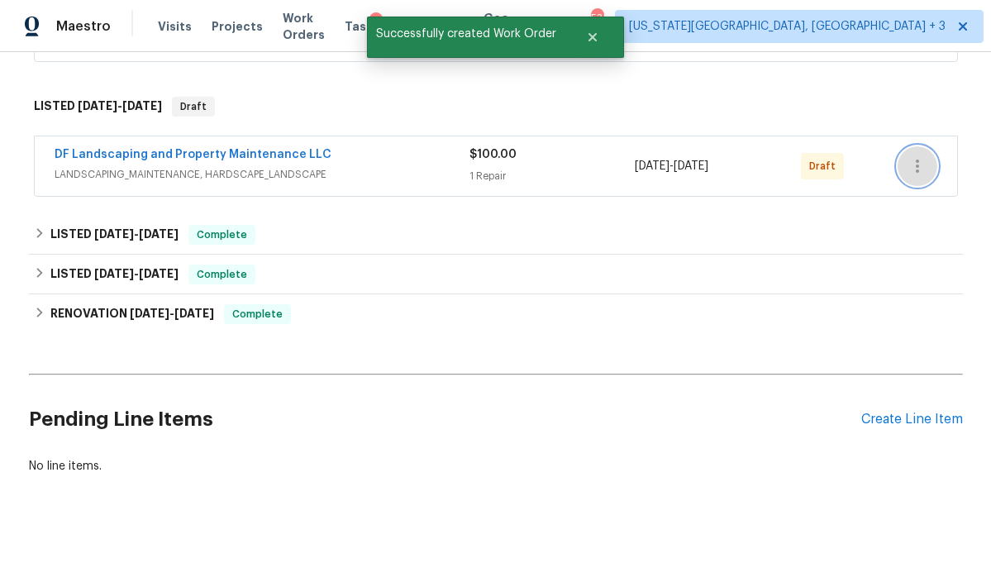
click at [916, 160] on icon "button" at bounding box center [917, 166] width 3 height 13
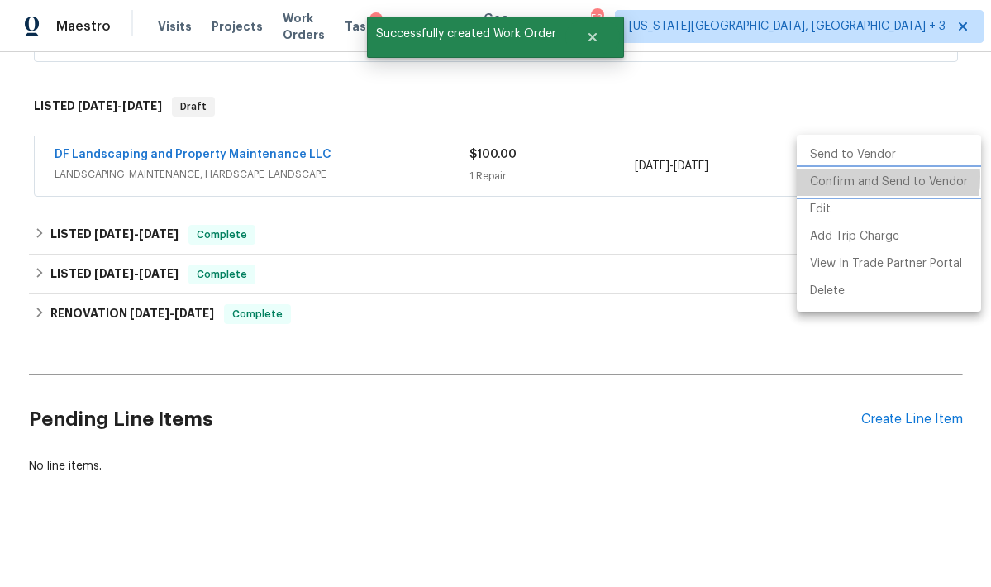
click at [858, 177] on li "Confirm and Send to Vendor" at bounding box center [889, 182] width 184 height 27
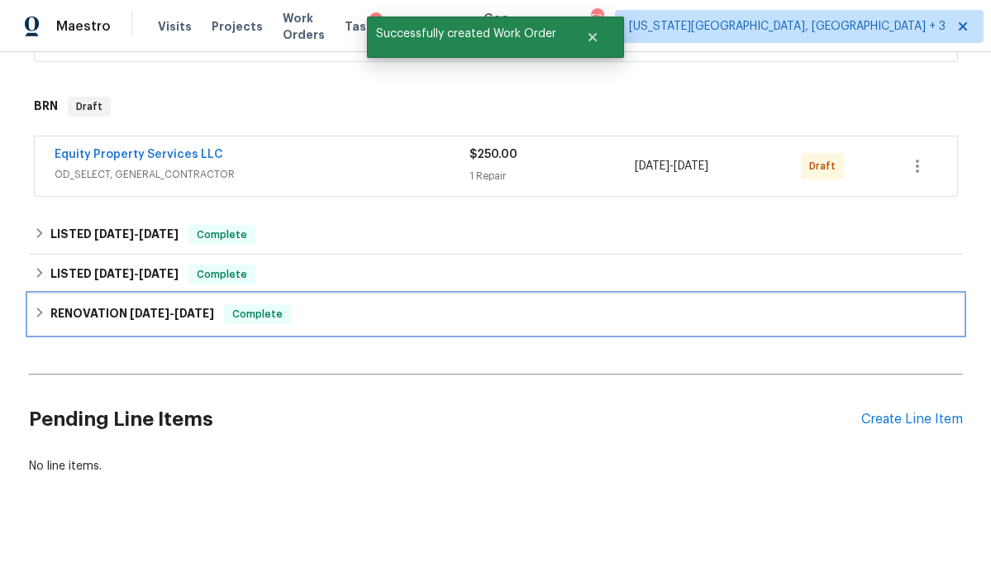
click at [509, 304] on div "RENOVATION 11/6/24 - 11/15/24 Complete" at bounding box center [496, 314] width 924 height 20
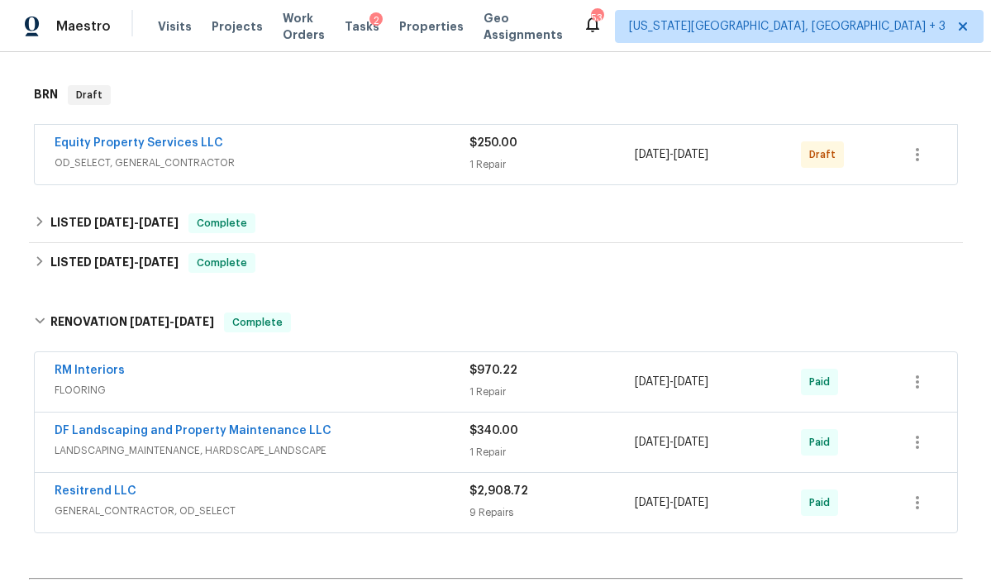
click at [253, 153] on div "Equity Property Services LLC" at bounding box center [262, 145] width 415 height 20
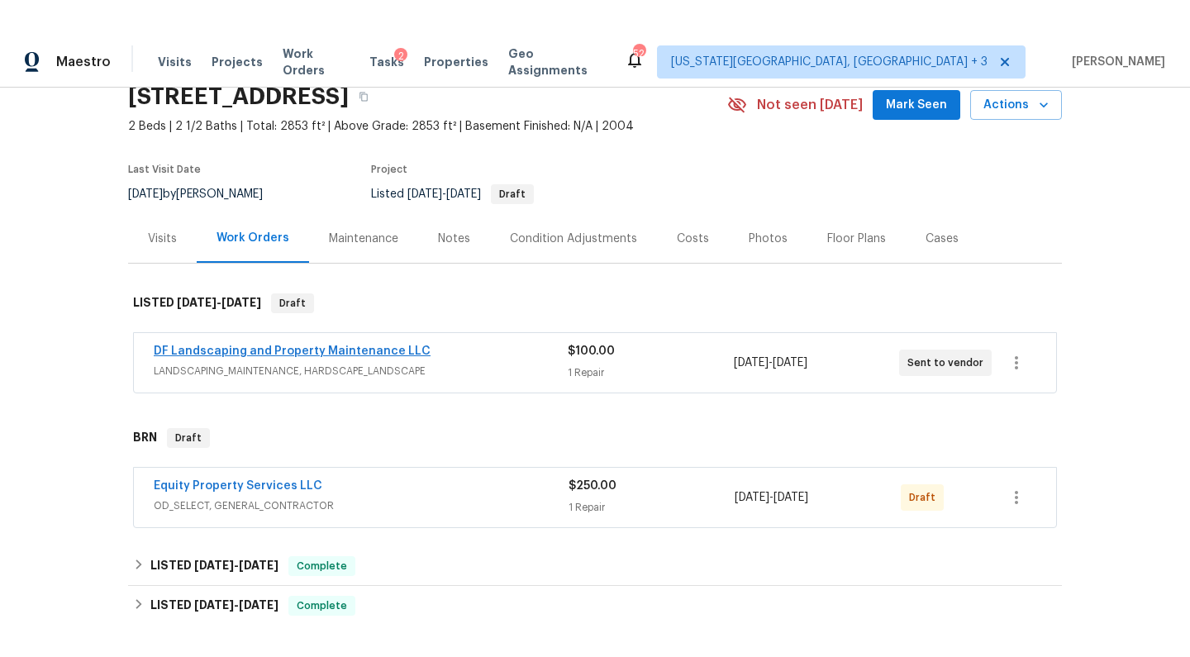
scroll to position [201, 0]
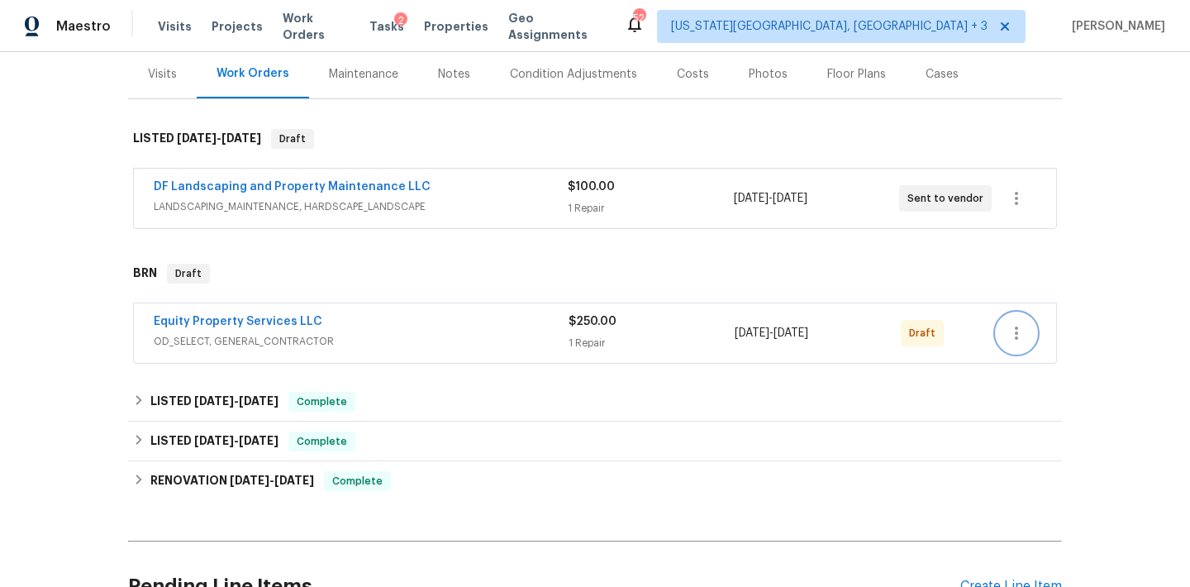
click at [990, 335] on icon "button" at bounding box center [1017, 333] width 20 height 20
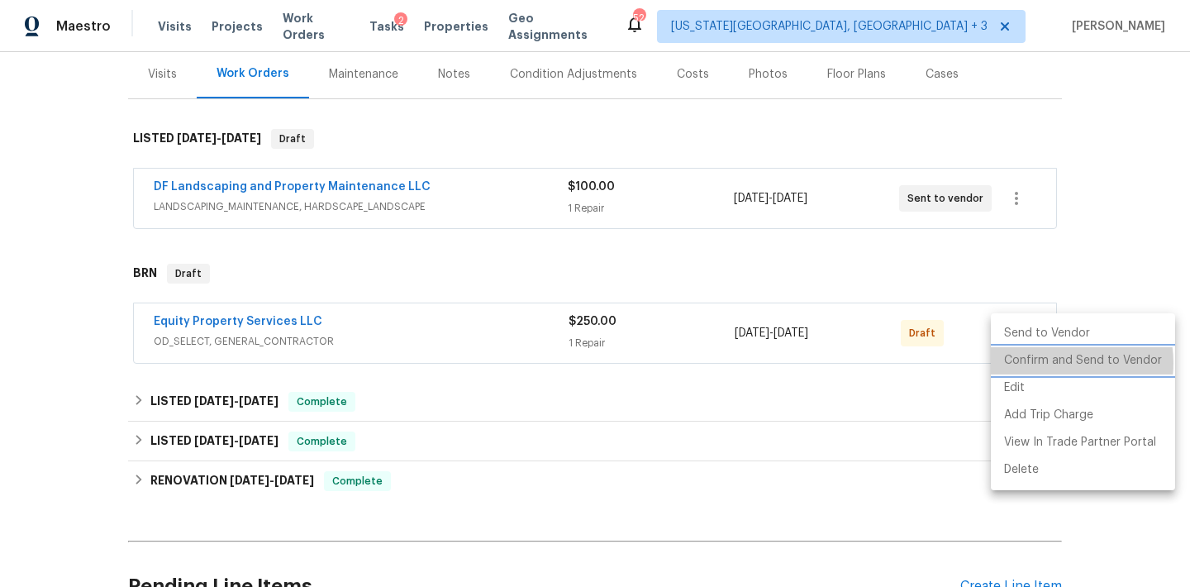
click at [990, 363] on li "Confirm and Send to Vendor" at bounding box center [1083, 360] width 184 height 27
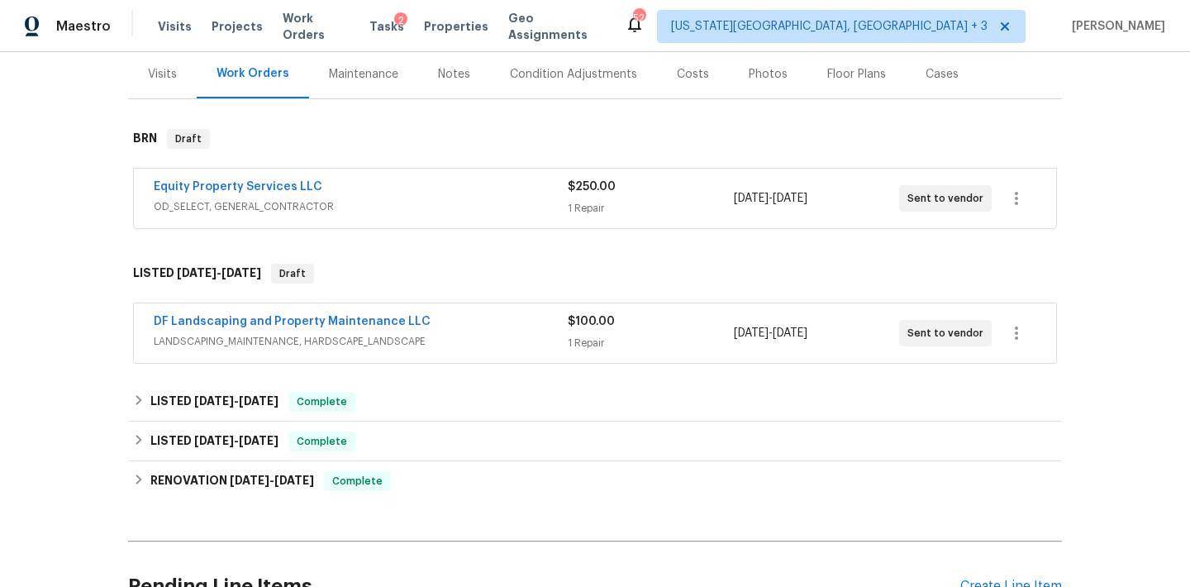
click at [990, 344] on div "Back to all projects [STREET_ADDRESS] 2 Beds | 2 1/2 Baths | Total: 2853 ft² | …" at bounding box center [595, 319] width 1190 height 535
click at [604, 317] on span "$100.00" at bounding box center [591, 322] width 47 height 12
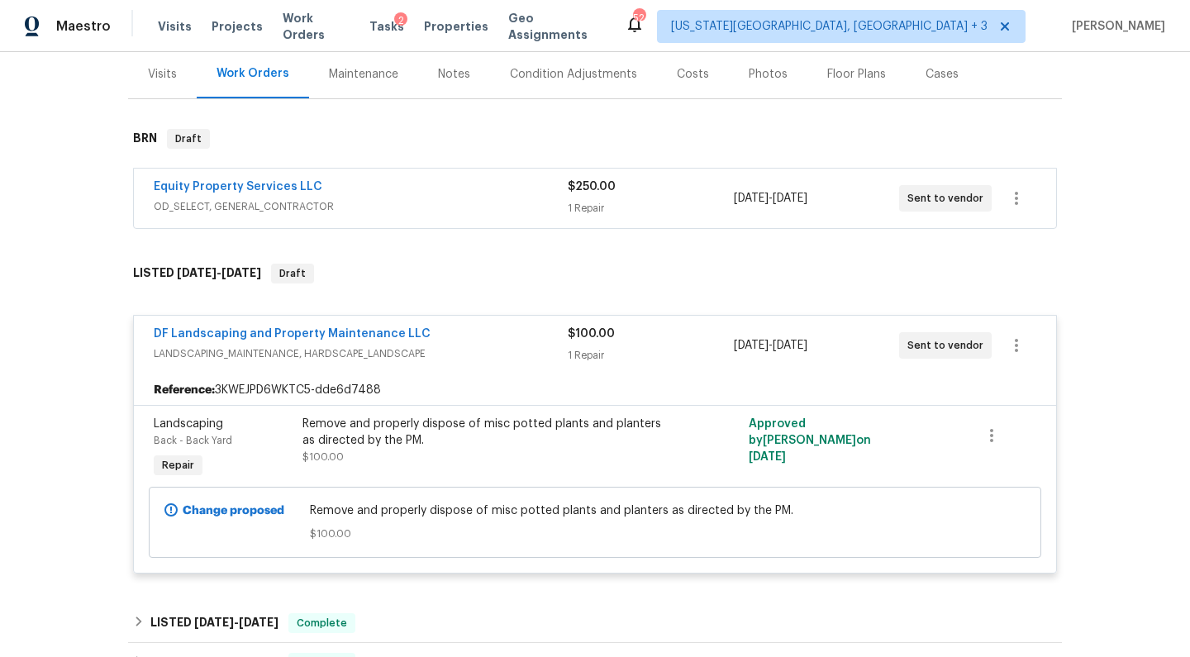
click at [82, 249] on div "Back to all projects 12446 W Bajada Rd, Peoria, AZ 85383 2 Beds | 2 1/2 Baths |…" at bounding box center [595, 354] width 1190 height 605
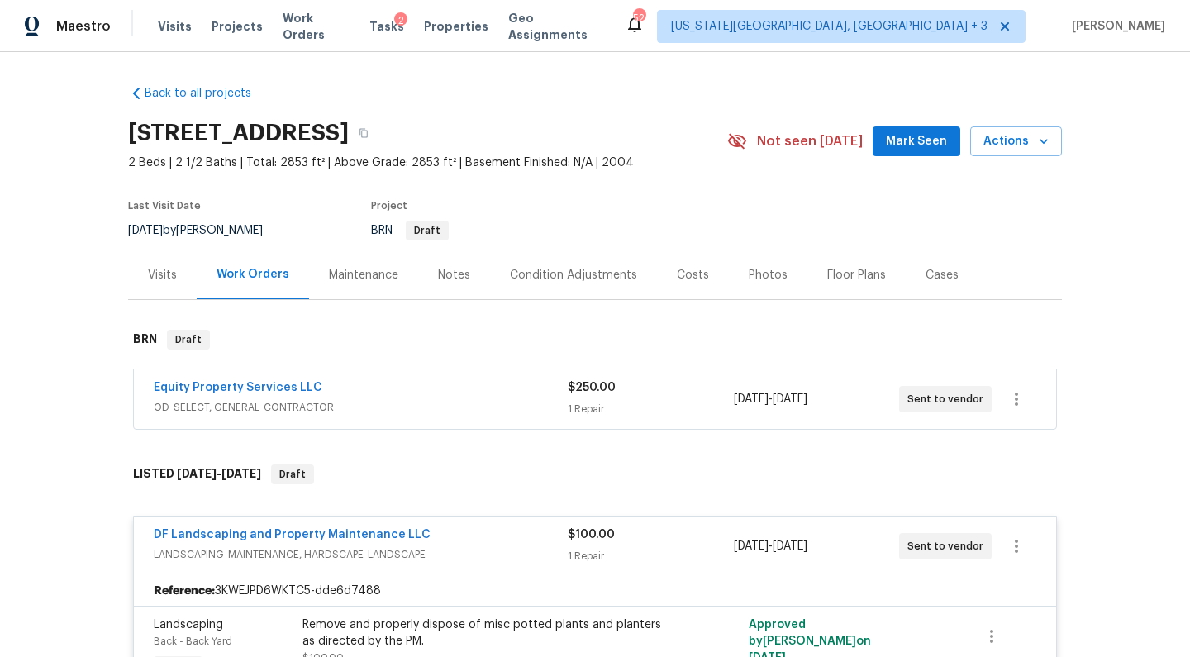
scroll to position [0, 0]
click at [540, 85] on div "Back to all projects 12446 W Bajada Rd, Peoria, AZ 85383 2 Beds | 2 1/2 Baths |…" at bounding box center [595, 574] width 934 height 1005
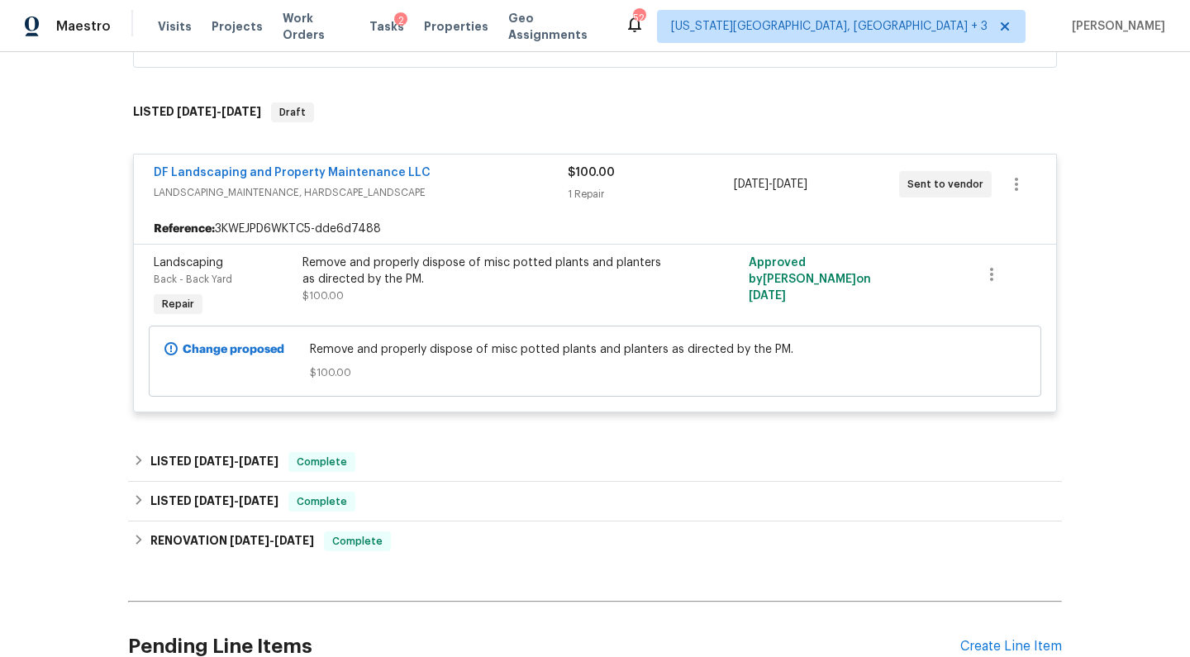
scroll to position [386, 0]
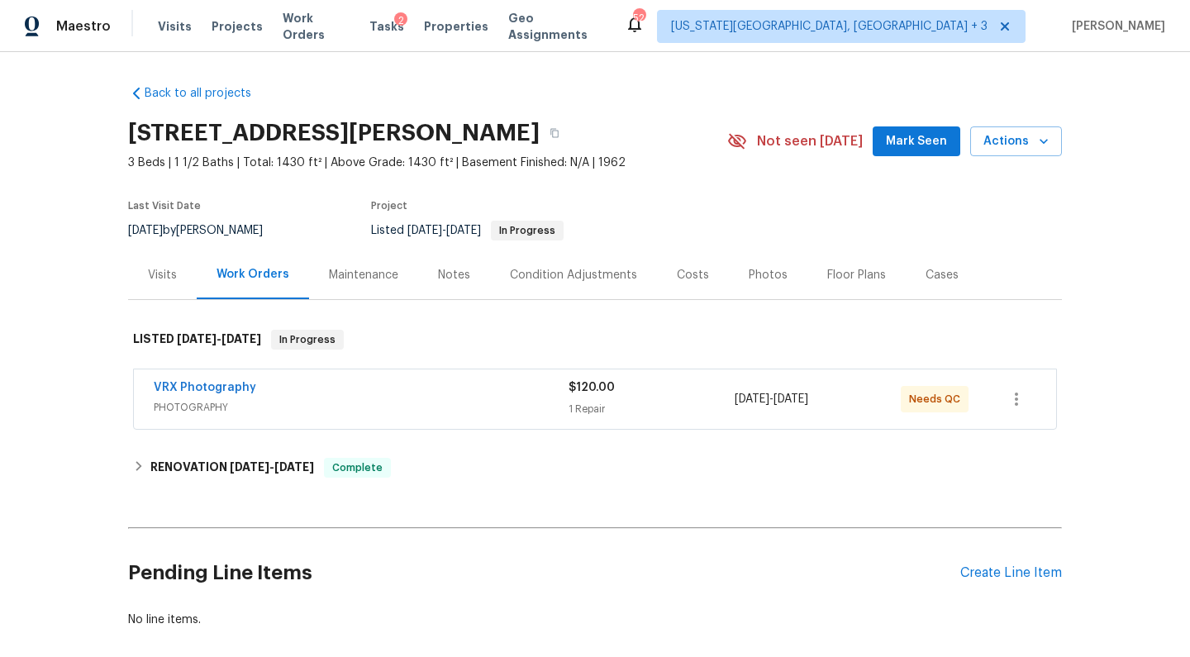
click at [761, 276] on div "Photos" at bounding box center [768, 275] width 39 height 17
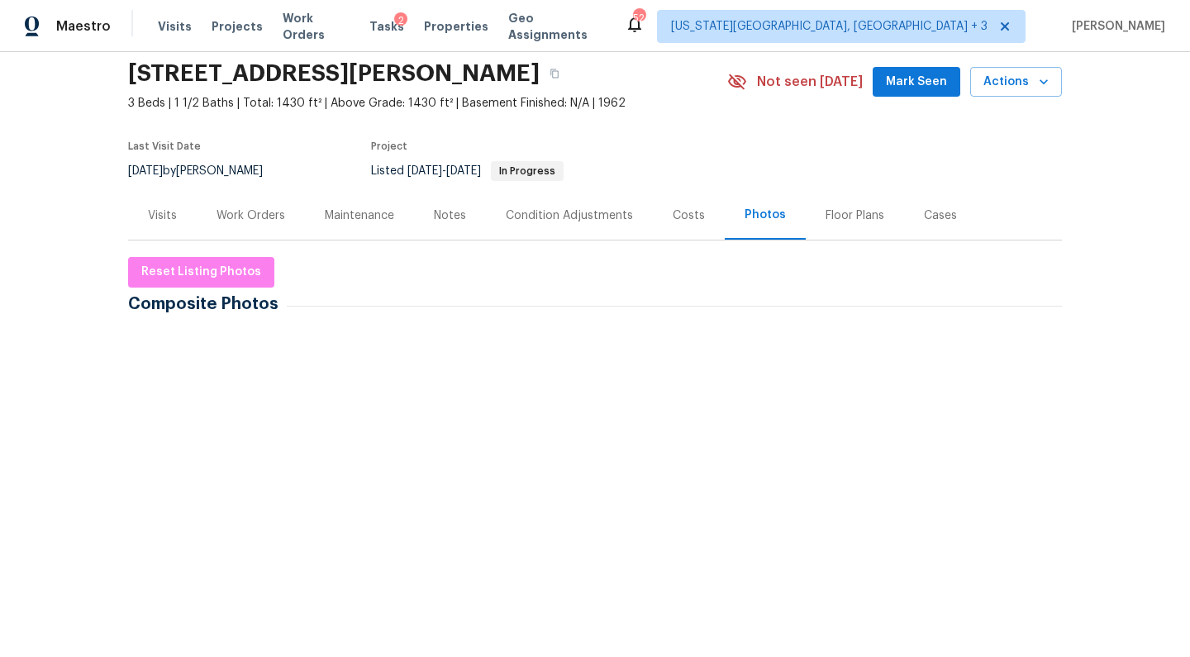
scroll to position [93, 0]
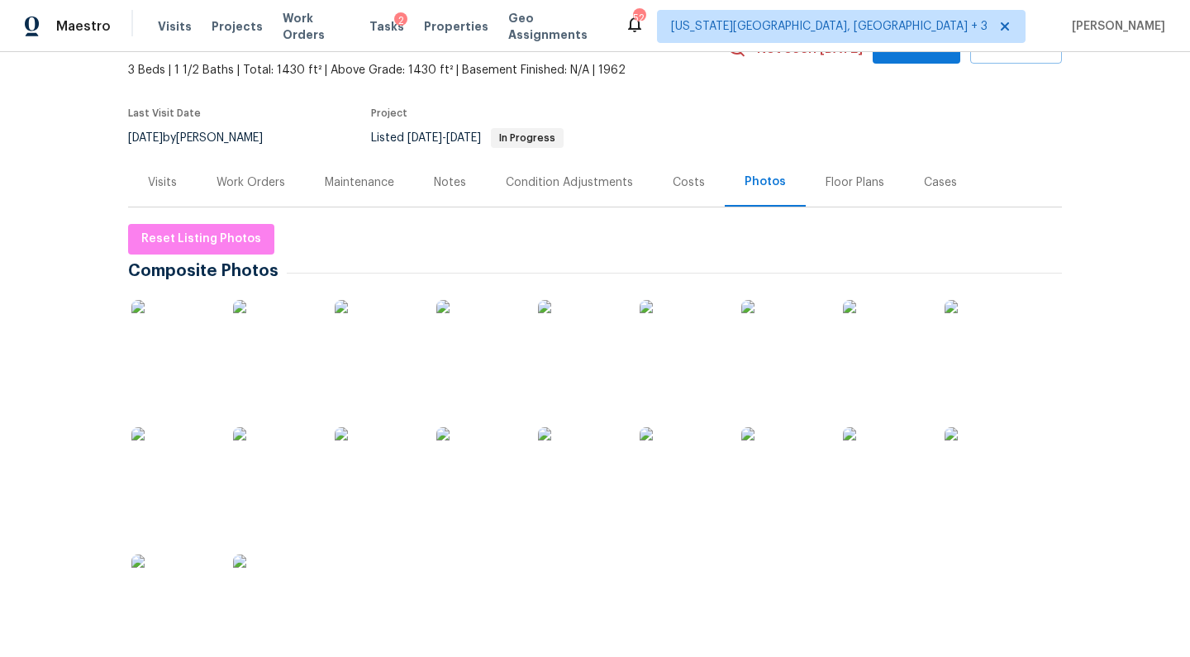
click at [187, 354] on img at bounding box center [172, 341] width 83 height 83
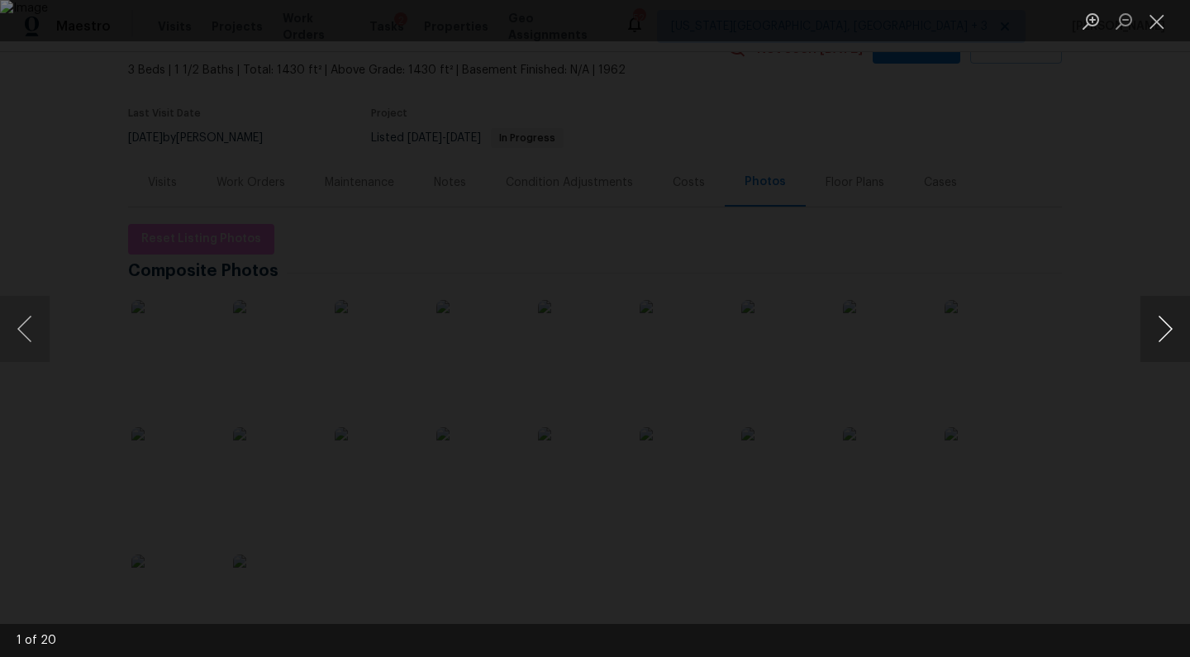
click at [1174, 323] on button "Next image" at bounding box center [1165, 329] width 50 height 66
click at [1177, 326] on button "Next image" at bounding box center [1165, 329] width 50 height 66
click at [1179, 330] on button "Next image" at bounding box center [1165, 329] width 50 height 66
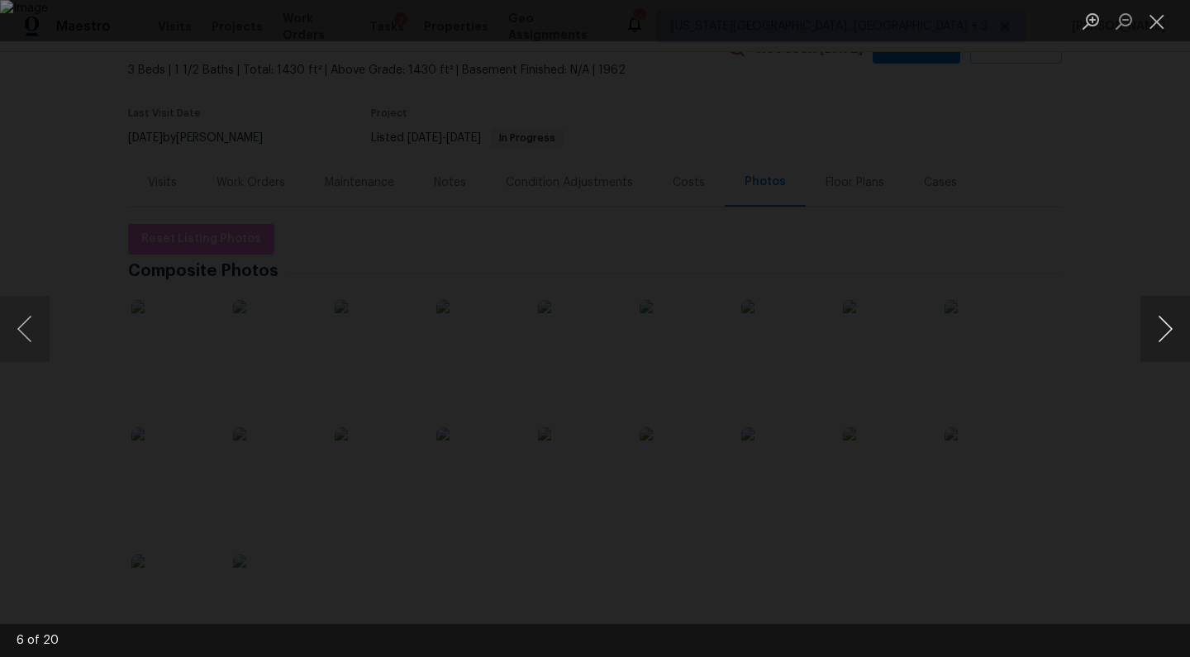
click at [1182, 331] on button "Next image" at bounding box center [1165, 329] width 50 height 66
click at [1119, 363] on div "Lightbox" at bounding box center [595, 328] width 1190 height 657
click at [1164, 25] on button "Close lightbox" at bounding box center [1156, 21] width 33 height 29
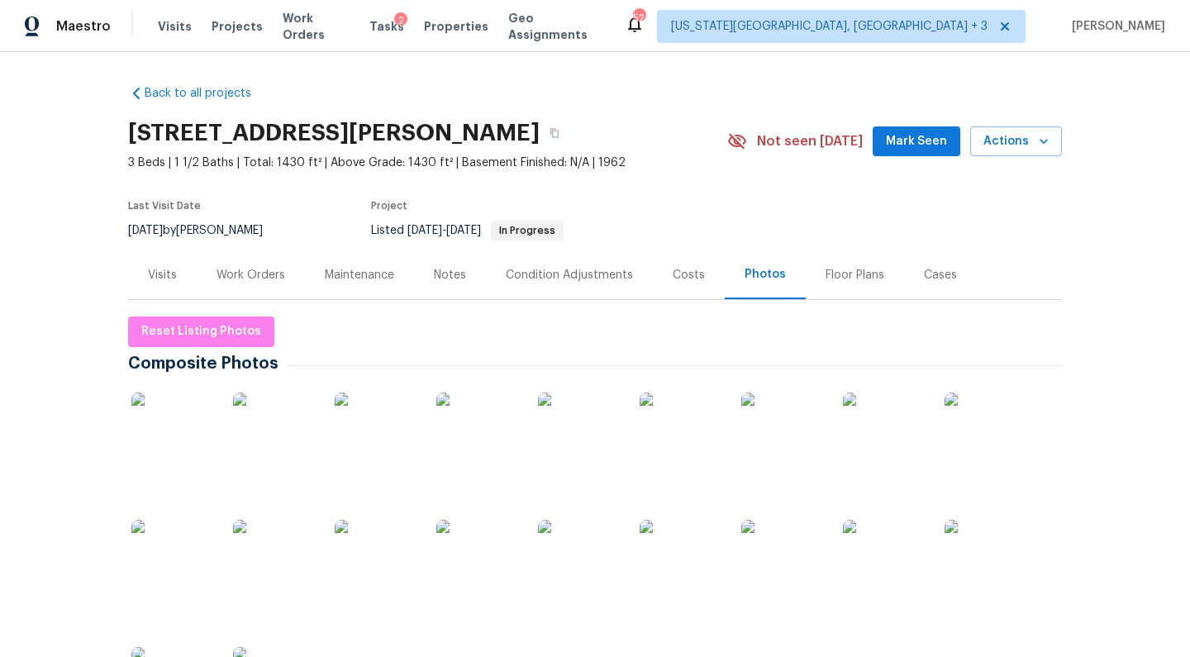
scroll to position [0, 0]
click at [540, 126] on button "button" at bounding box center [555, 133] width 30 height 30
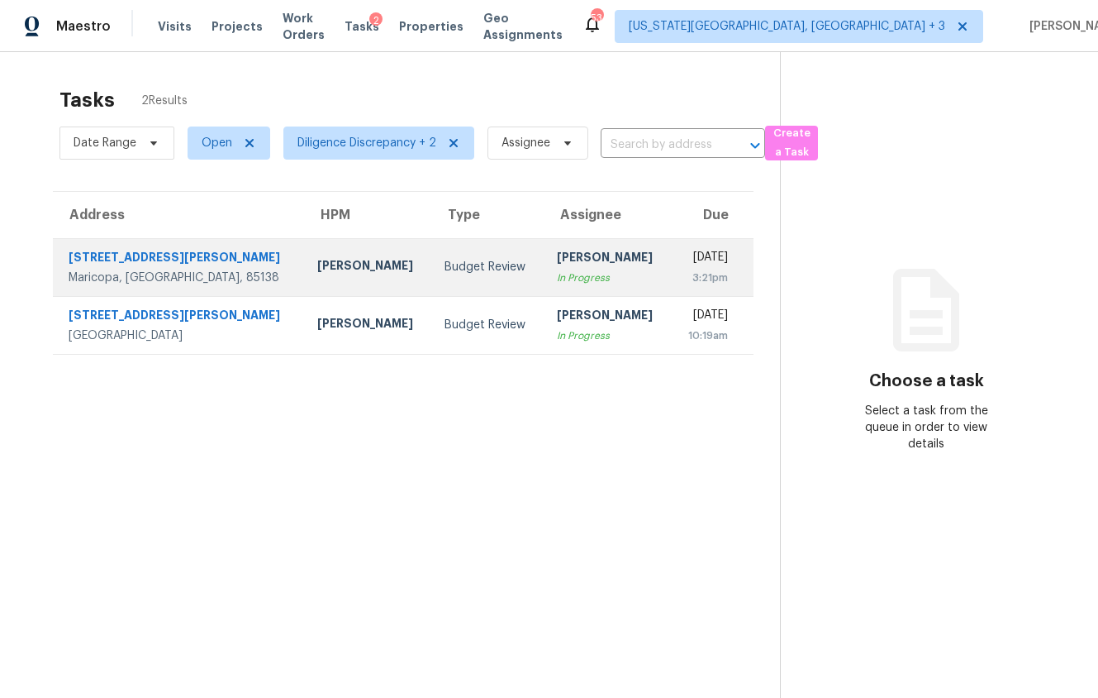
click at [574, 268] on div "[PERSON_NAME]" at bounding box center [608, 259] width 102 height 21
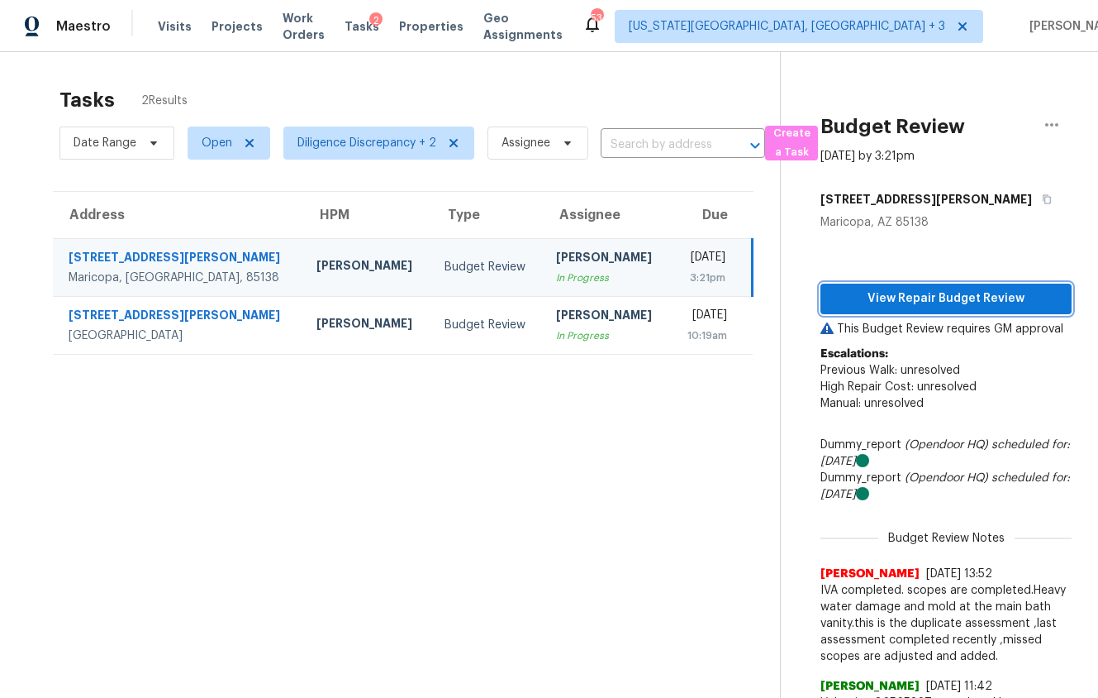
click at [903, 296] on span "View Repair Budget Review" at bounding box center [946, 298] width 225 height 21
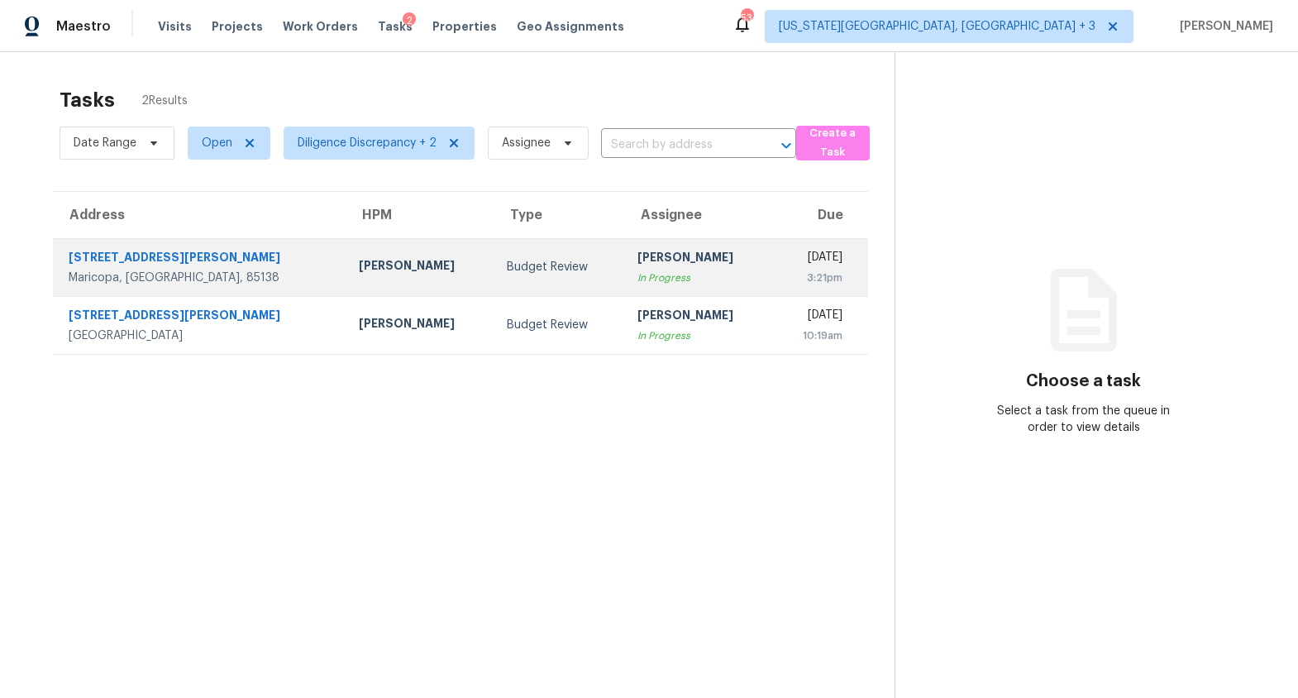
click at [637, 265] on div "[PERSON_NAME]" at bounding box center [698, 259] width 122 height 21
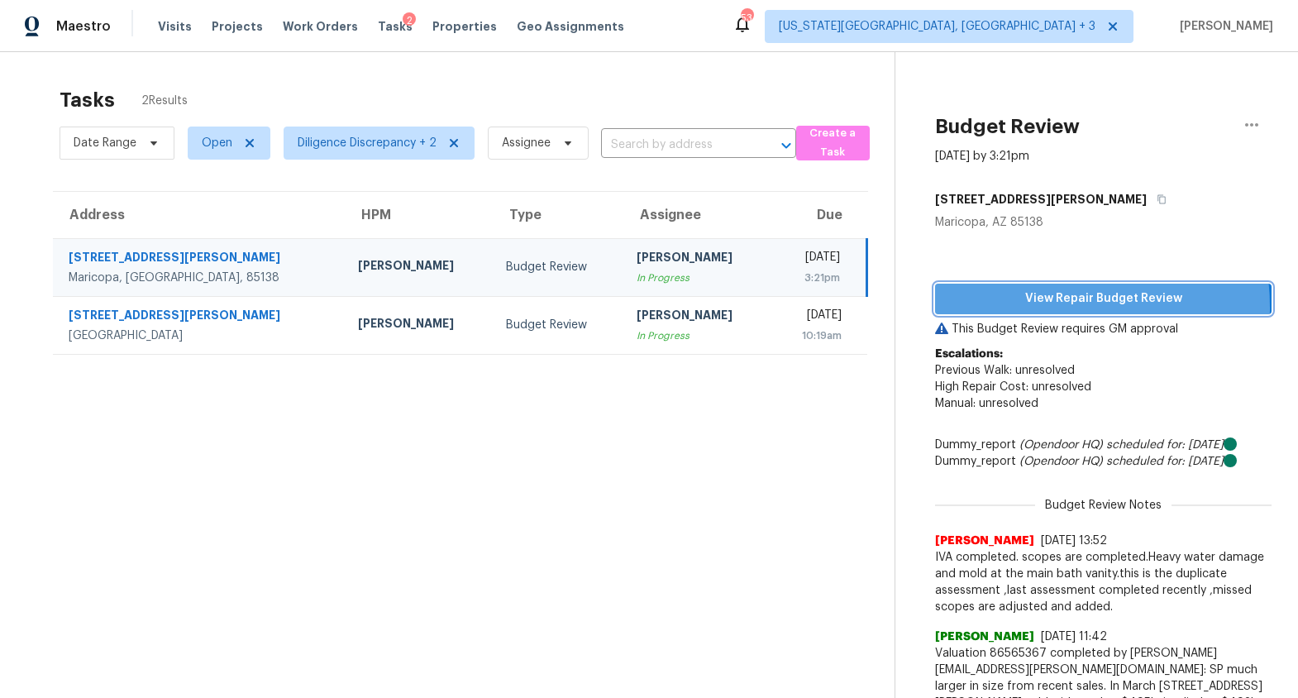
click at [1016, 307] on span "View Repair Budget Review" at bounding box center [1103, 298] width 310 height 21
